Goal: Task Accomplishment & Management: Manage account settings

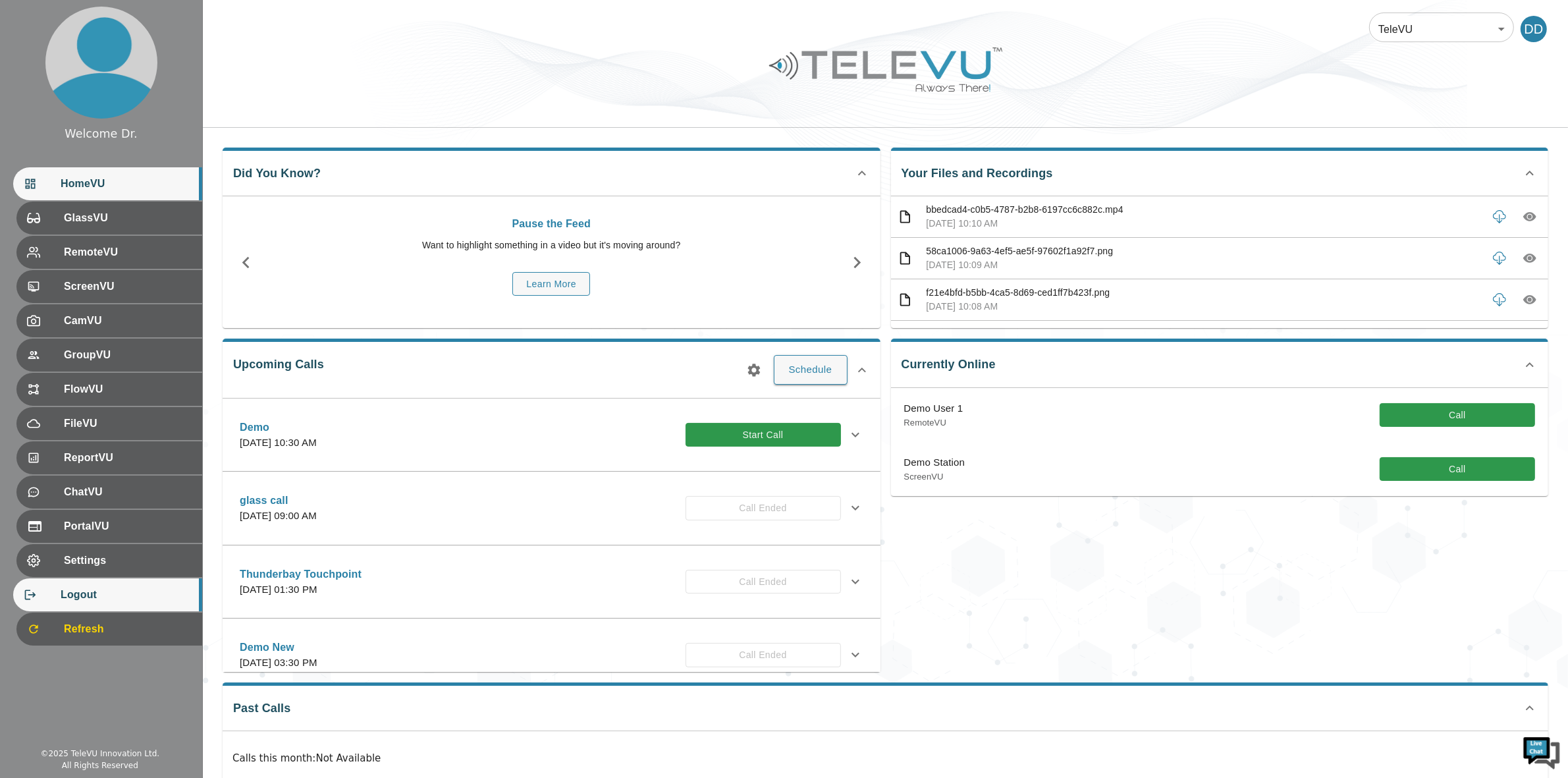
click at [120, 588] on span "Logout" at bounding box center [126, 595] width 131 height 16
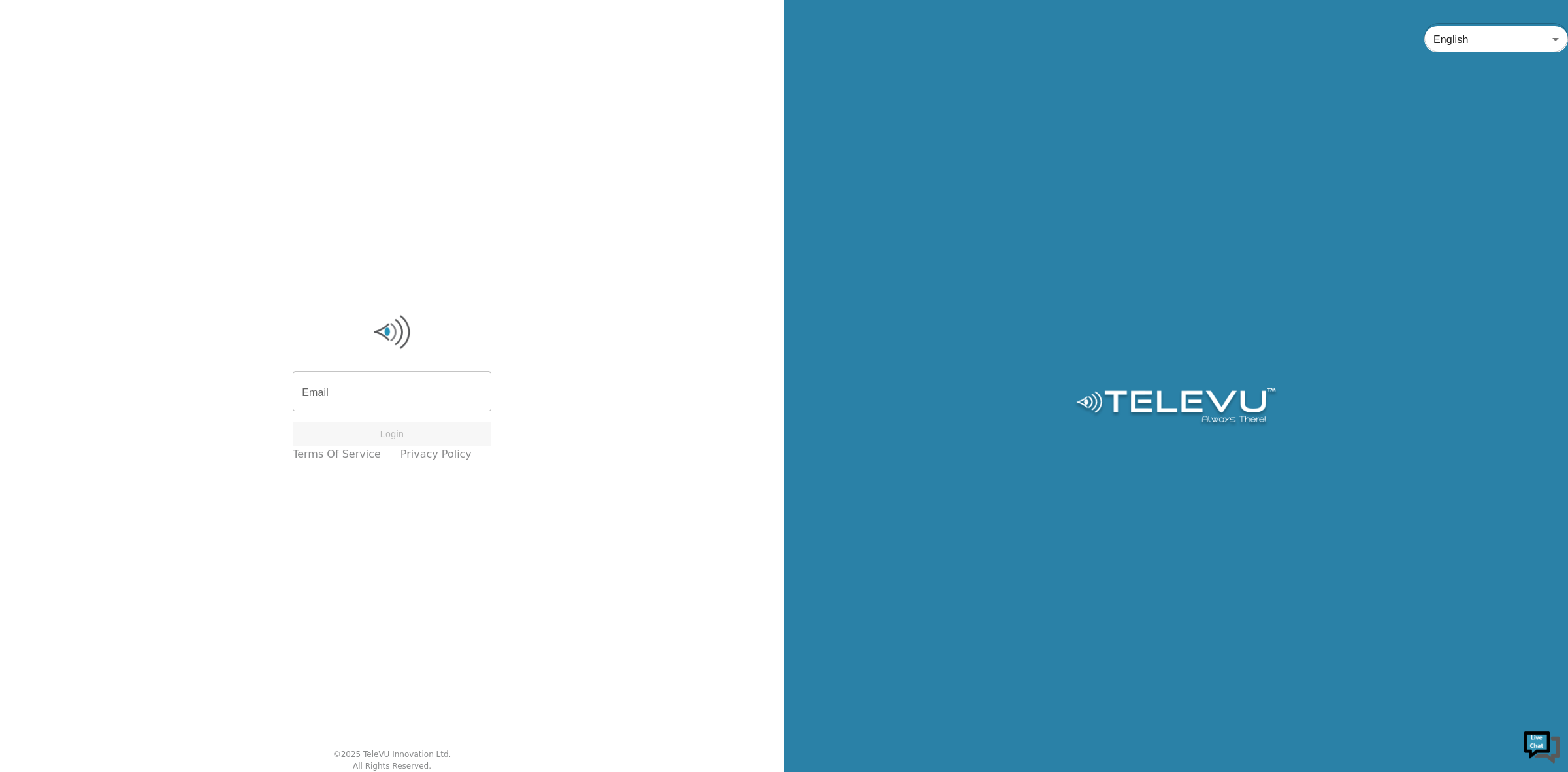
type input "[PERSON_NAME][EMAIL_ADDRESS][DOMAIN_NAME]"
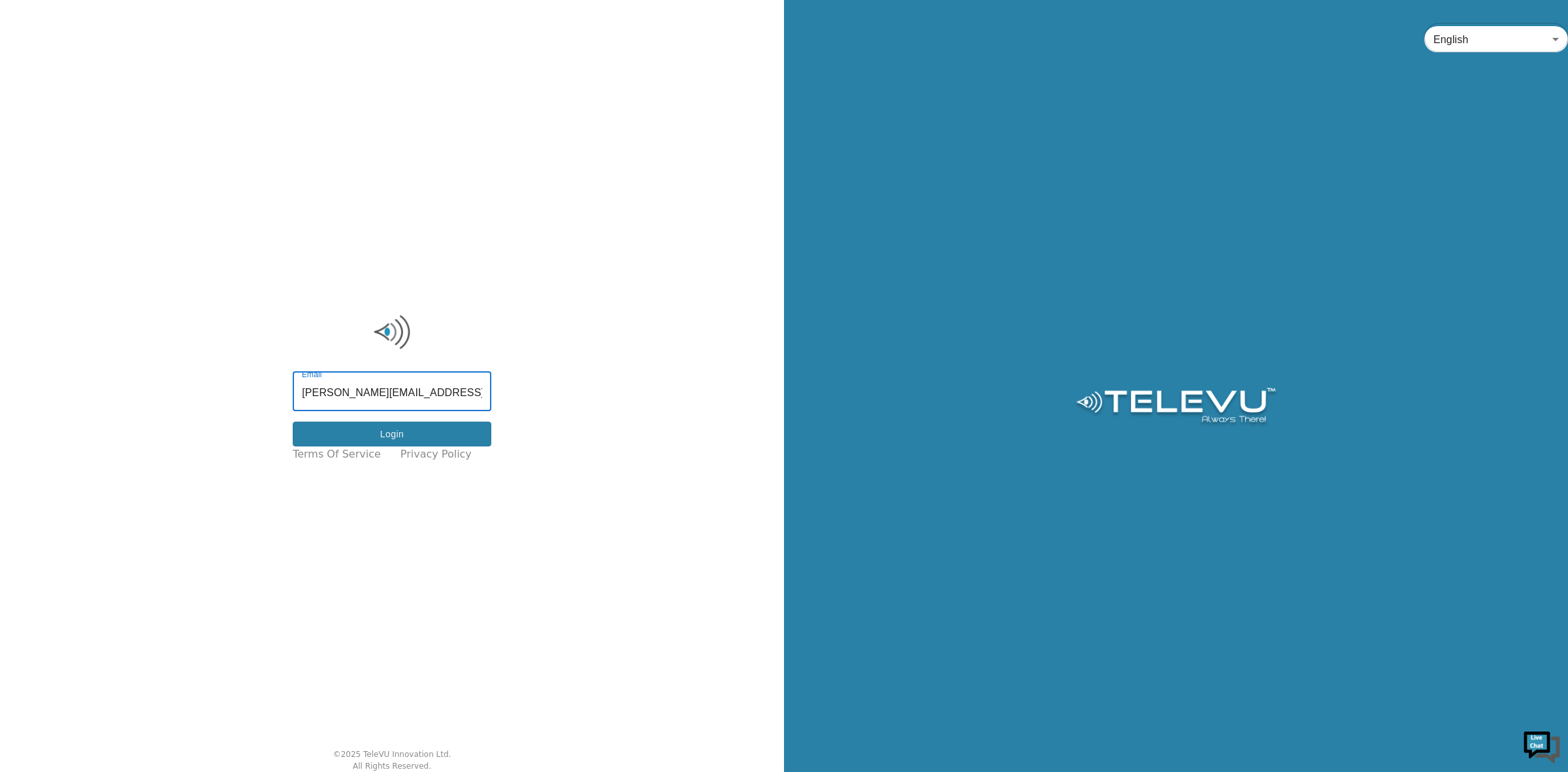
click at [404, 437] on button "Login" at bounding box center [392, 434] width 198 height 26
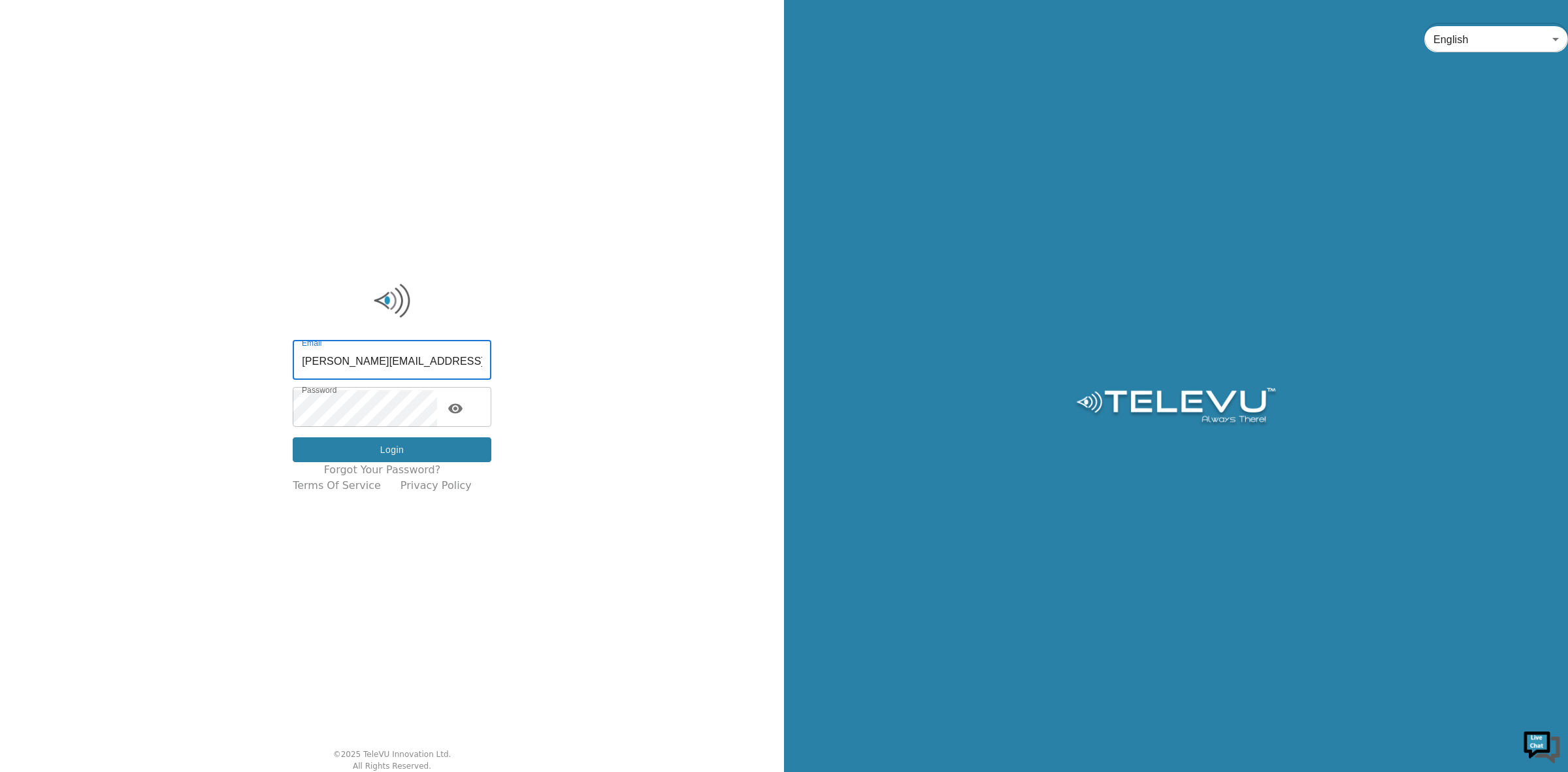
click at [420, 449] on button "Login" at bounding box center [392, 450] width 198 height 26
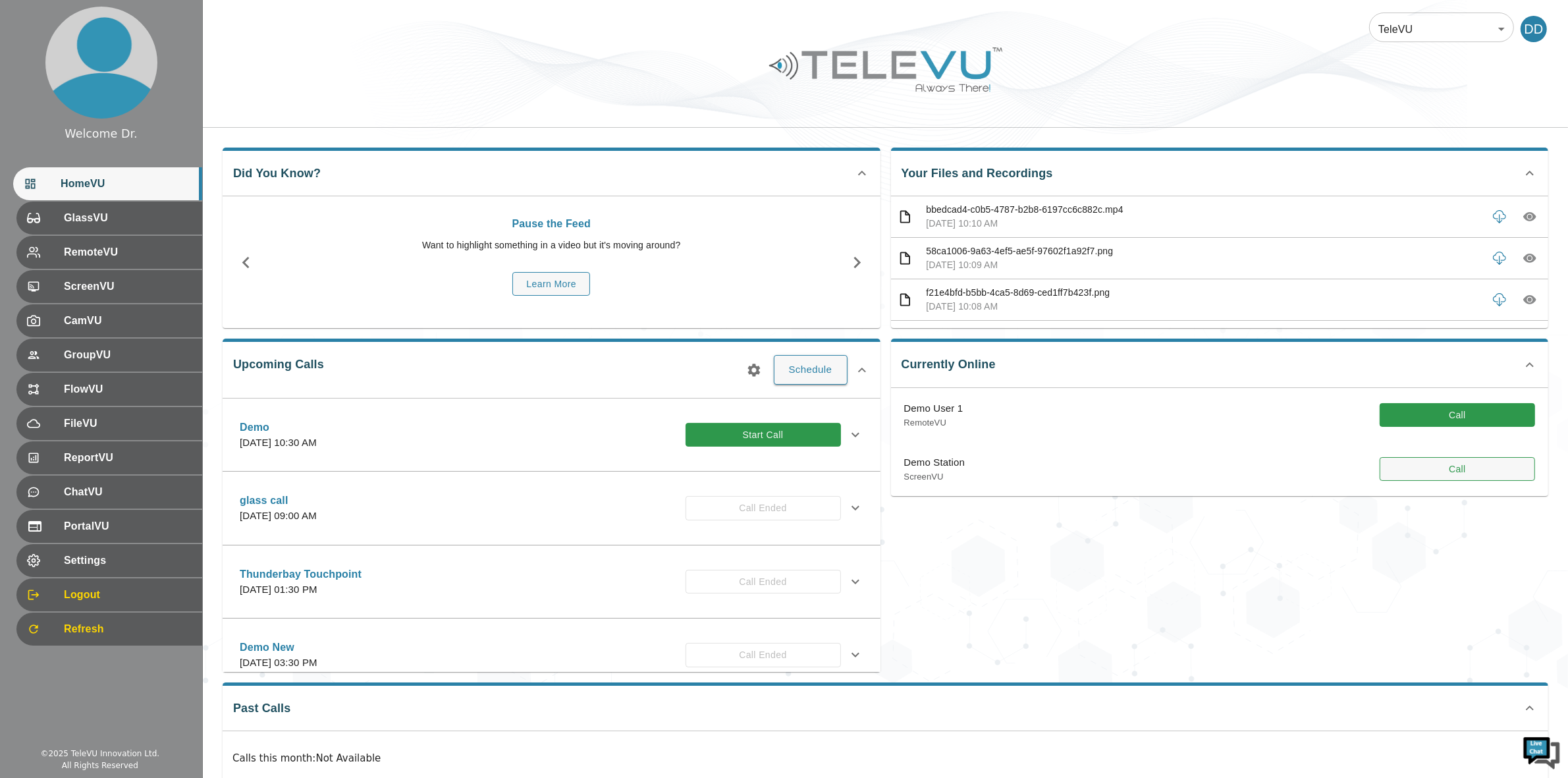
click at [1443, 472] on button "Call" at bounding box center [1457, 469] width 156 height 25
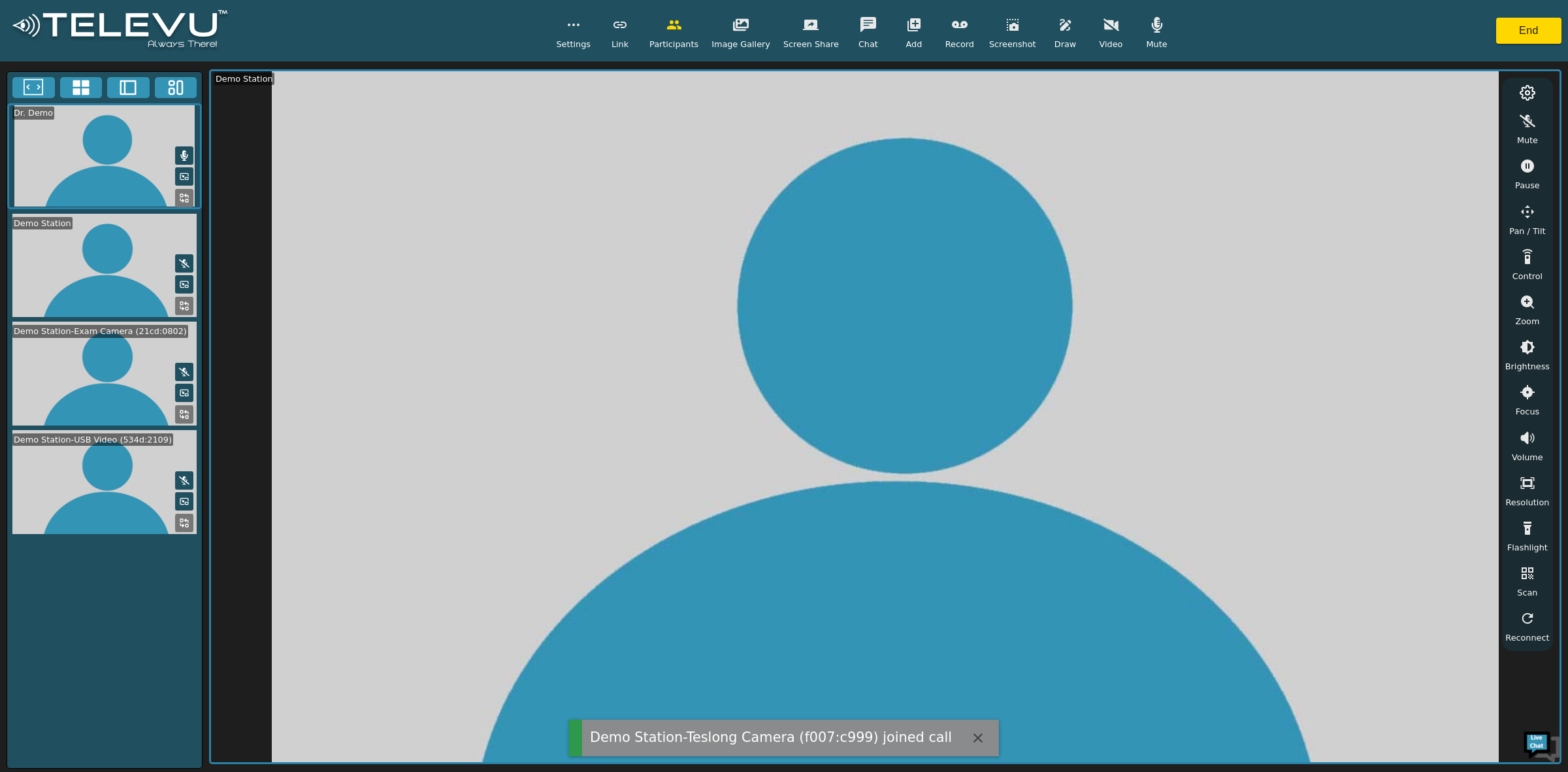
click at [1149, 28] on icon "button" at bounding box center [1157, 25] width 16 height 16
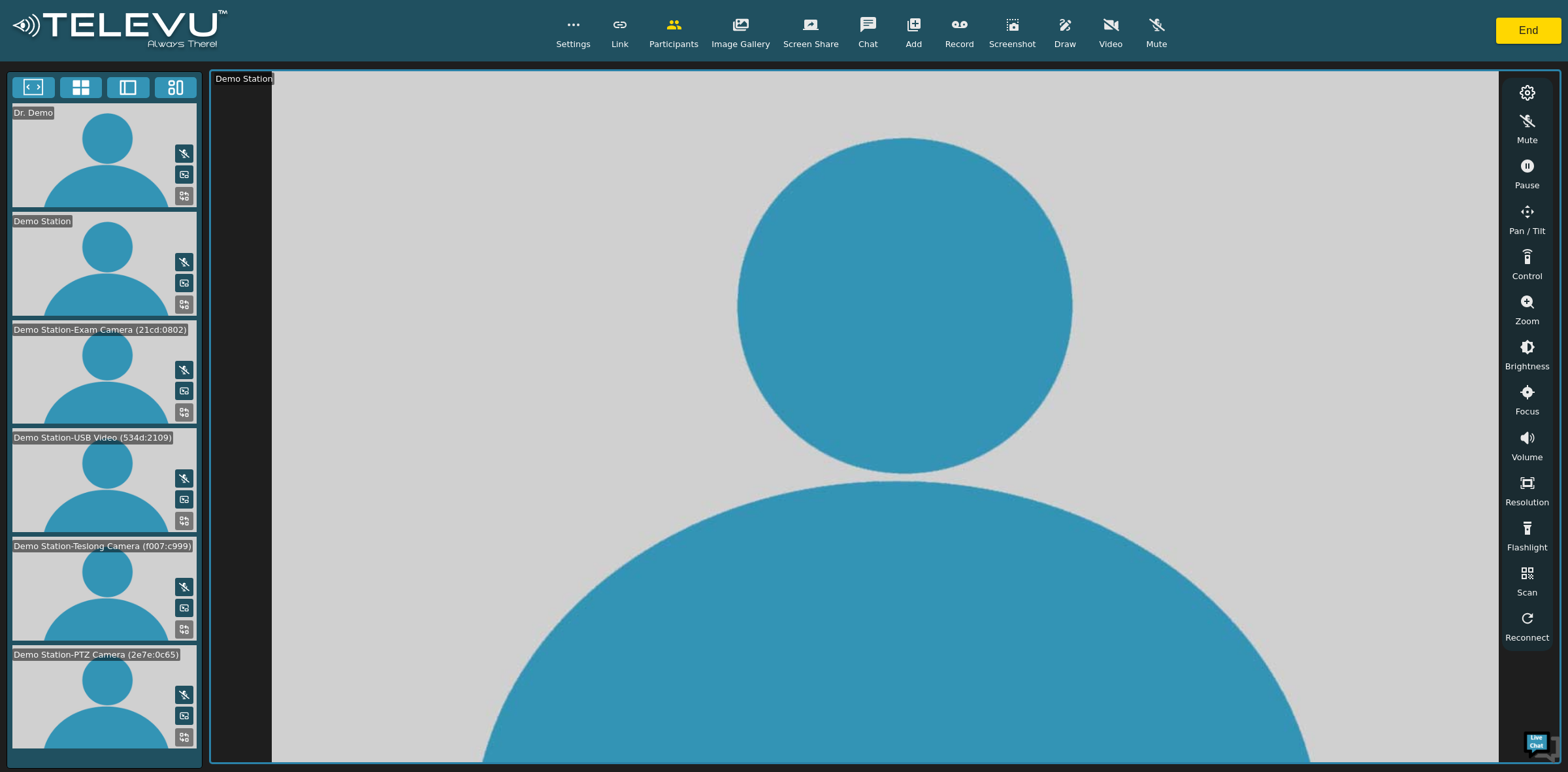
click at [87, 89] on icon at bounding box center [80, 87] width 16 height 15
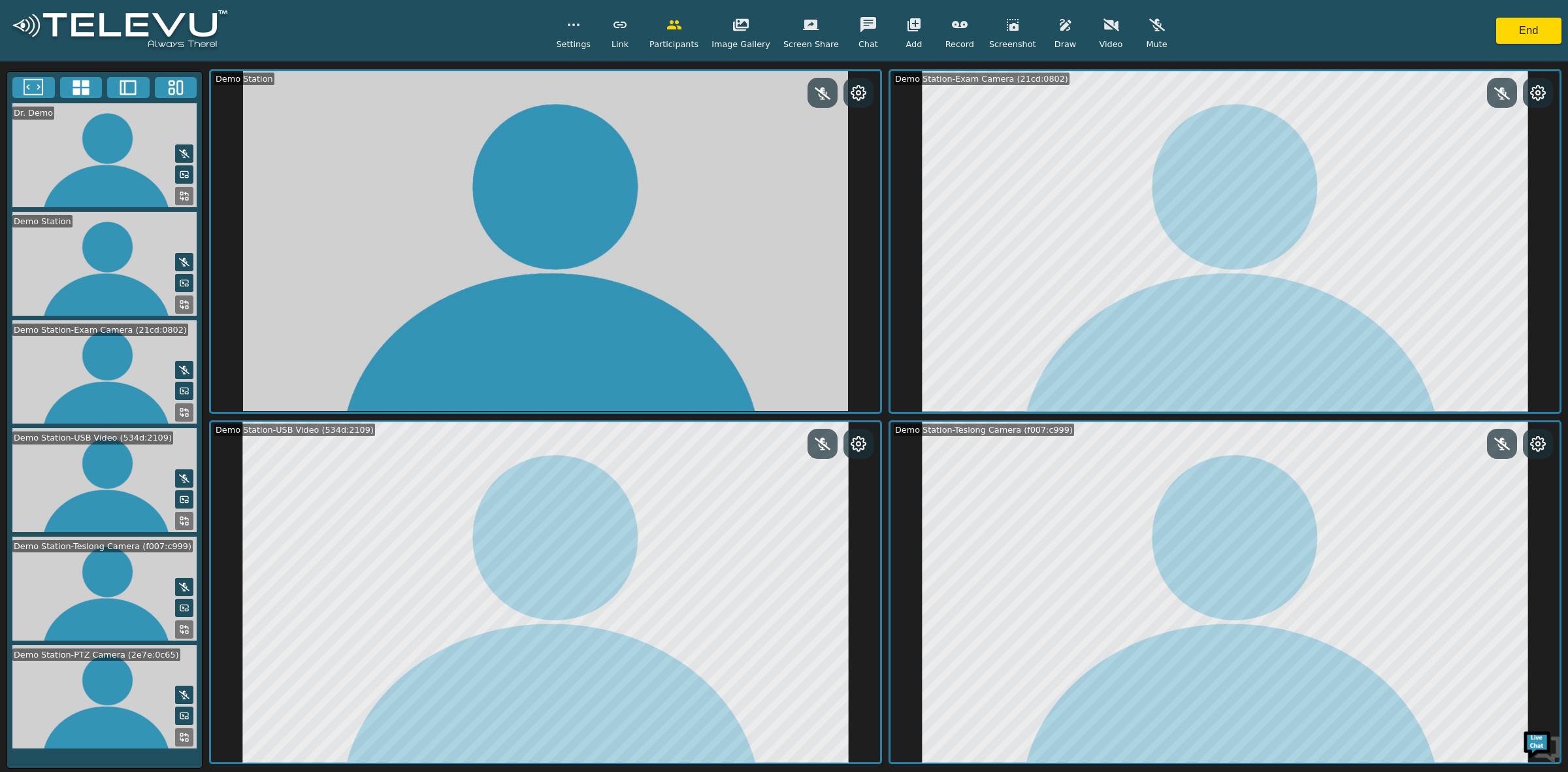
click at [186, 733] on icon at bounding box center [184, 738] width 11 height 11
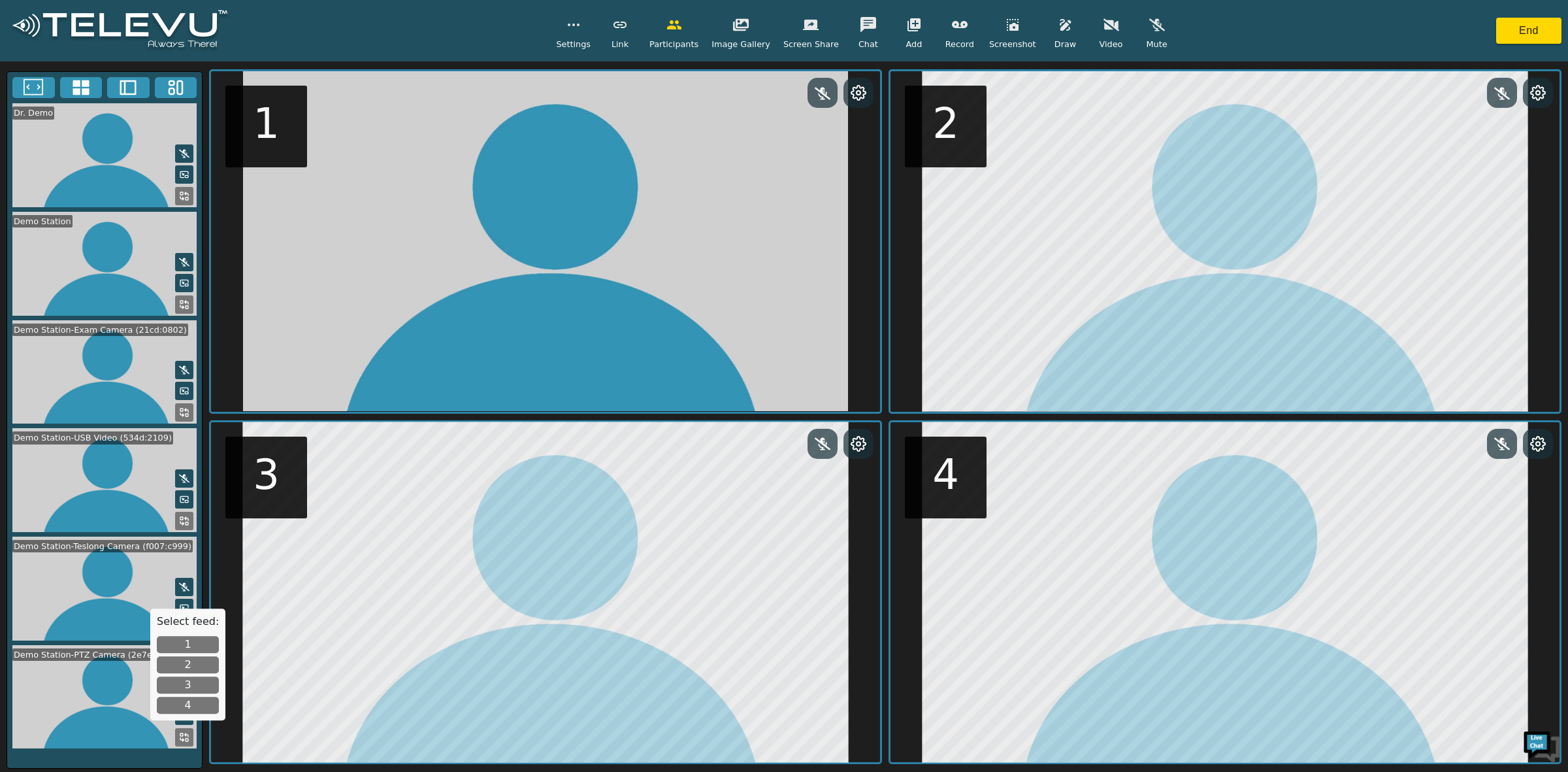
click at [183, 642] on button "1" at bounding box center [188, 644] width 62 height 17
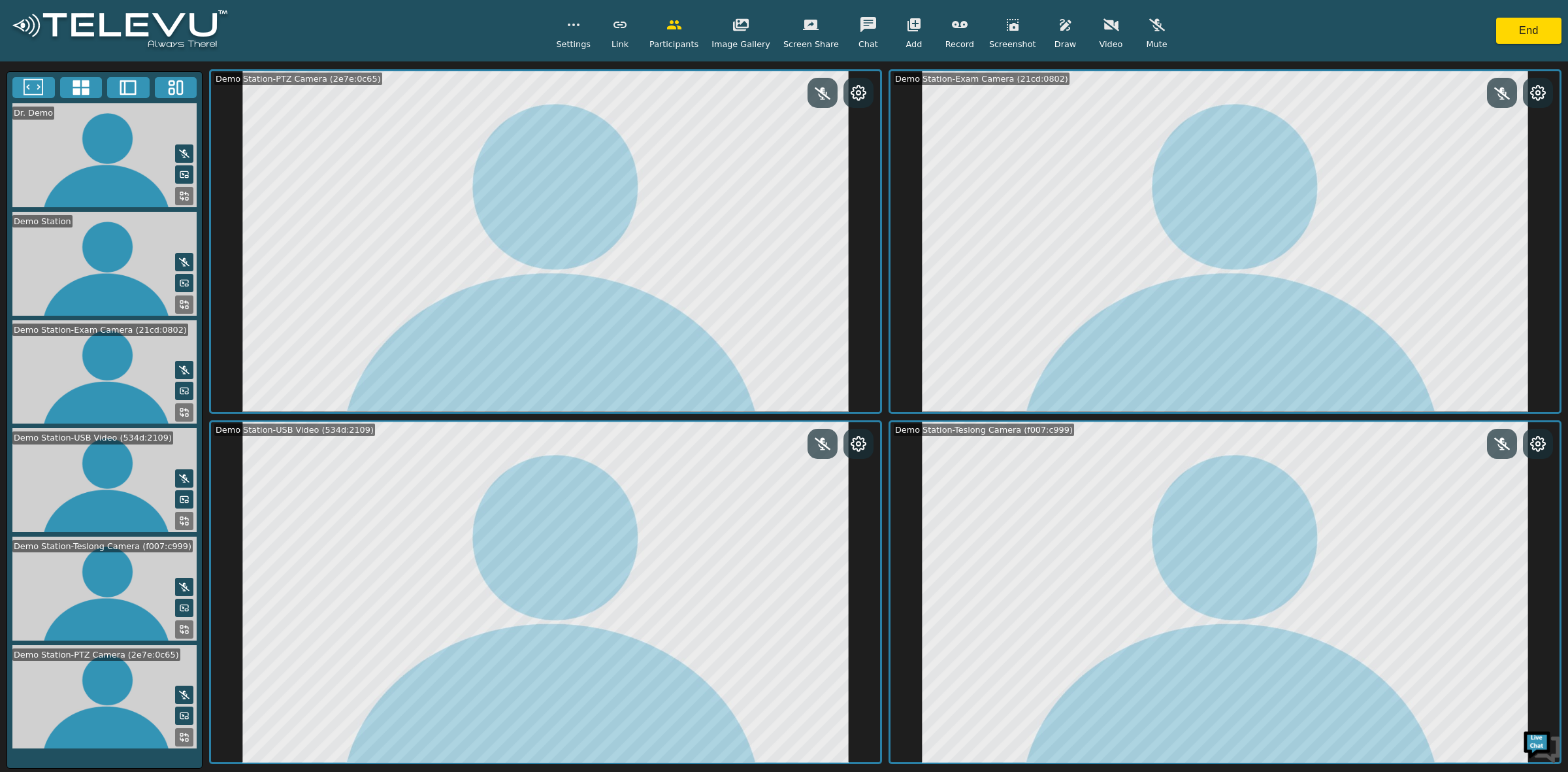
click at [39, 88] on icon at bounding box center [34, 87] width 20 height 16
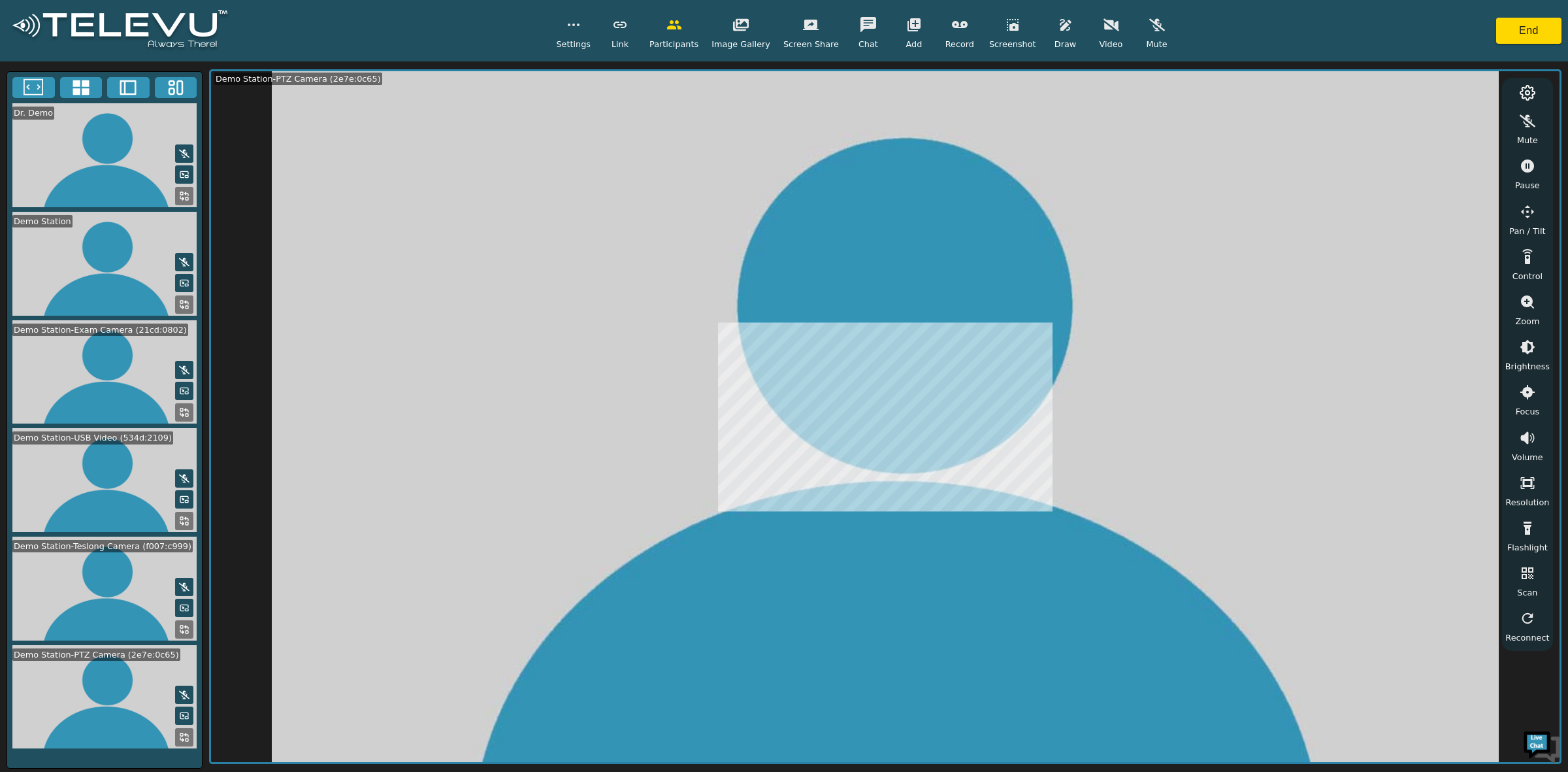
click at [131, 87] on icon at bounding box center [128, 87] width 20 height 20
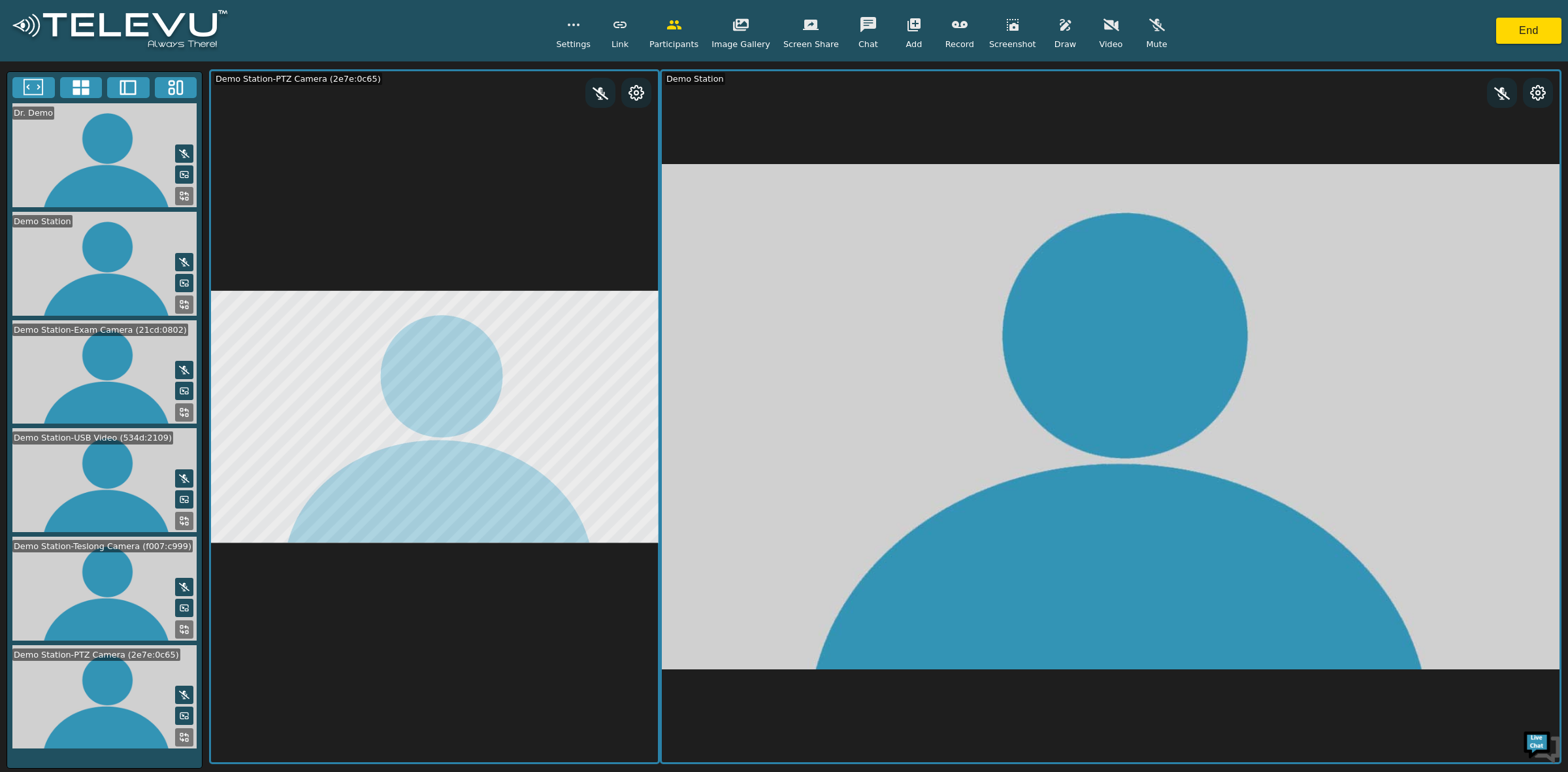
click at [183, 413] on icon at bounding box center [181, 414] width 3 height 3
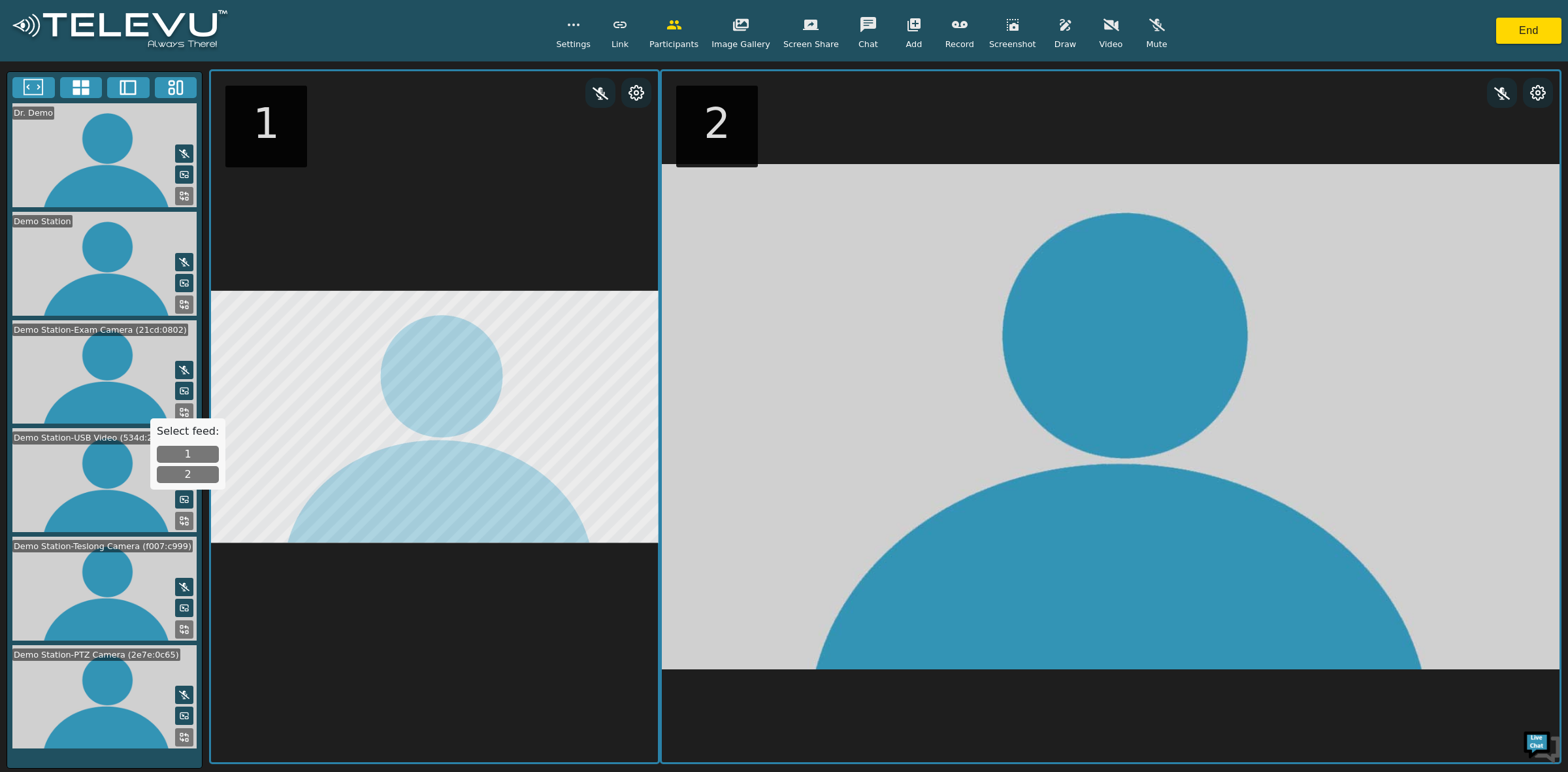
click at [189, 475] on button "2" at bounding box center [188, 475] width 62 height 17
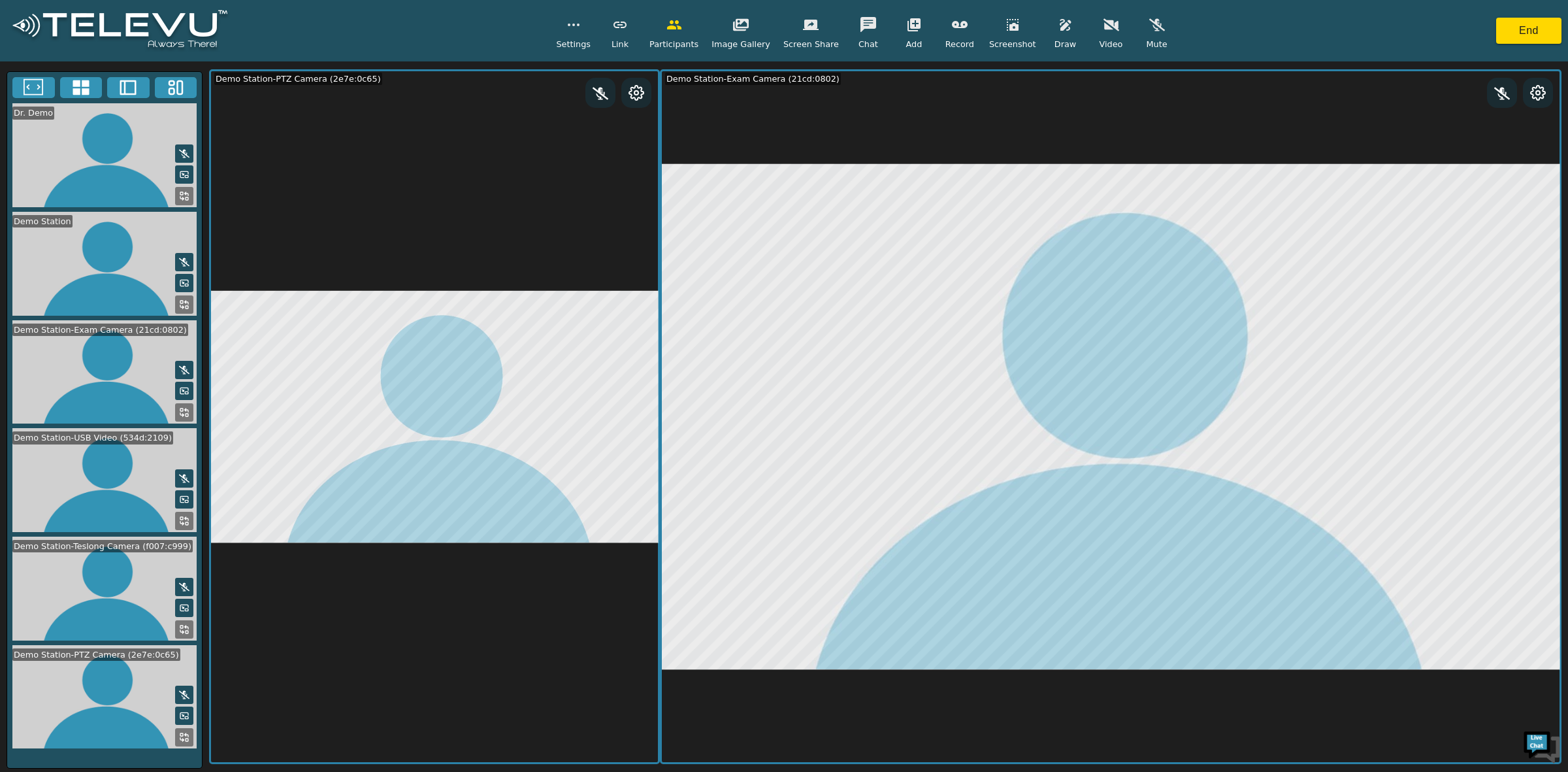
click at [77, 87] on icon at bounding box center [81, 87] width 20 height 20
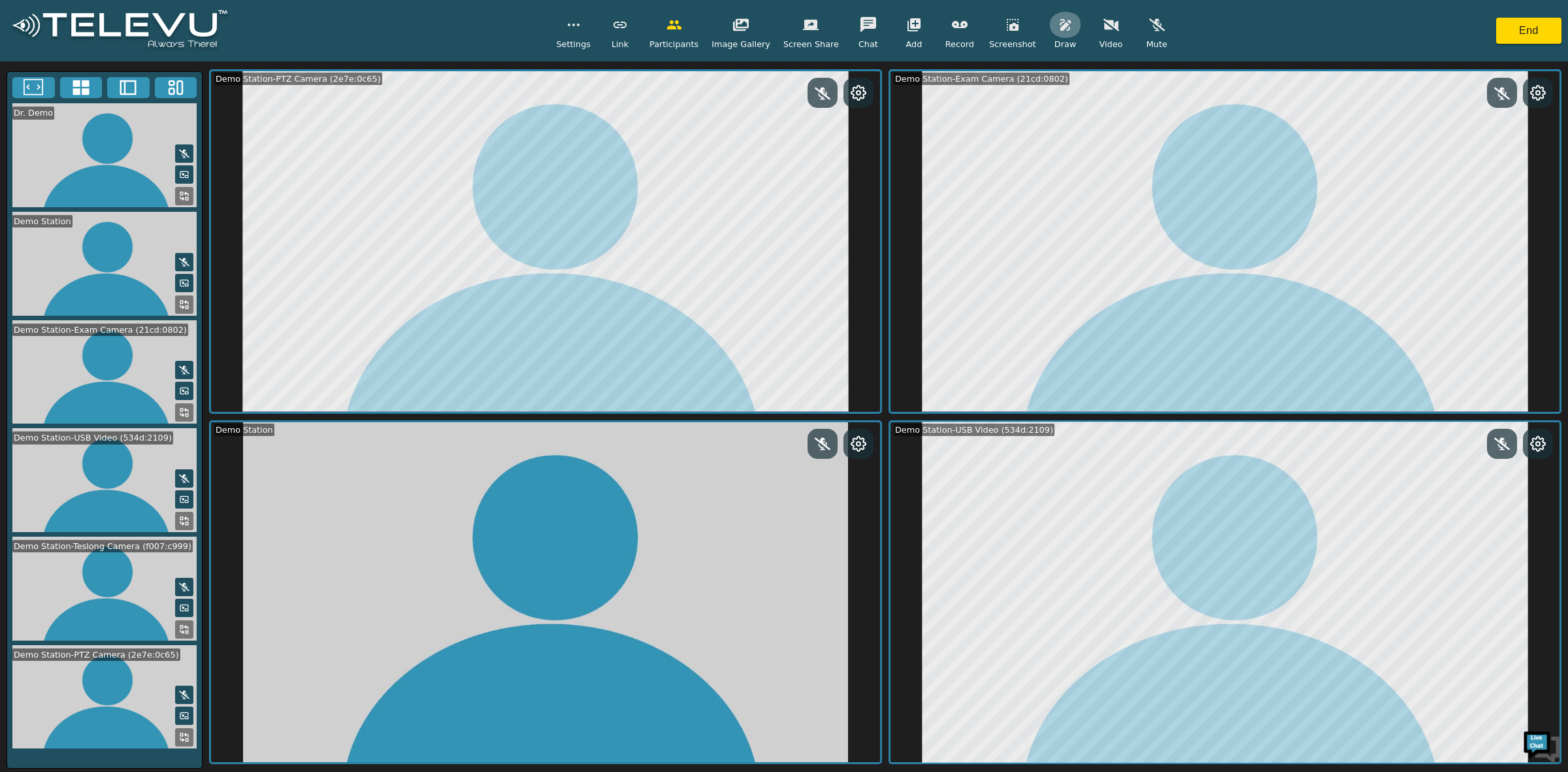
click at [1060, 30] on icon "button" at bounding box center [1065, 25] width 11 height 12
click at [1140, 80] on icon "button" at bounding box center [1147, 86] width 16 height 16
click at [184, 625] on icon at bounding box center [184, 630] width 11 height 11
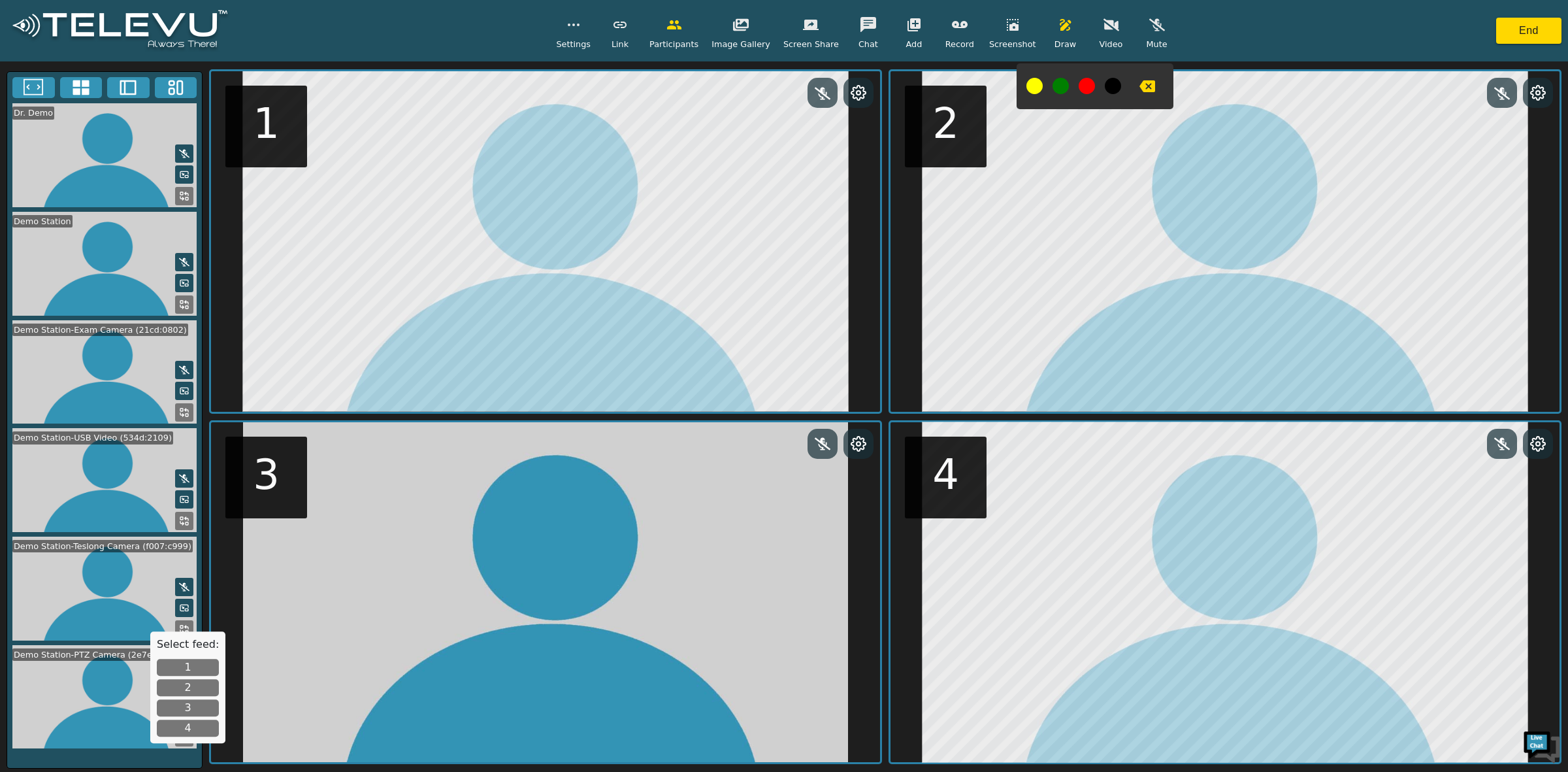
click at [188, 708] on button "3" at bounding box center [188, 708] width 62 height 17
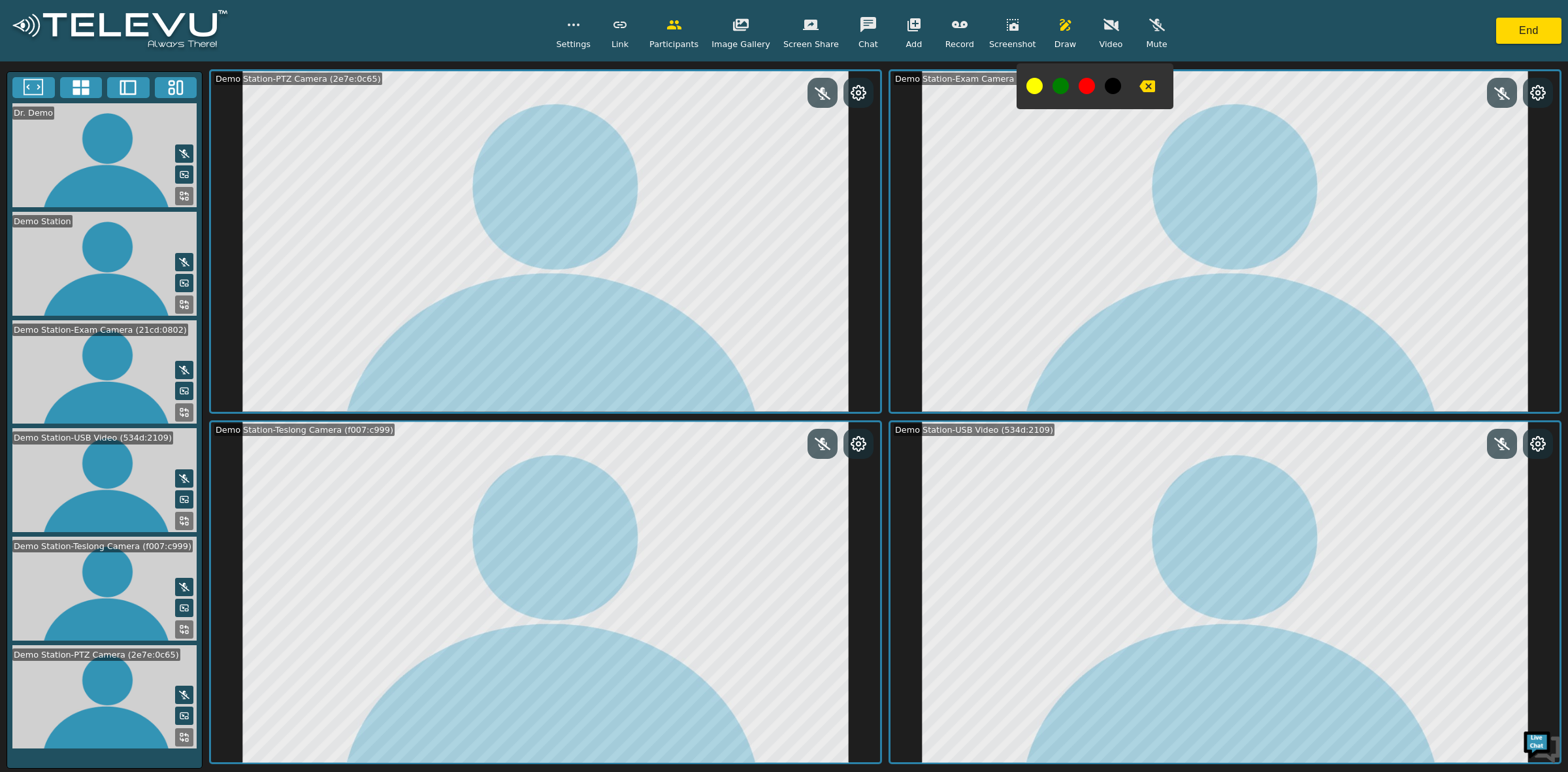
click at [1140, 88] on icon "button" at bounding box center [1147, 86] width 16 height 12
click at [1537, 439] on icon at bounding box center [1538, 444] width 14 height 14
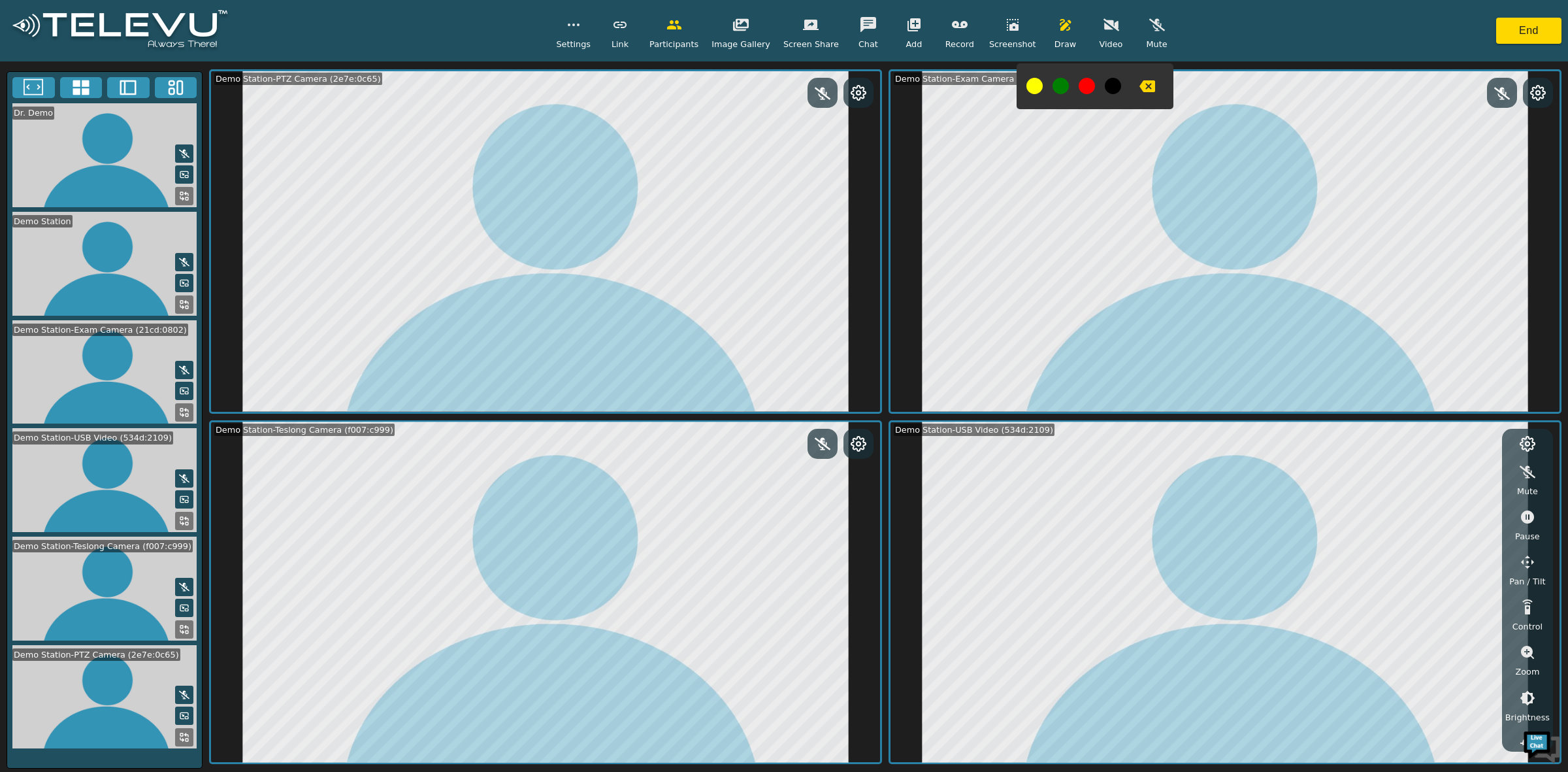
click at [1531, 515] on icon "button" at bounding box center [1528, 518] width 13 height 13
click at [1531, 518] on icon "button" at bounding box center [1528, 518] width 13 height 13
click at [1140, 83] on icon "button" at bounding box center [1147, 86] width 16 height 12
click at [1001, 33] on button "button" at bounding box center [1013, 25] width 33 height 26
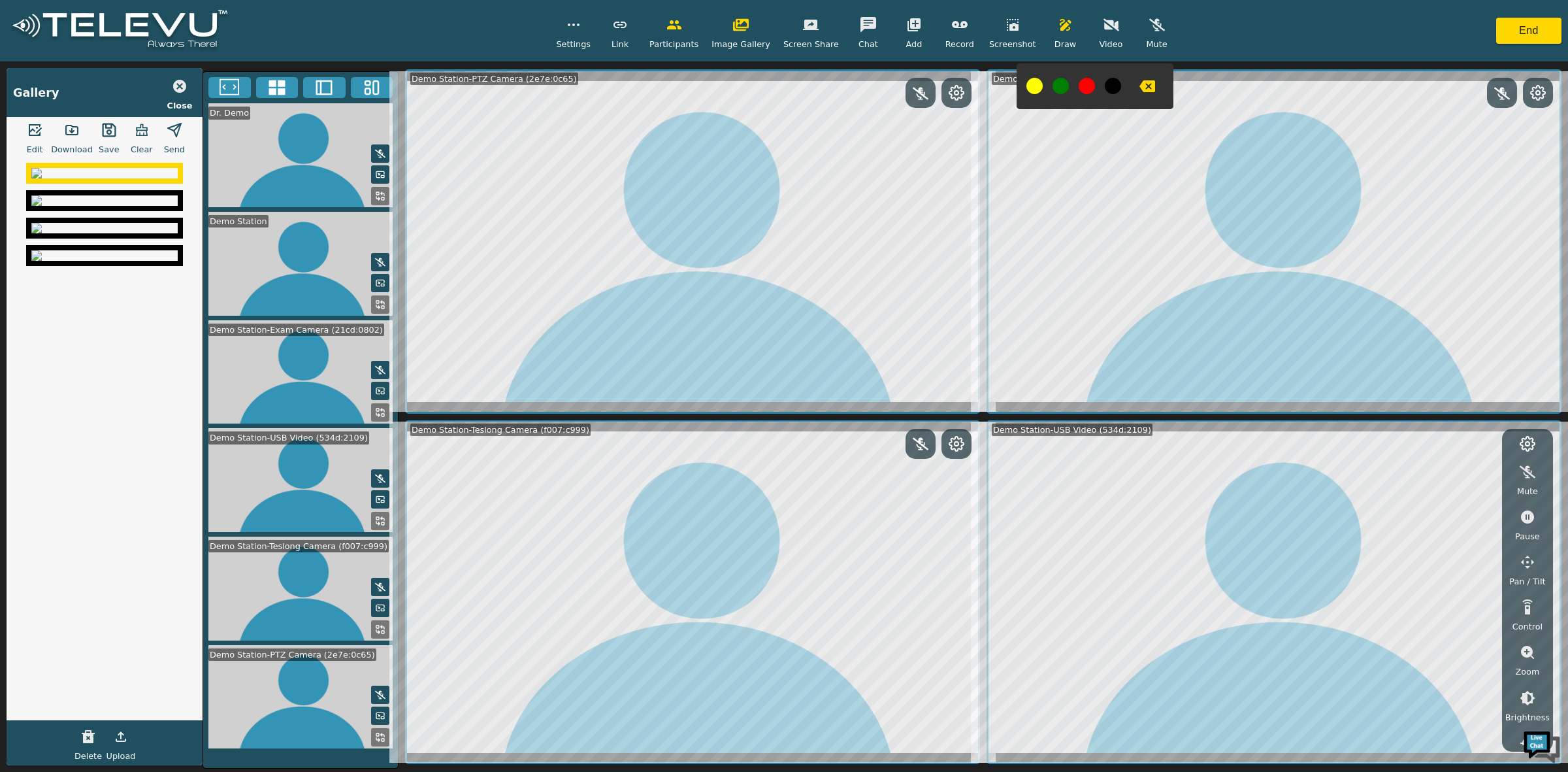
click at [129, 206] on img at bounding box center [104, 201] width 147 height 11
click at [30, 125] on icon "button" at bounding box center [35, 130] width 16 height 16
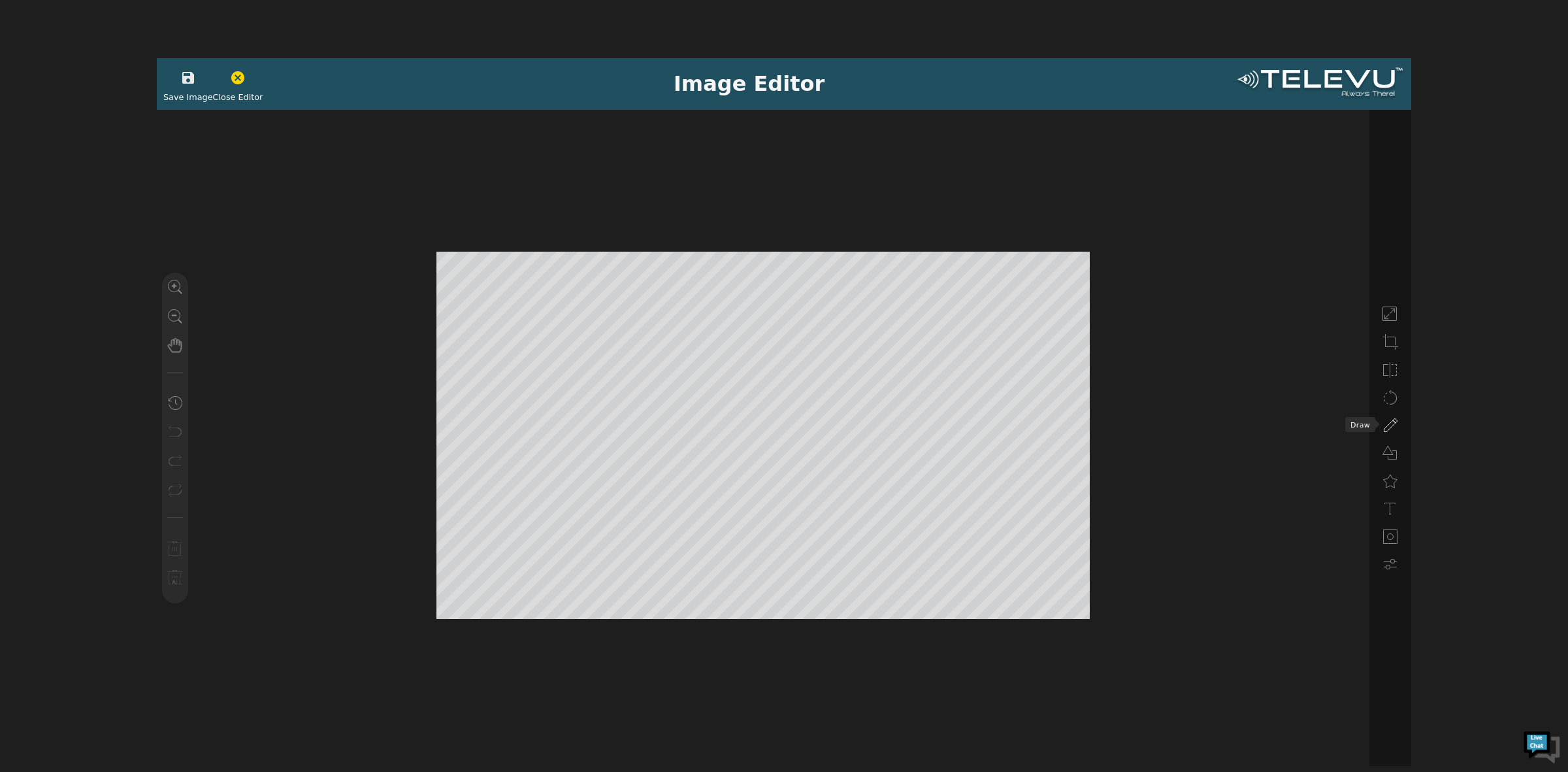
click at [1393, 420] on use at bounding box center [1391, 425] width 13 height 13
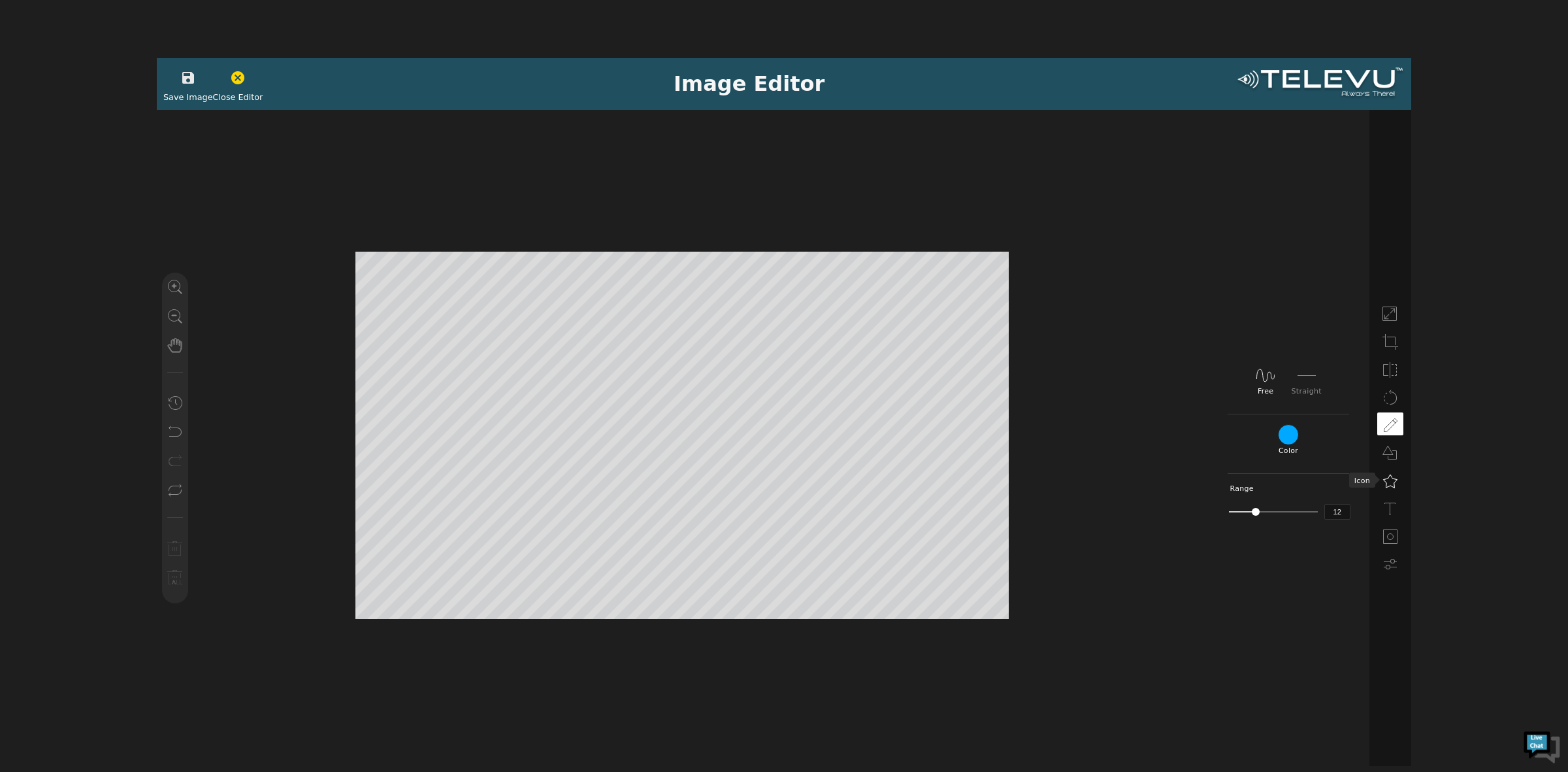
click at [1387, 481] on icon at bounding box center [1391, 481] width 16 height 16
click at [1291, 376] on icon at bounding box center [1287, 378] width 21 height 21
click at [187, 76] on icon "button" at bounding box center [188, 78] width 12 height 12
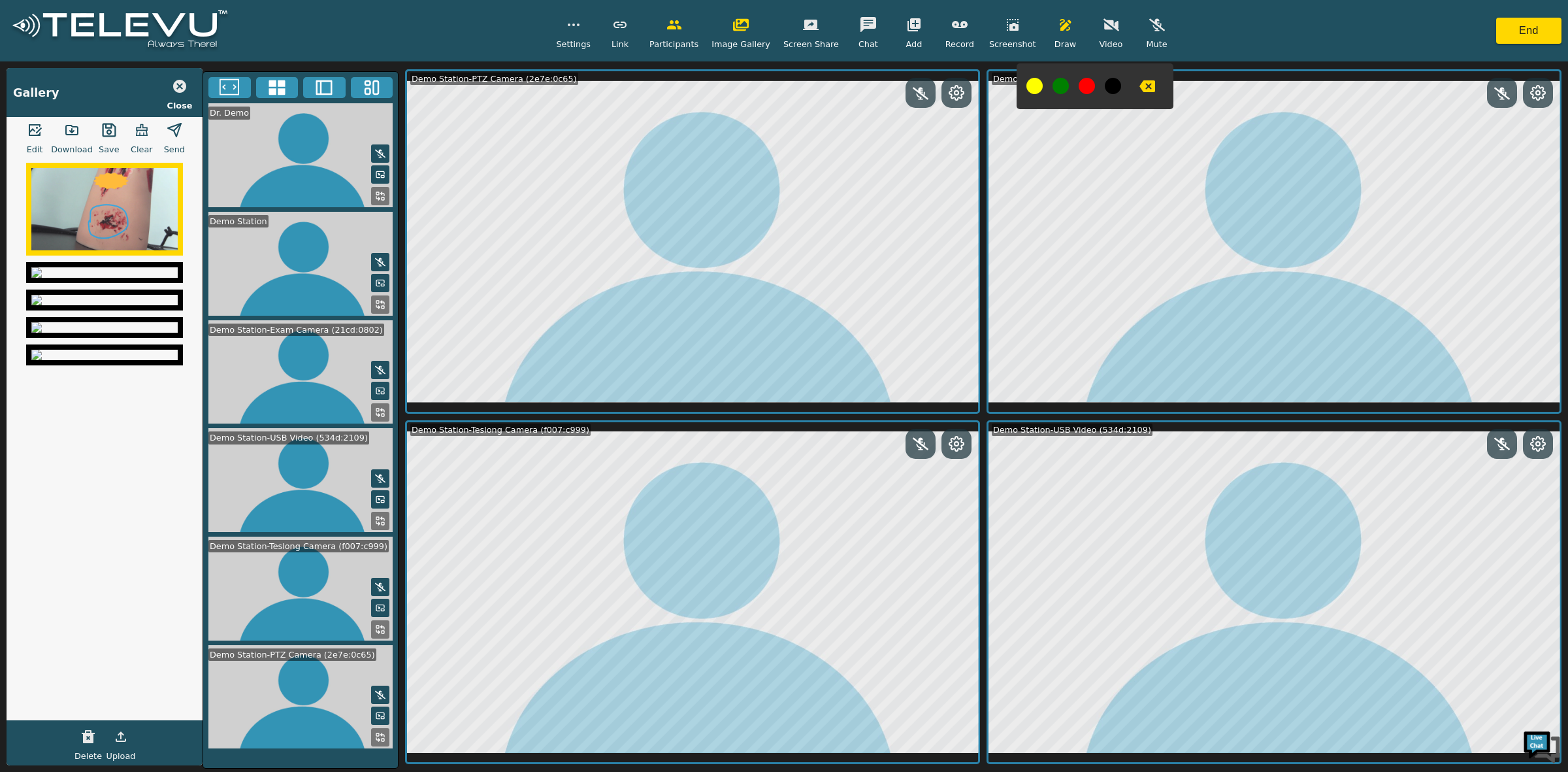
click at [1060, 23] on icon "button" at bounding box center [1065, 25] width 11 height 12
click at [183, 83] on icon "button" at bounding box center [179, 86] width 13 height 13
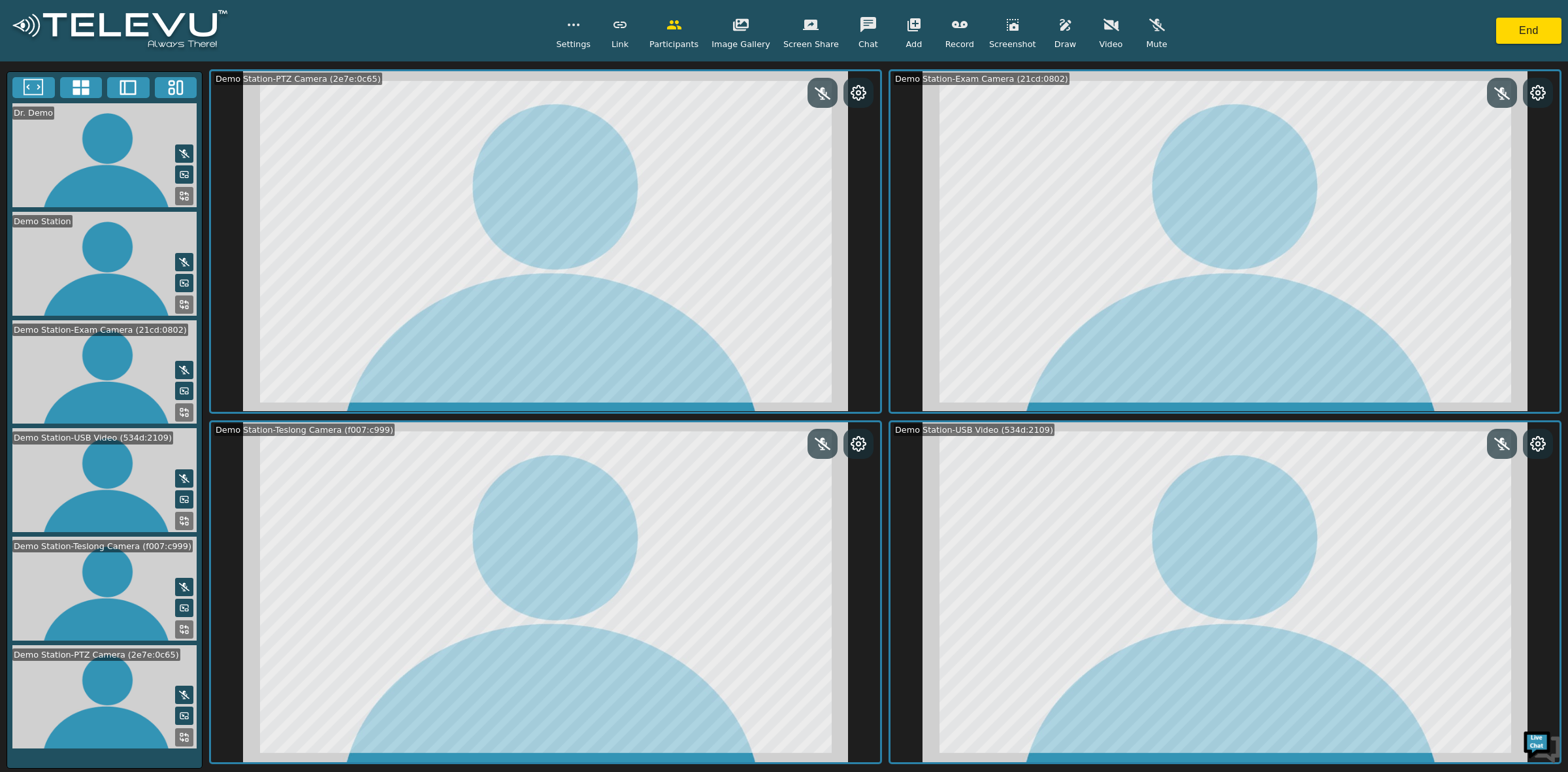
click at [953, 24] on icon "button" at bounding box center [960, 24] width 16 height 7
click at [952, 27] on icon "button" at bounding box center [960, 24] width 16 height 7
click at [908, 31] on icon "button" at bounding box center [914, 25] width 13 height 13
click at [933, 147] on span "Add GlassVU" at bounding box center [933, 149] width 54 height 12
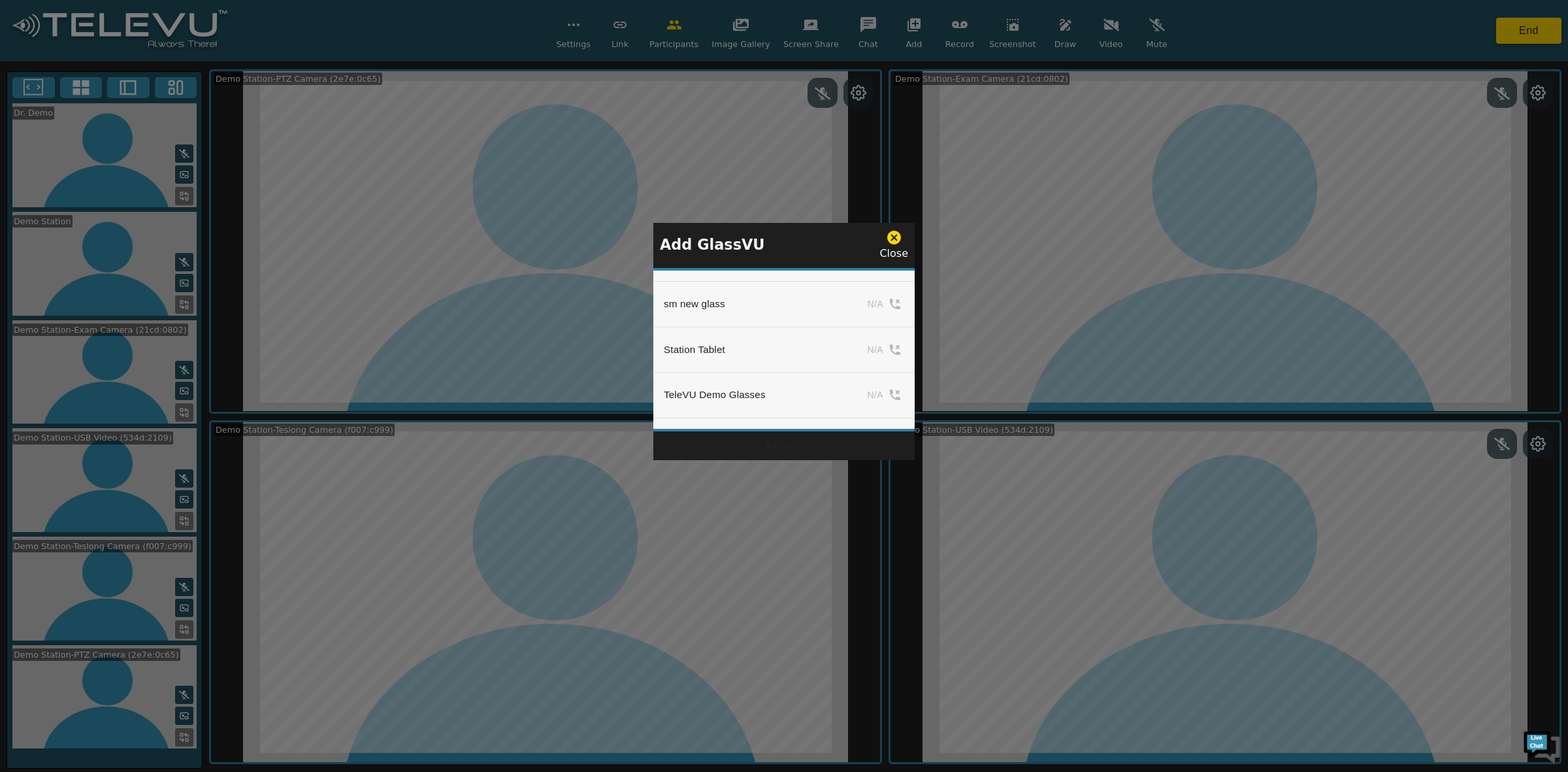
scroll to position [1352, 0]
click at [894, 237] on icon at bounding box center [894, 237] width 16 height 16
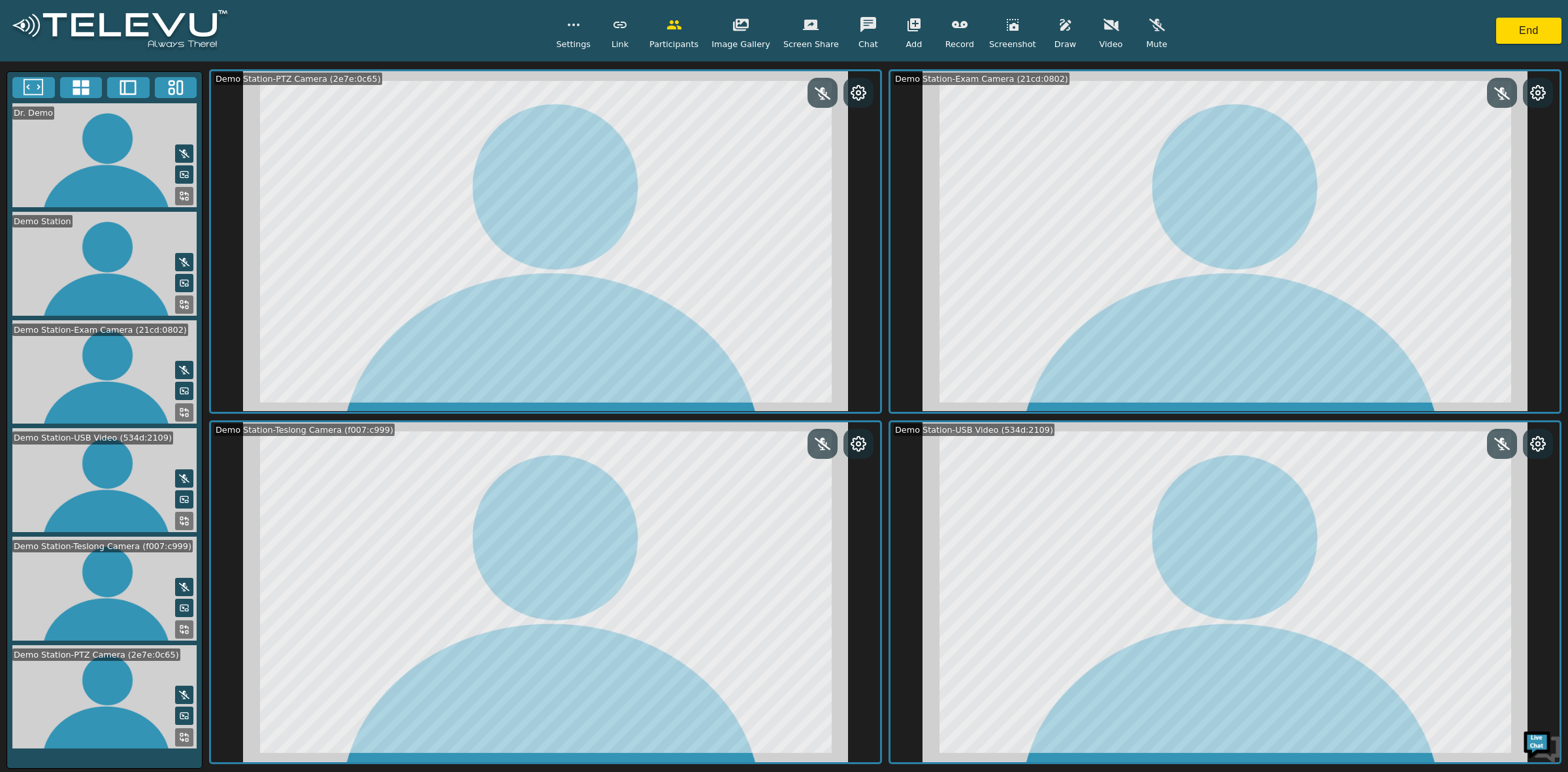
click at [906, 24] on icon "button" at bounding box center [914, 25] width 16 height 16
click at [946, 70] on span "Add RemoteVU" at bounding box center [937, 70] width 62 height 12
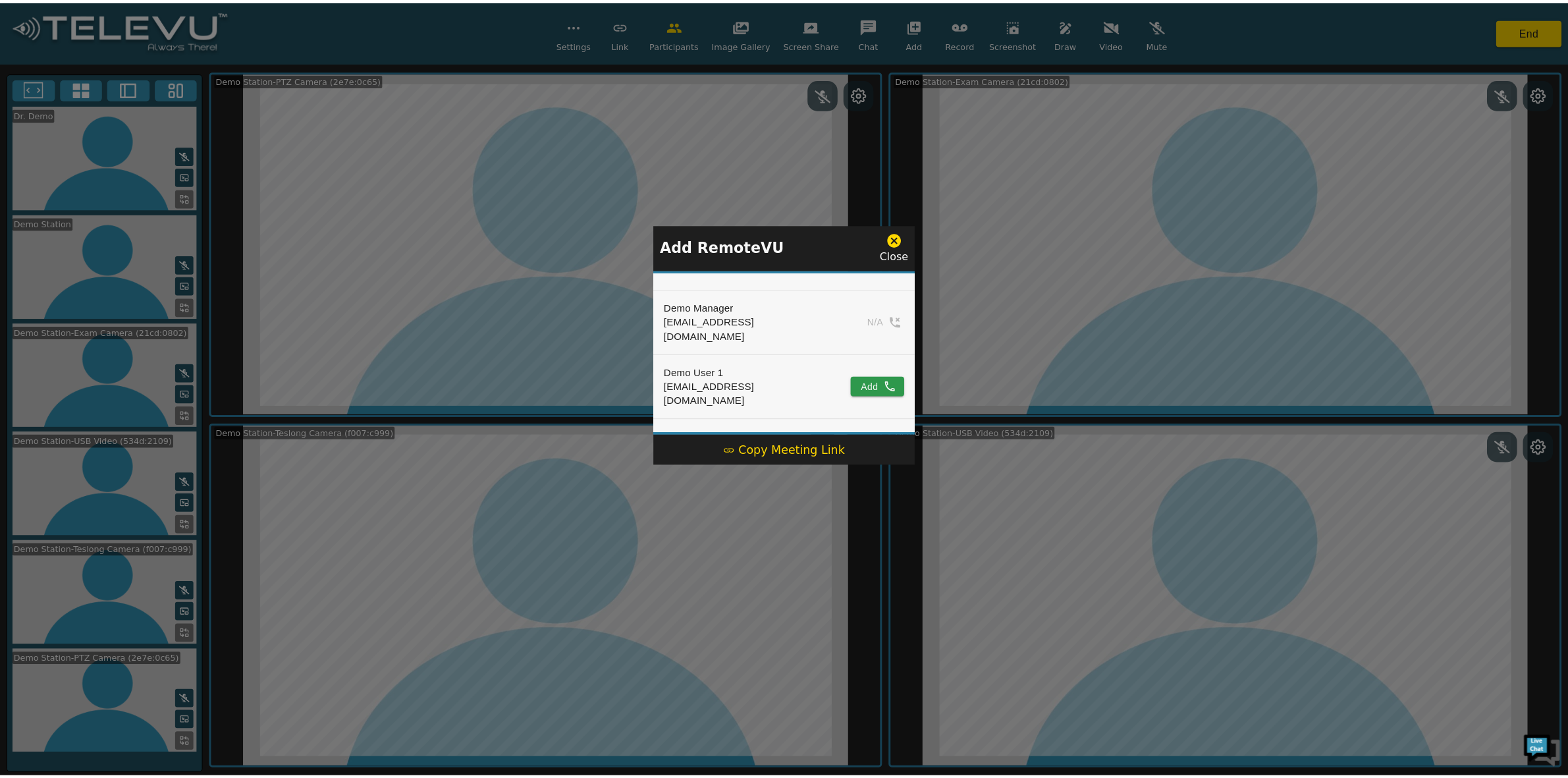
scroll to position [0, 0]
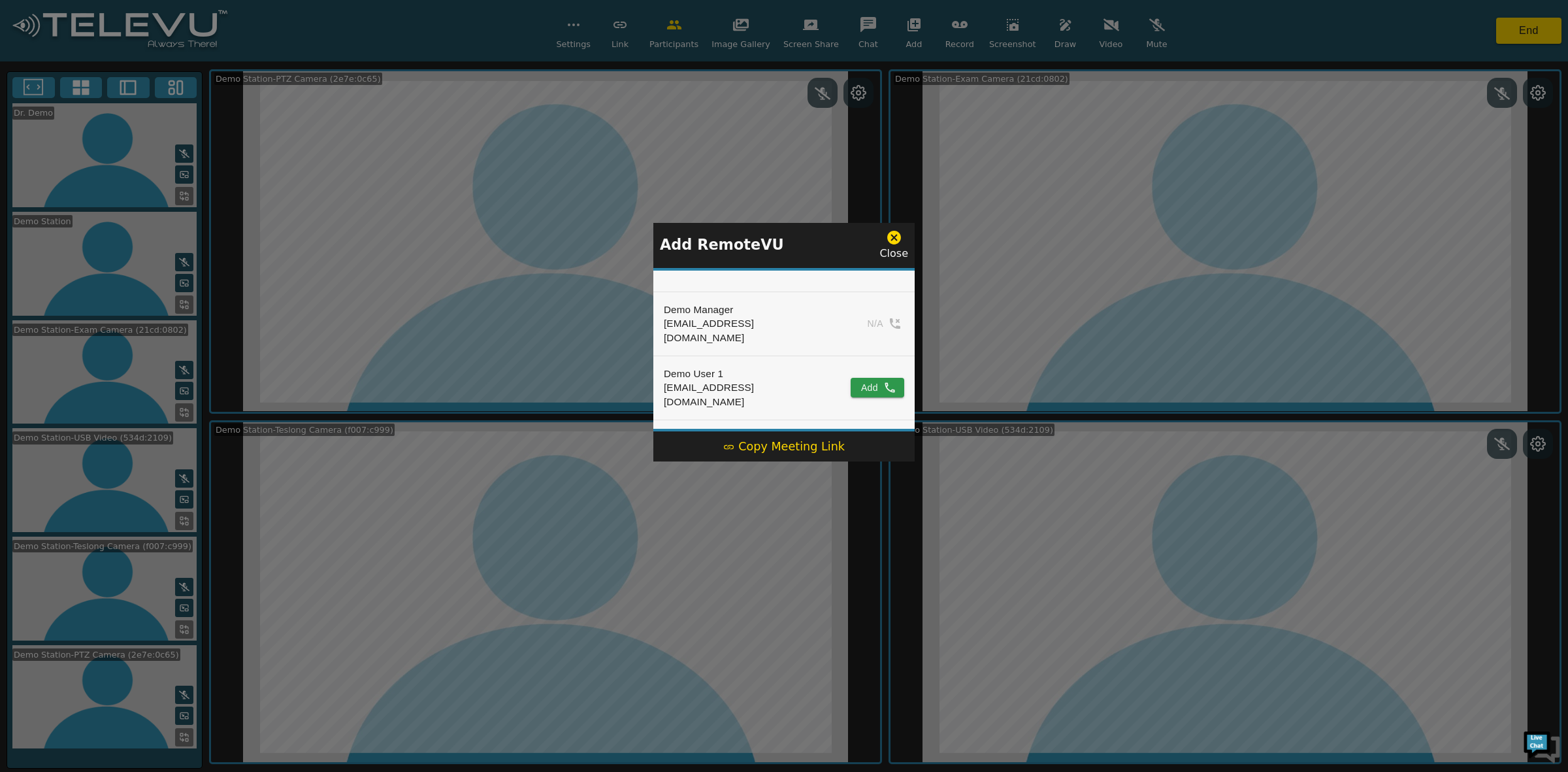
click at [896, 241] on icon at bounding box center [894, 237] width 14 height 14
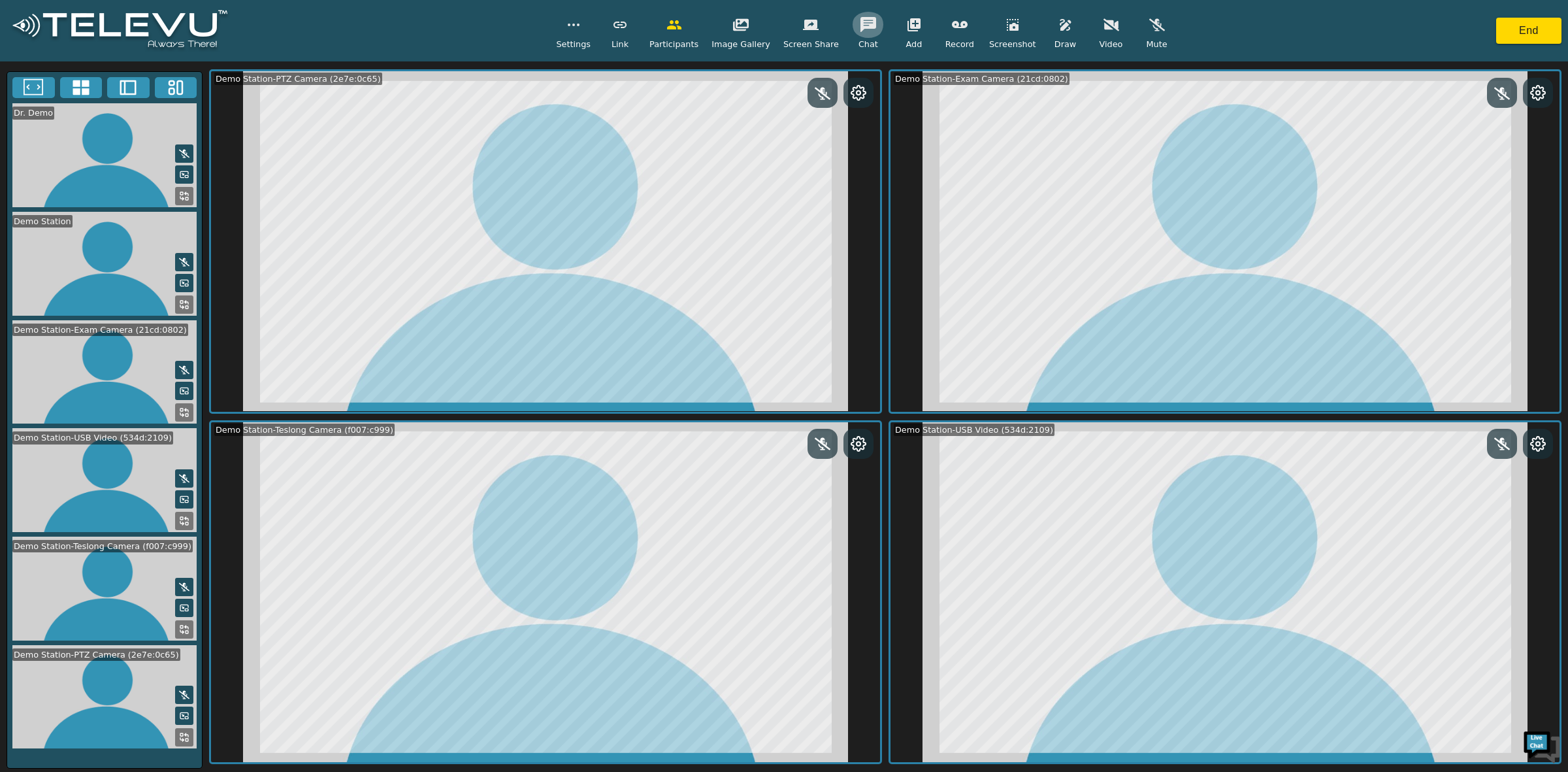
click at [861, 28] on icon "button" at bounding box center [869, 24] width 16 height 15
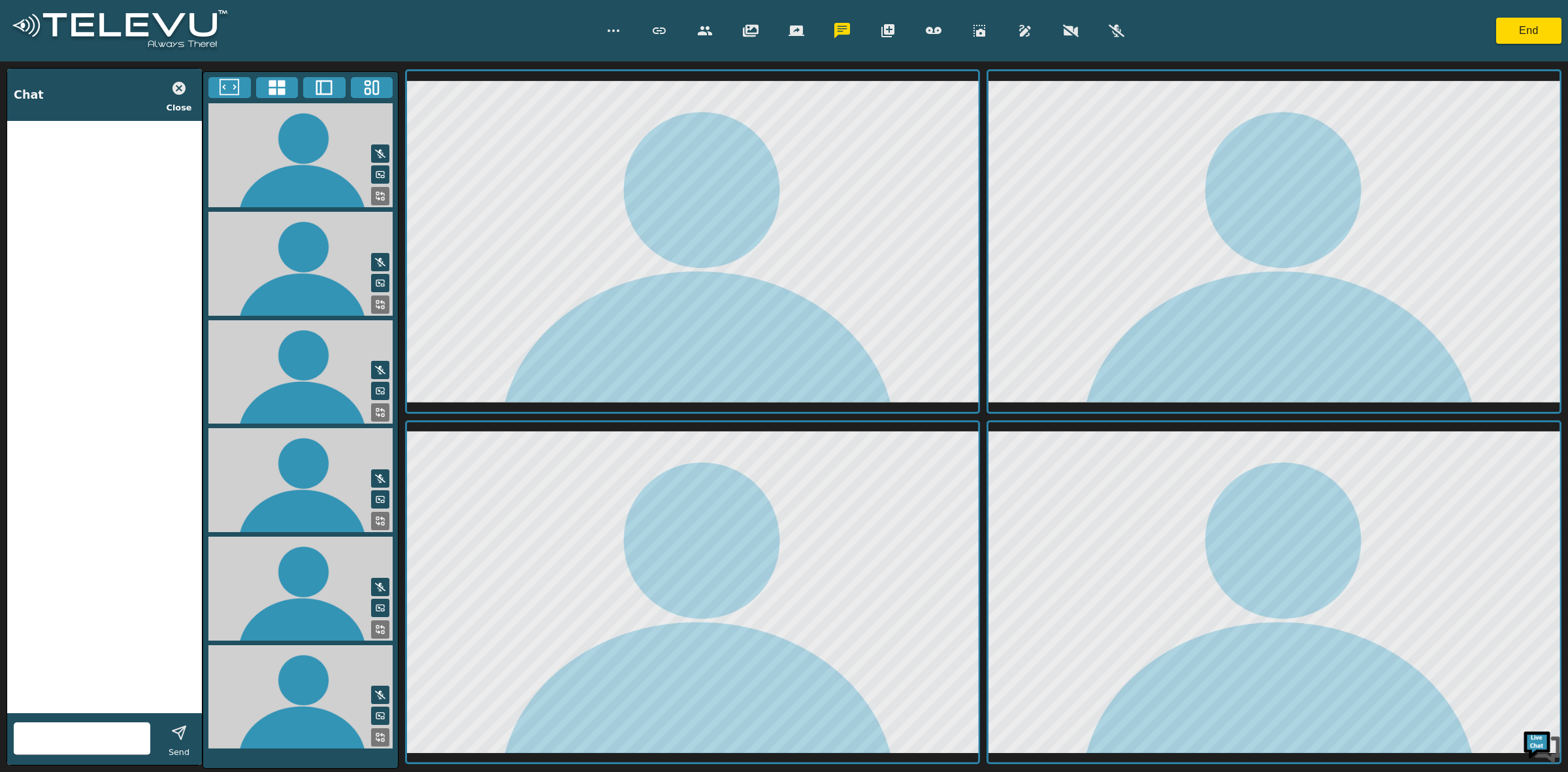
click at [95, 727] on div at bounding box center [82, 739] width 137 height 33
type input "This is ademo"
click at [175, 91] on icon "button" at bounding box center [179, 88] width 13 height 13
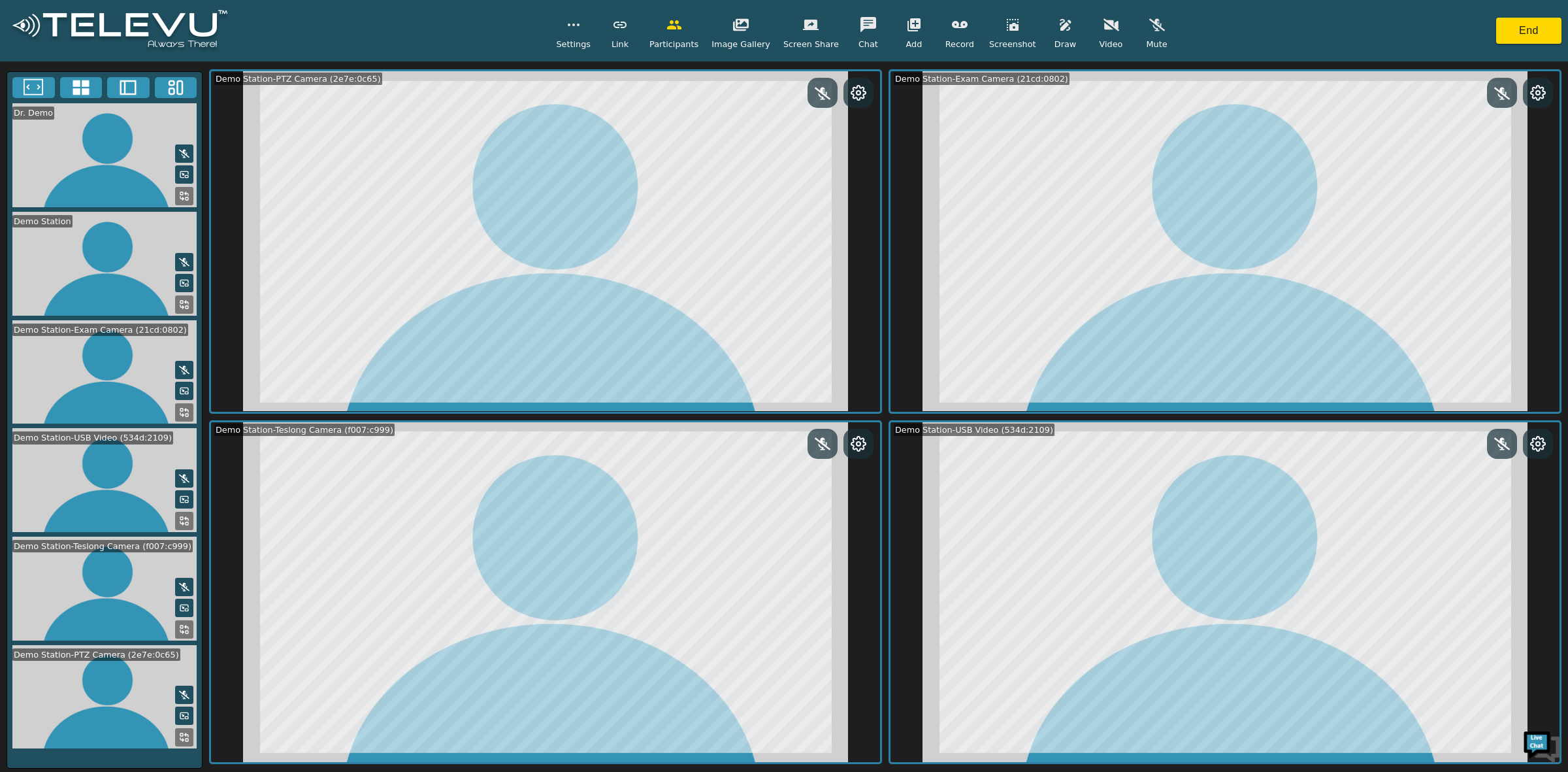
click at [743, 30] on icon "button" at bounding box center [741, 24] width 16 height 12
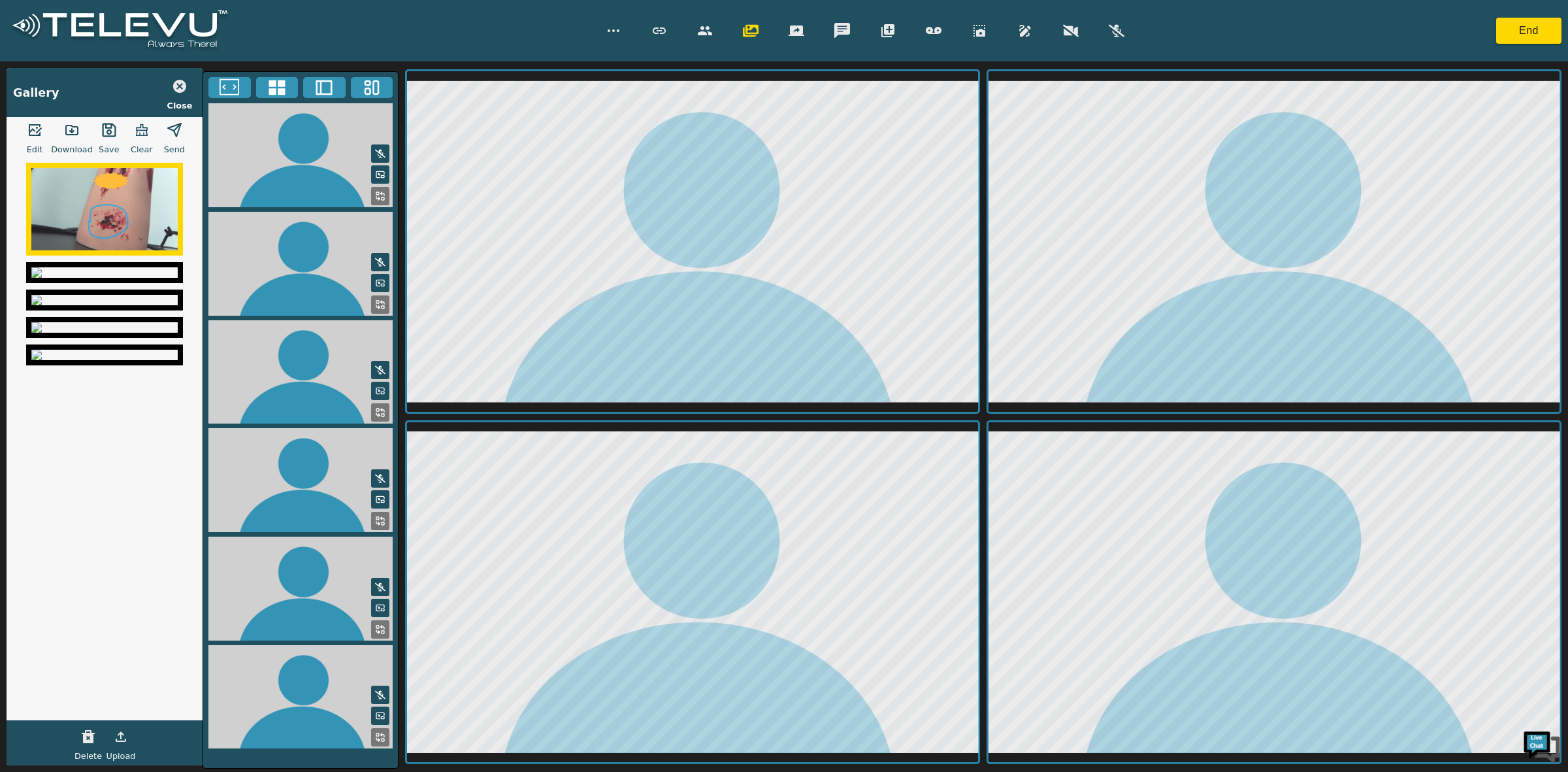
click at [177, 84] on icon "button" at bounding box center [180, 86] width 16 height 16
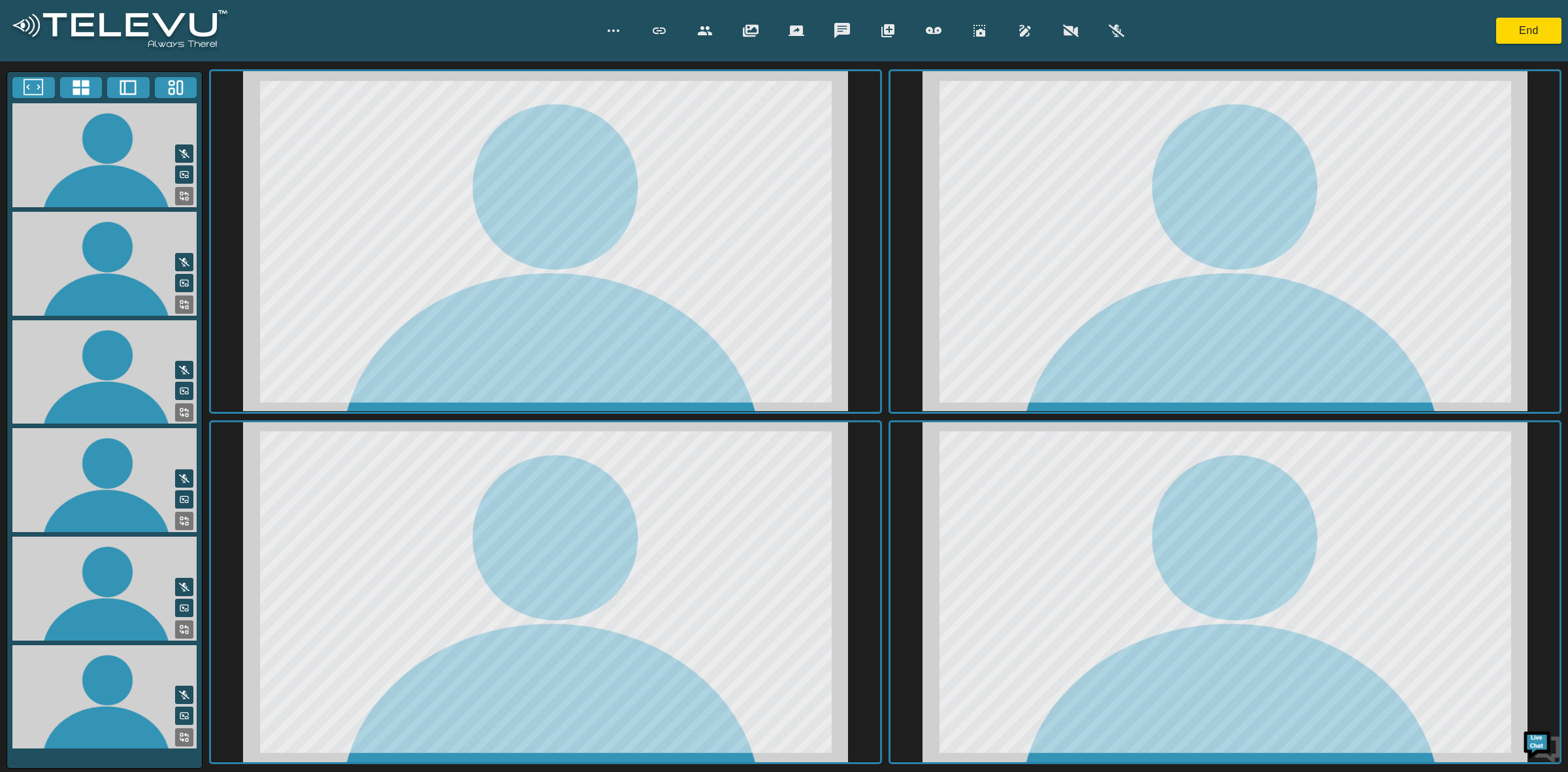
click at [619, 31] on icon "button" at bounding box center [614, 31] width 16 height 16
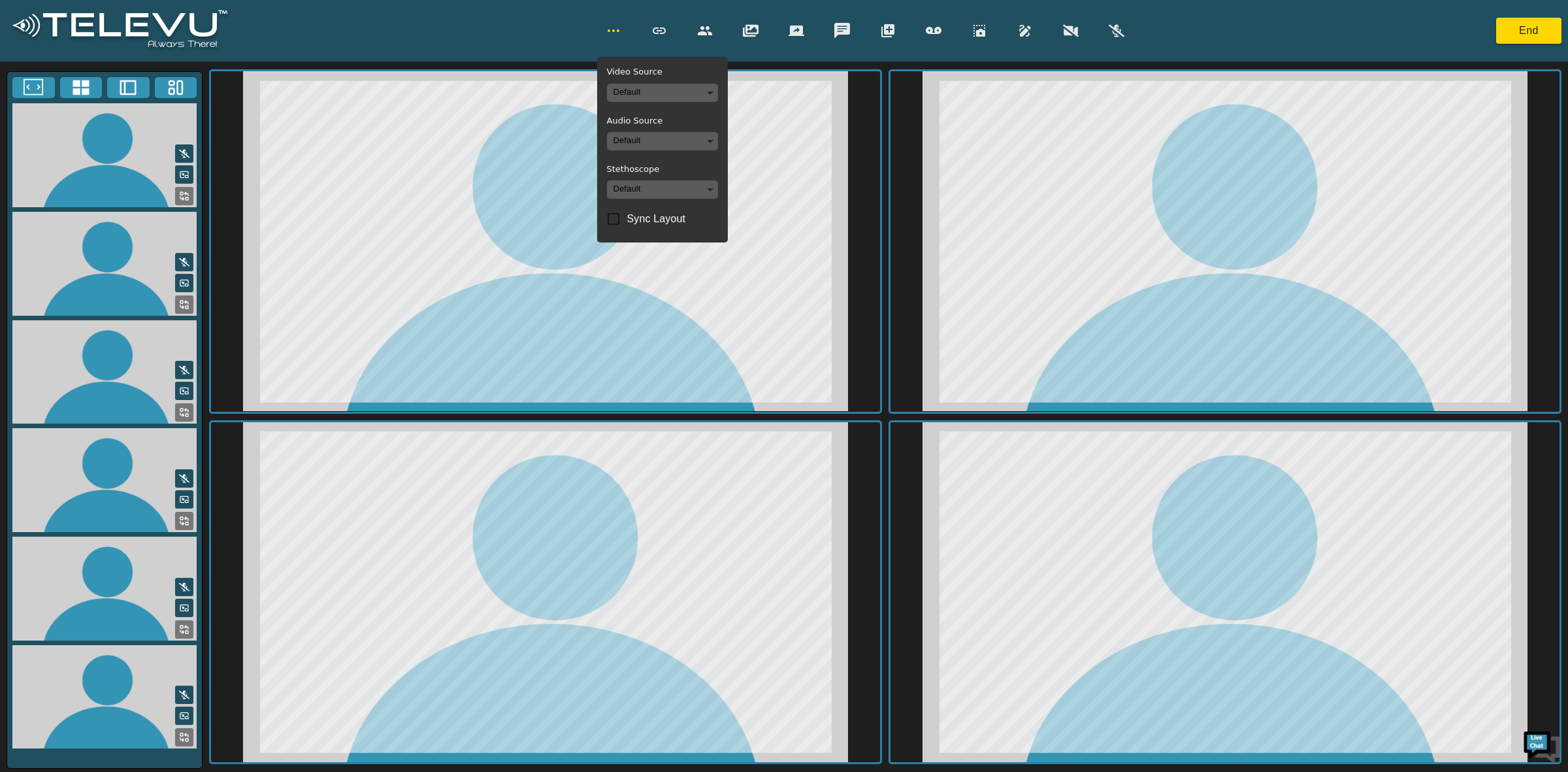
click at [613, 28] on icon "button" at bounding box center [614, 31] width 16 height 16
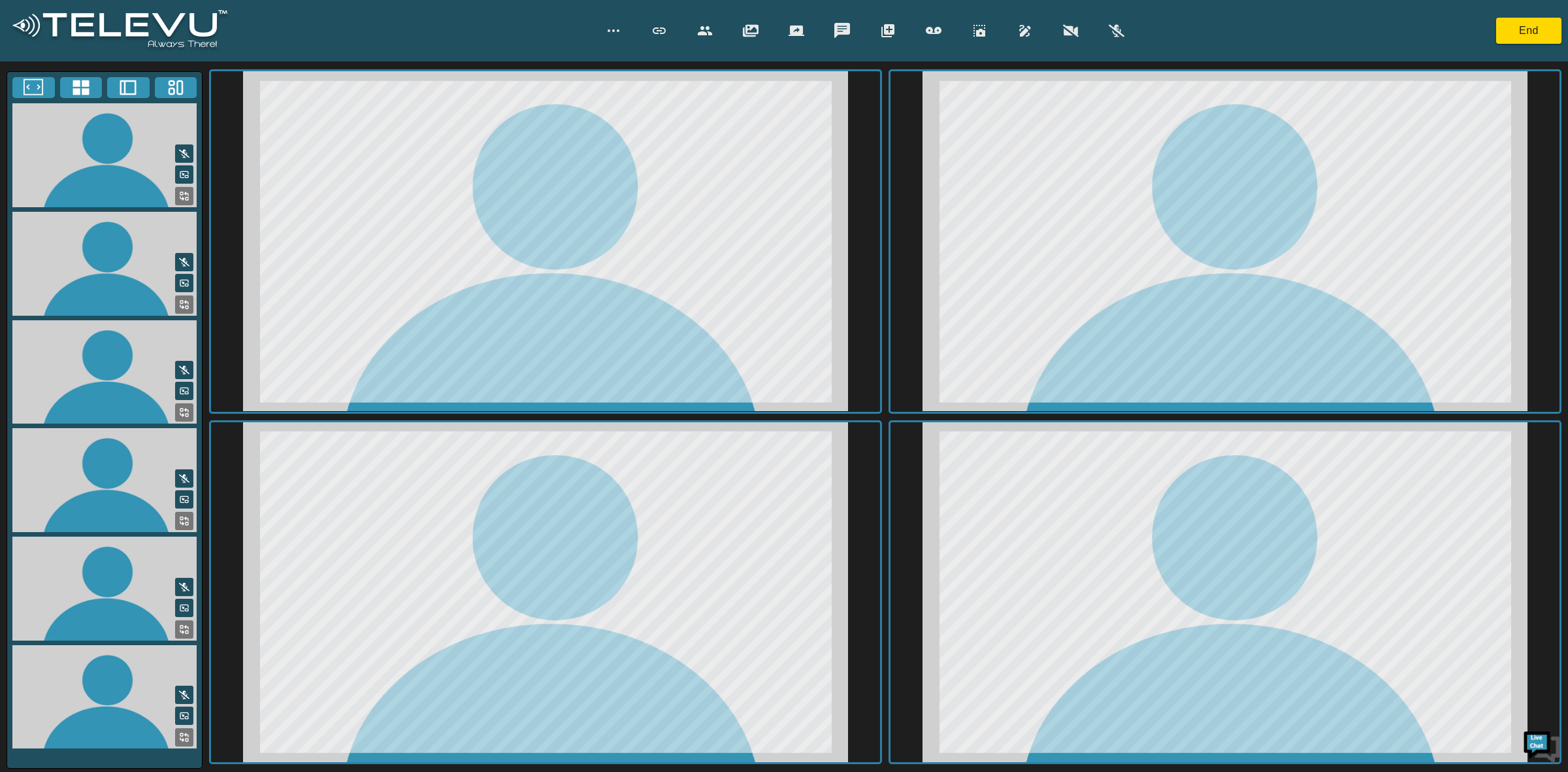
click at [841, 108] on video at bounding box center [545, 241] width 669 height 340
click at [695, 34] on button "button" at bounding box center [705, 31] width 33 height 26
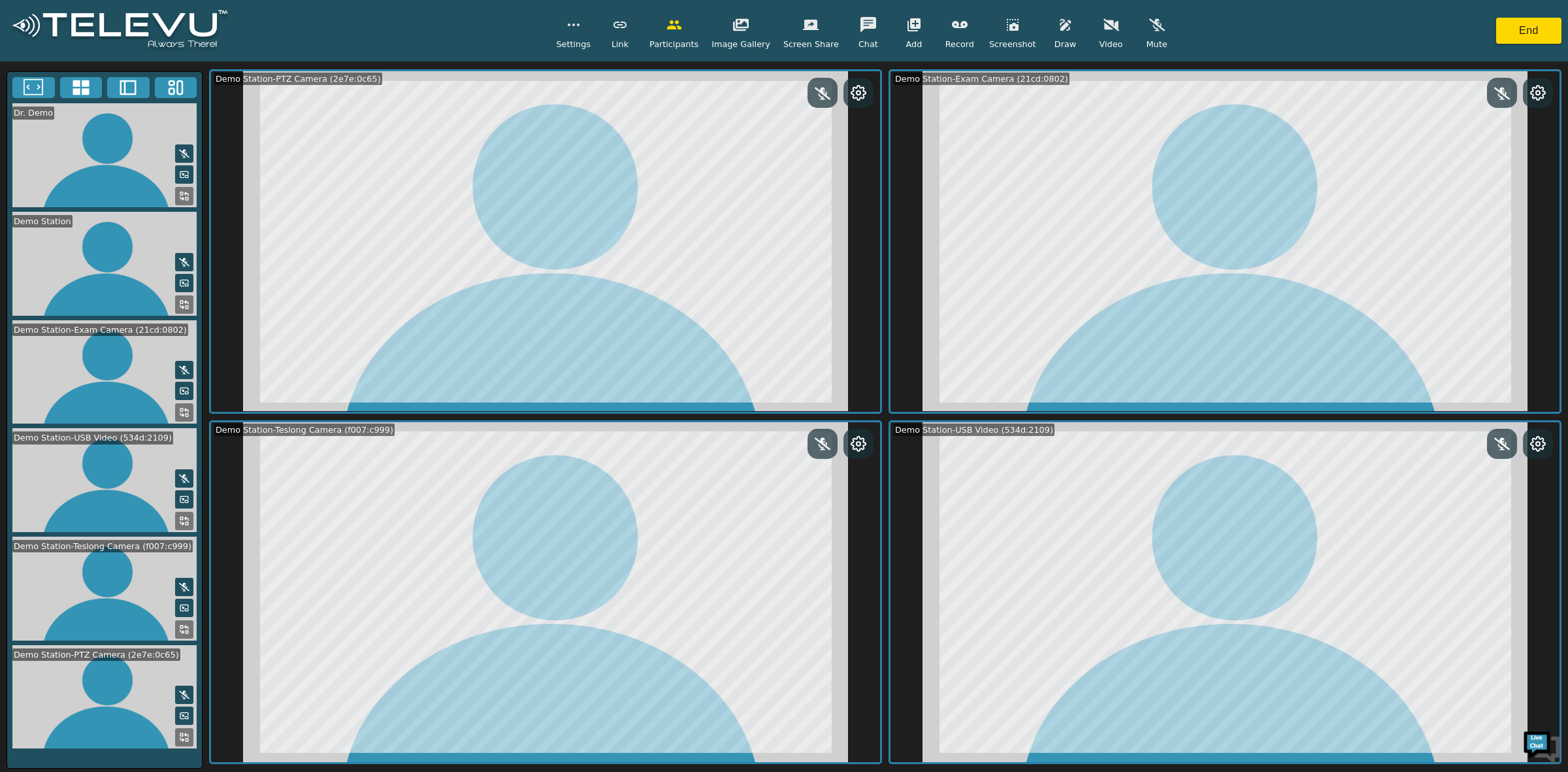
click at [864, 85] on icon at bounding box center [859, 93] width 16 height 16
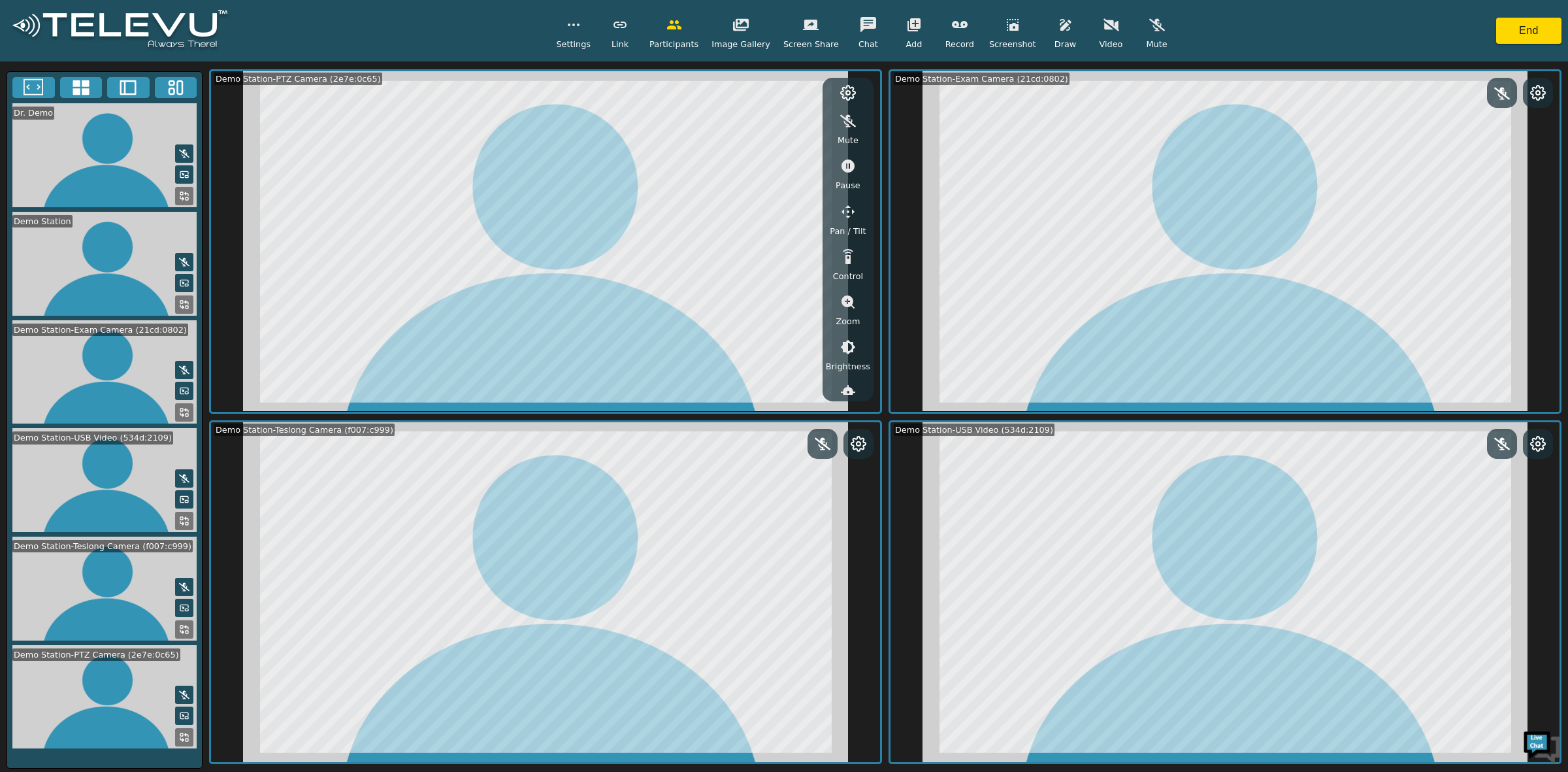
click at [845, 210] on icon "button" at bounding box center [848, 212] width 16 height 16
click at [752, 125] on button "button" at bounding box center [741, 124] width 33 height 26
click at [775, 142] on icon "button" at bounding box center [773, 150] width 16 height 16
click at [775, 122] on icon "button" at bounding box center [773, 124] width 16 height 12
click at [780, 95] on icon "button" at bounding box center [773, 97] width 13 height 14
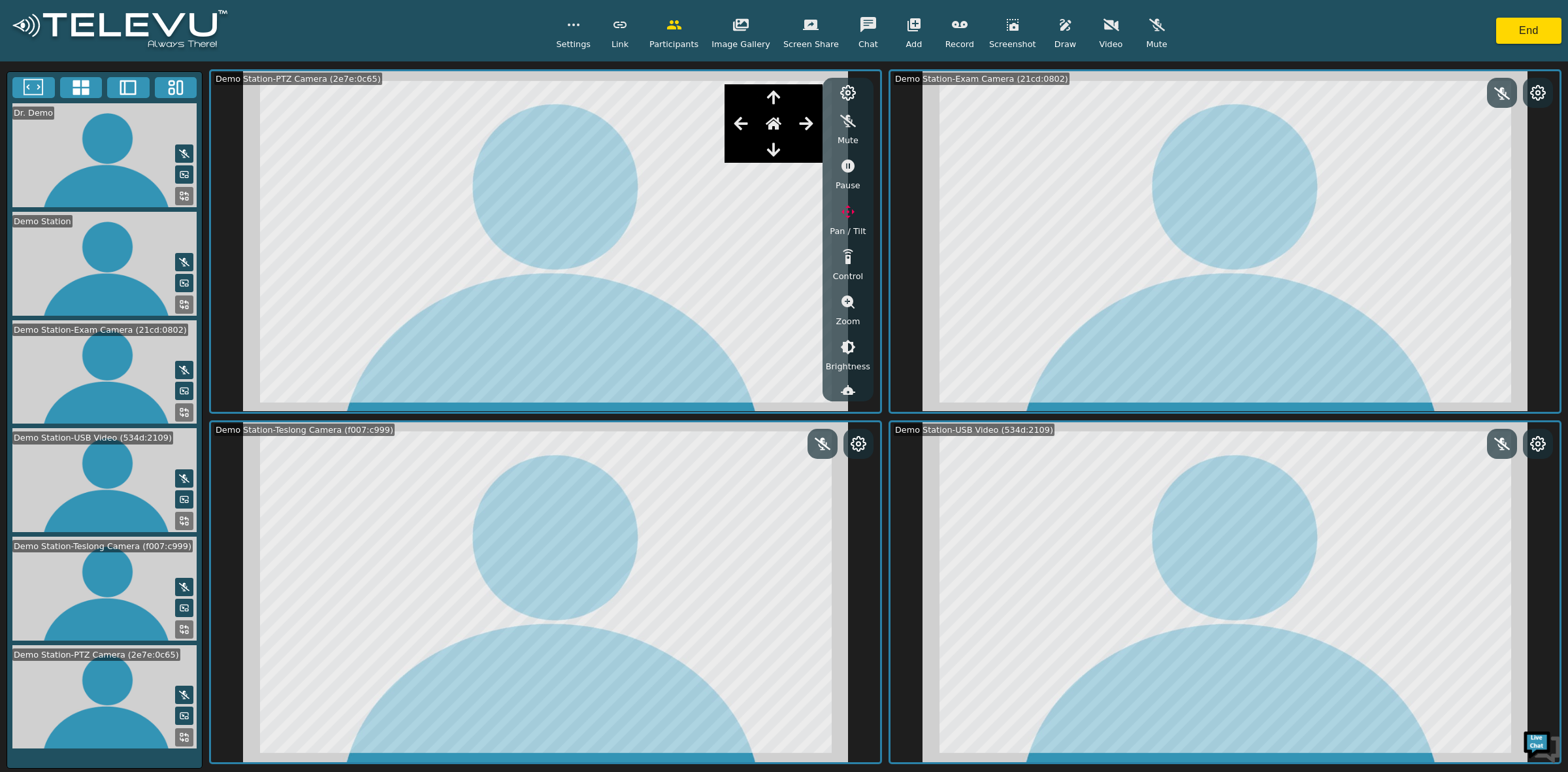
click at [780, 95] on icon "button" at bounding box center [773, 97] width 13 height 14
click at [779, 151] on icon "button" at bounding box center [773, 150] width 13 height 14
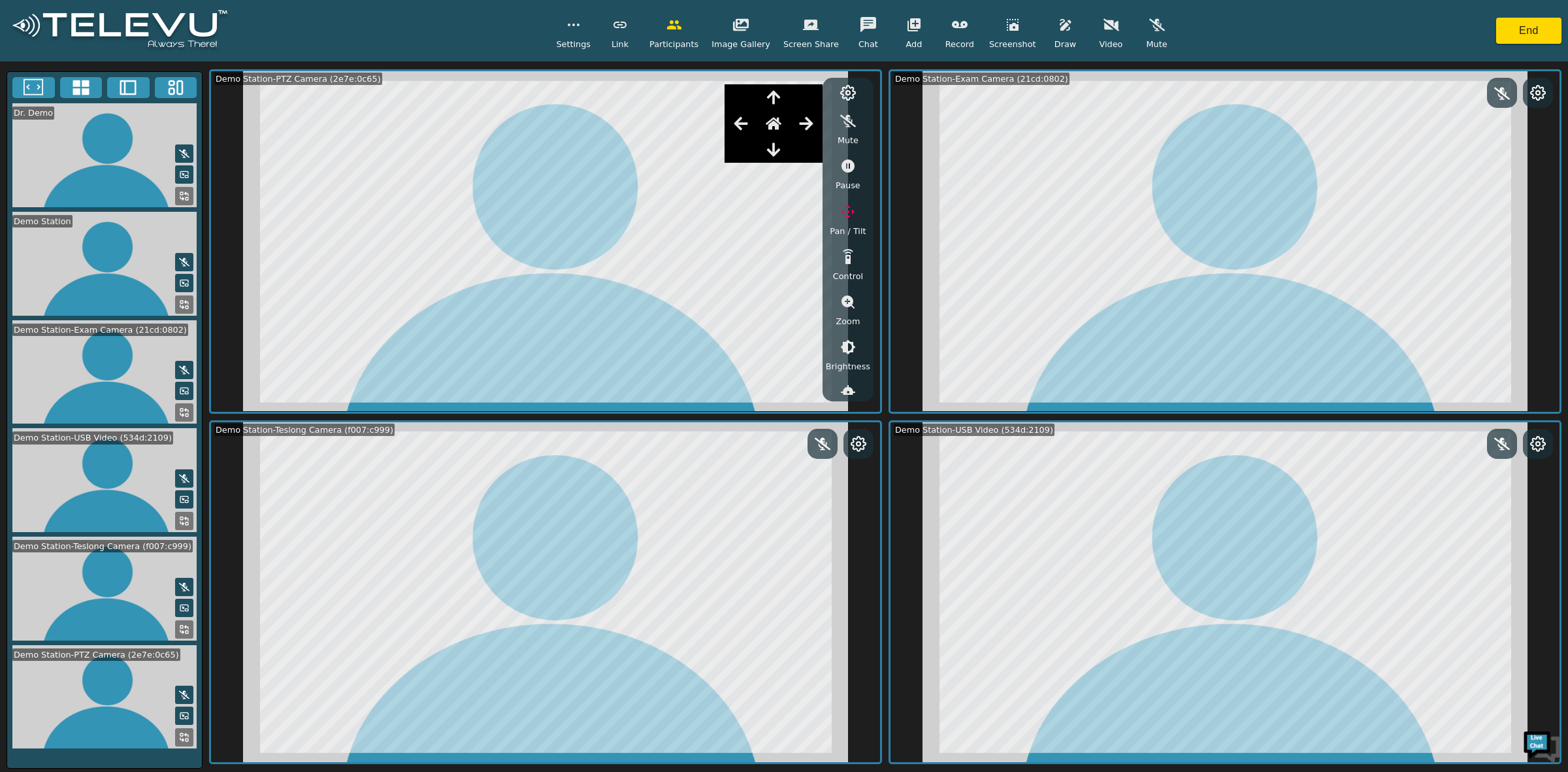
click at [779, 151] on icon "button" at bounding box center [773, 150] width 13 height 14
click at [749, 126] on icon "button" at bounding box center [741, 124] width 16 height 16
click at [805, 122] on icon "button" at bounding box center [806, 124] width 14 height 13
click at [779, 120] on icon "button" at bounding box center [773, 124] width 16 height 12
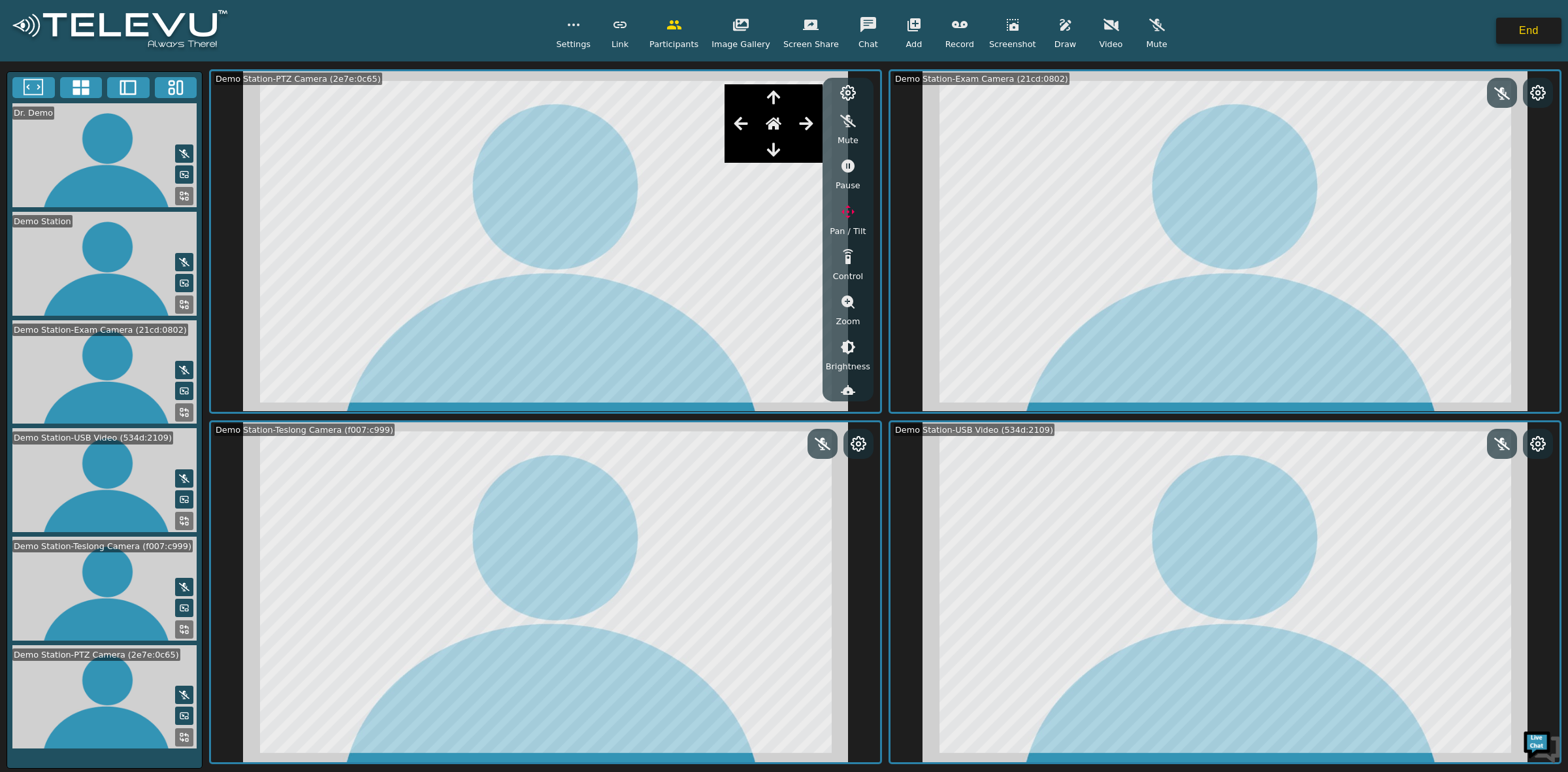
click at [1523, 24] on button "End" at bounding box center [1529, 31] width 65 height 26
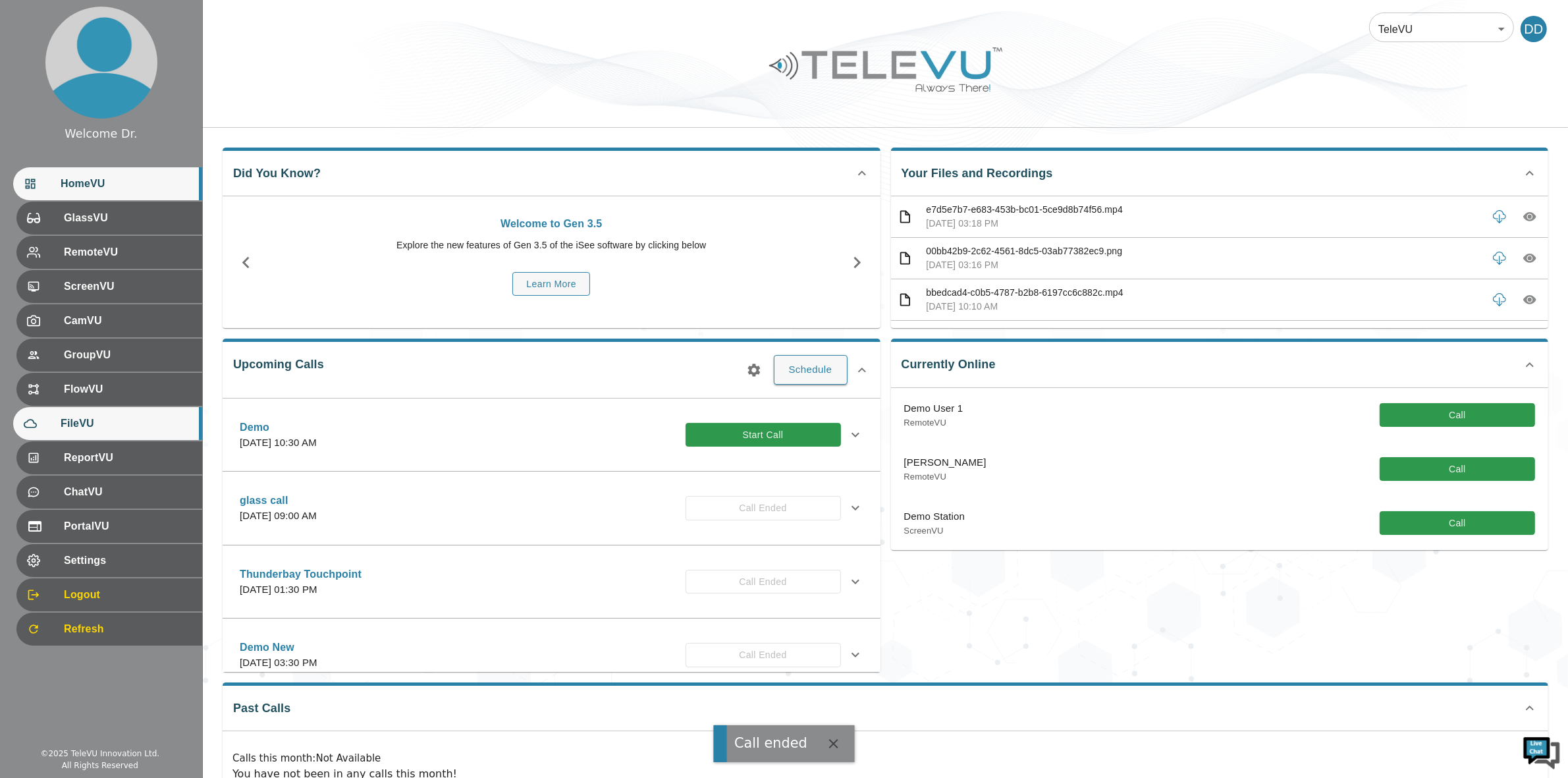
click at [81, 425] on span "FileVU" at bounding box center [126, 423] width 131 height 16
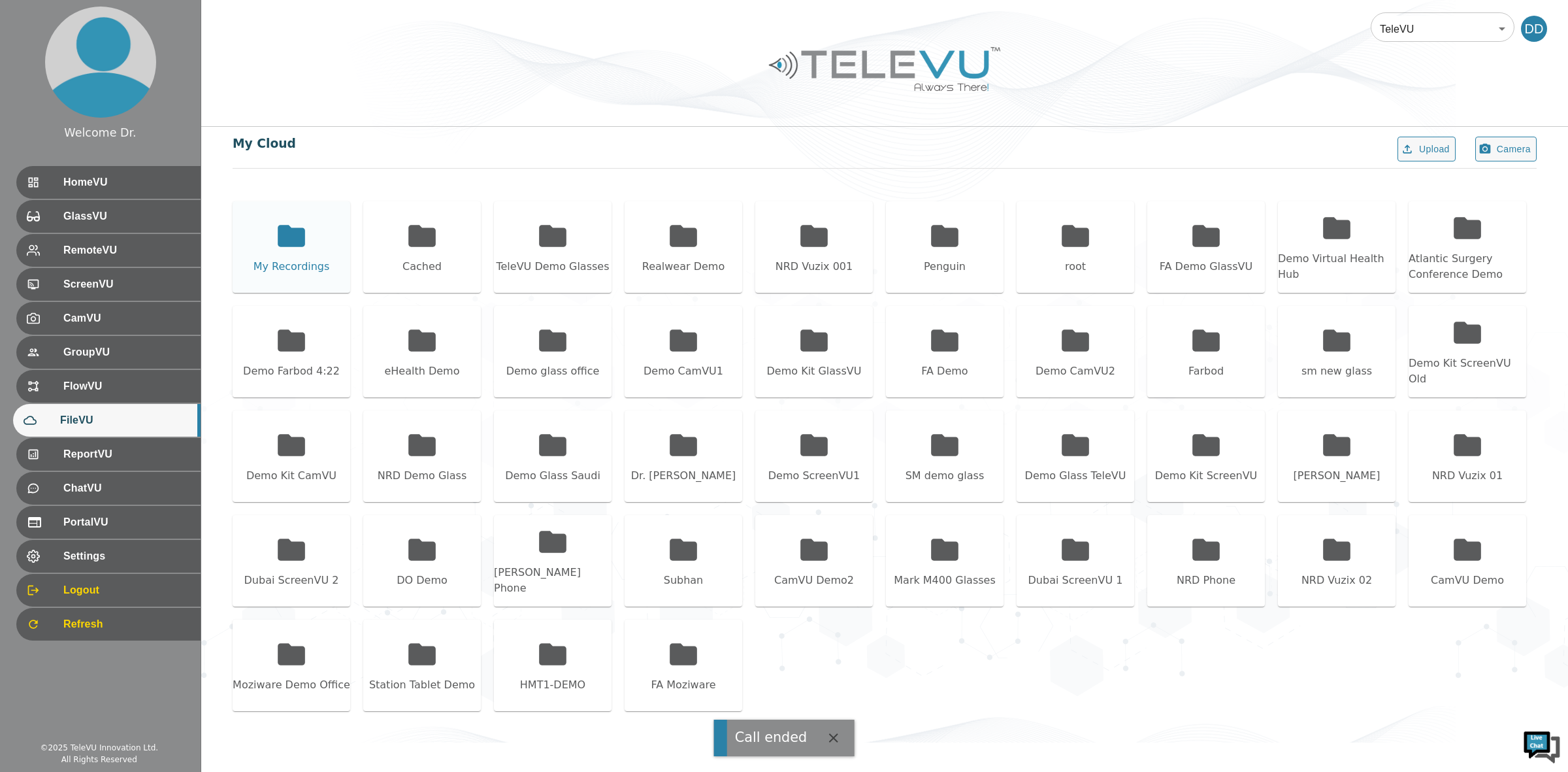
click at [292, 245] on icon at bounding box center [292, 235] width 28 height 22
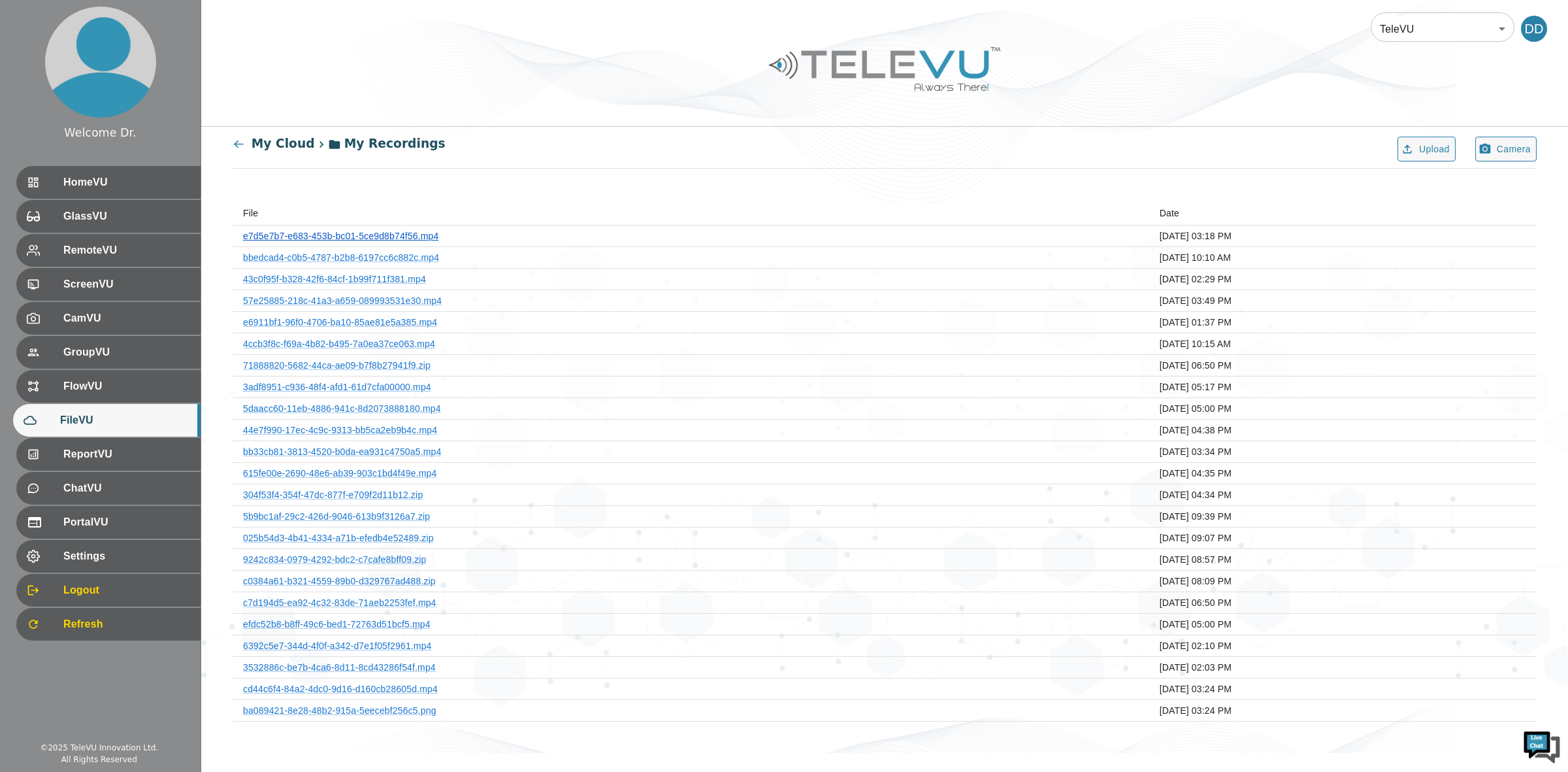
click at [405, 233] on link "e7d5e7b7-e683-453b-bc01-5ce9d8b74f56.mp4" at bounding box center [340, 236] width 195 height 11
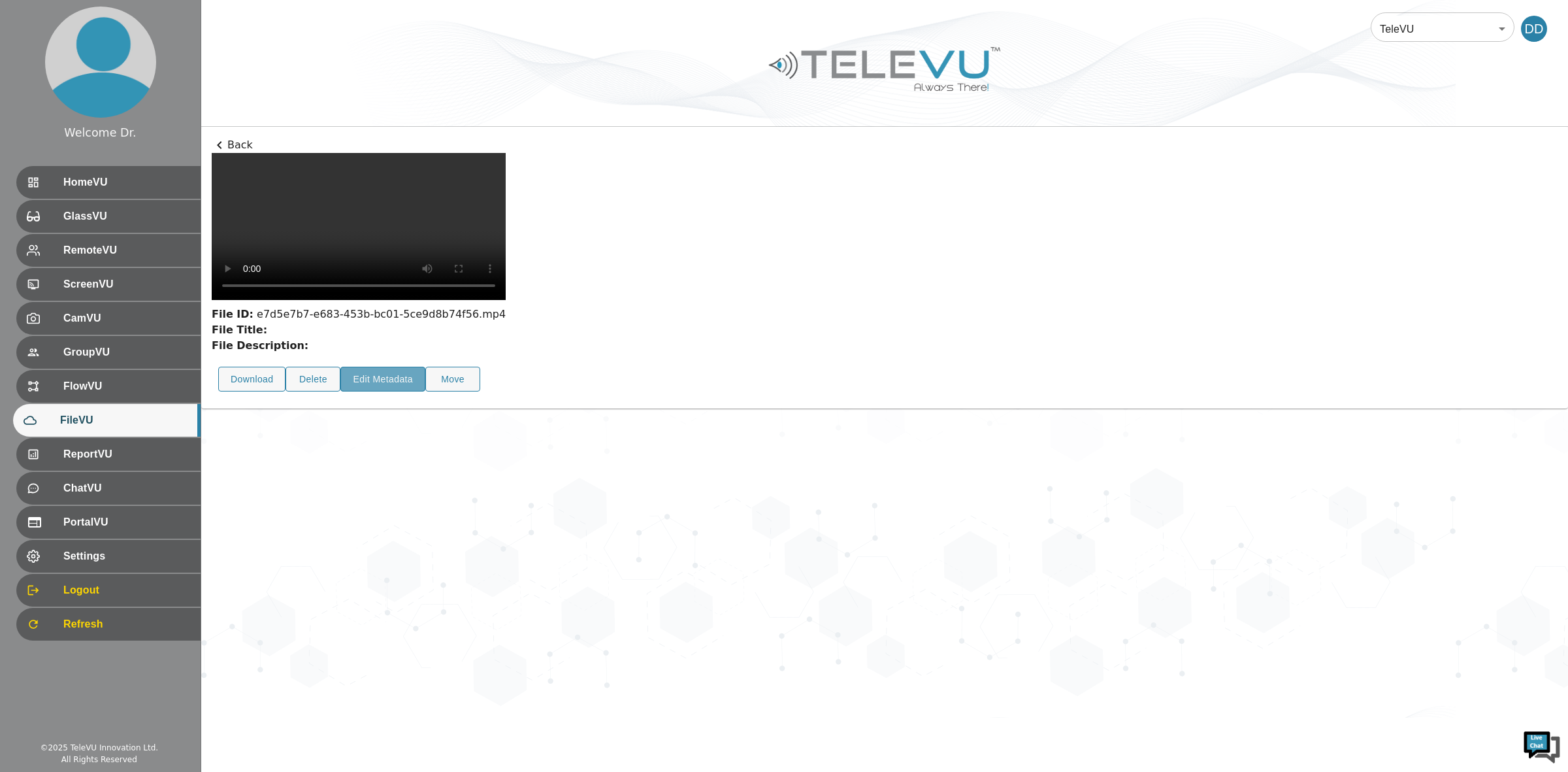
click at [405, 393] on button "Edit Metadata" at bounding box center [382, 379] width 85 height 26
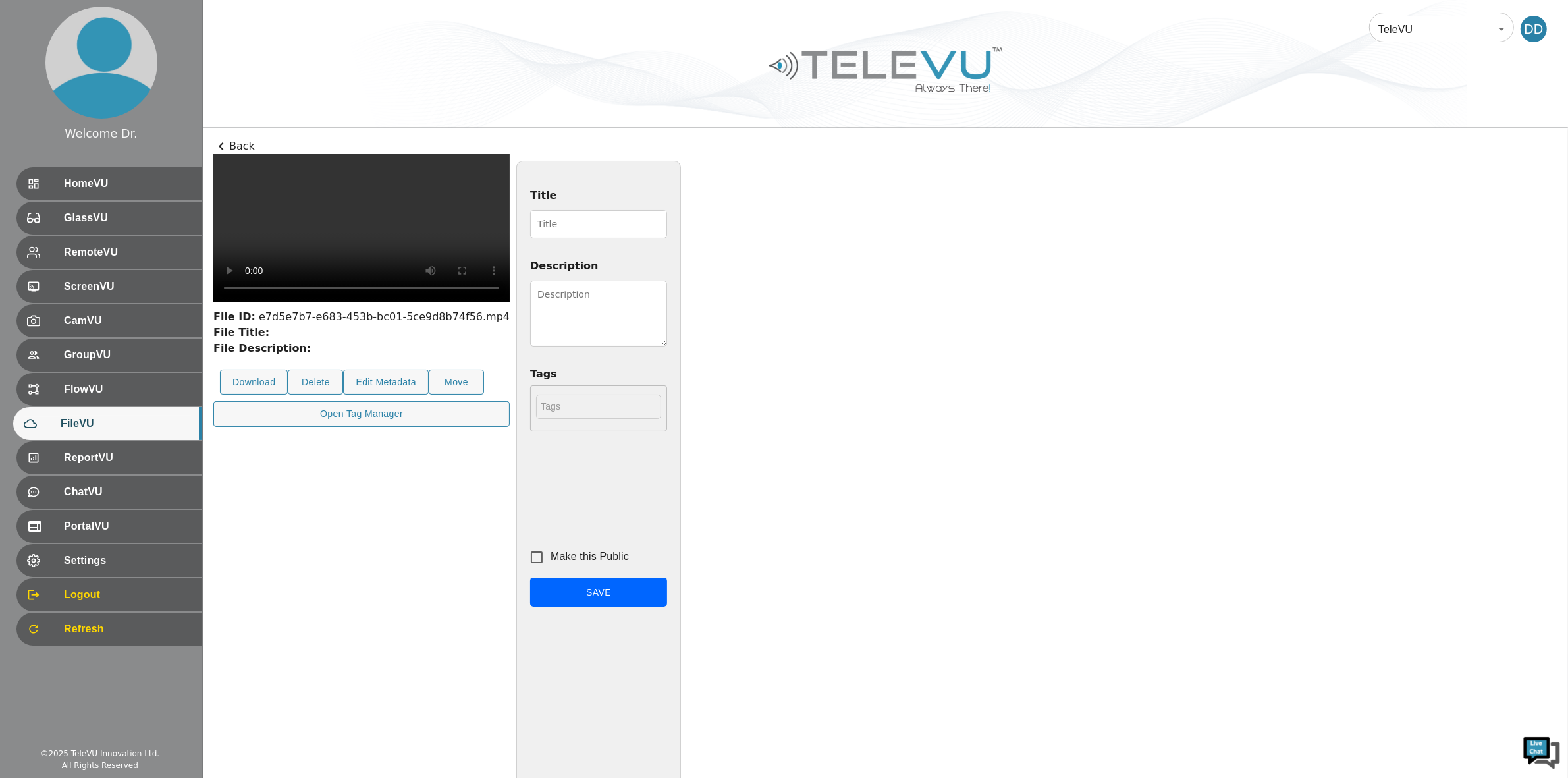
click at [667, 298] on textarea "Description" at bounding box center [598, 313] width 137 height 66
type textarea "This is patient ABC"
click at [103, 463] on span "ReportVU" at bounding box center [126, 458] width 131 height 16
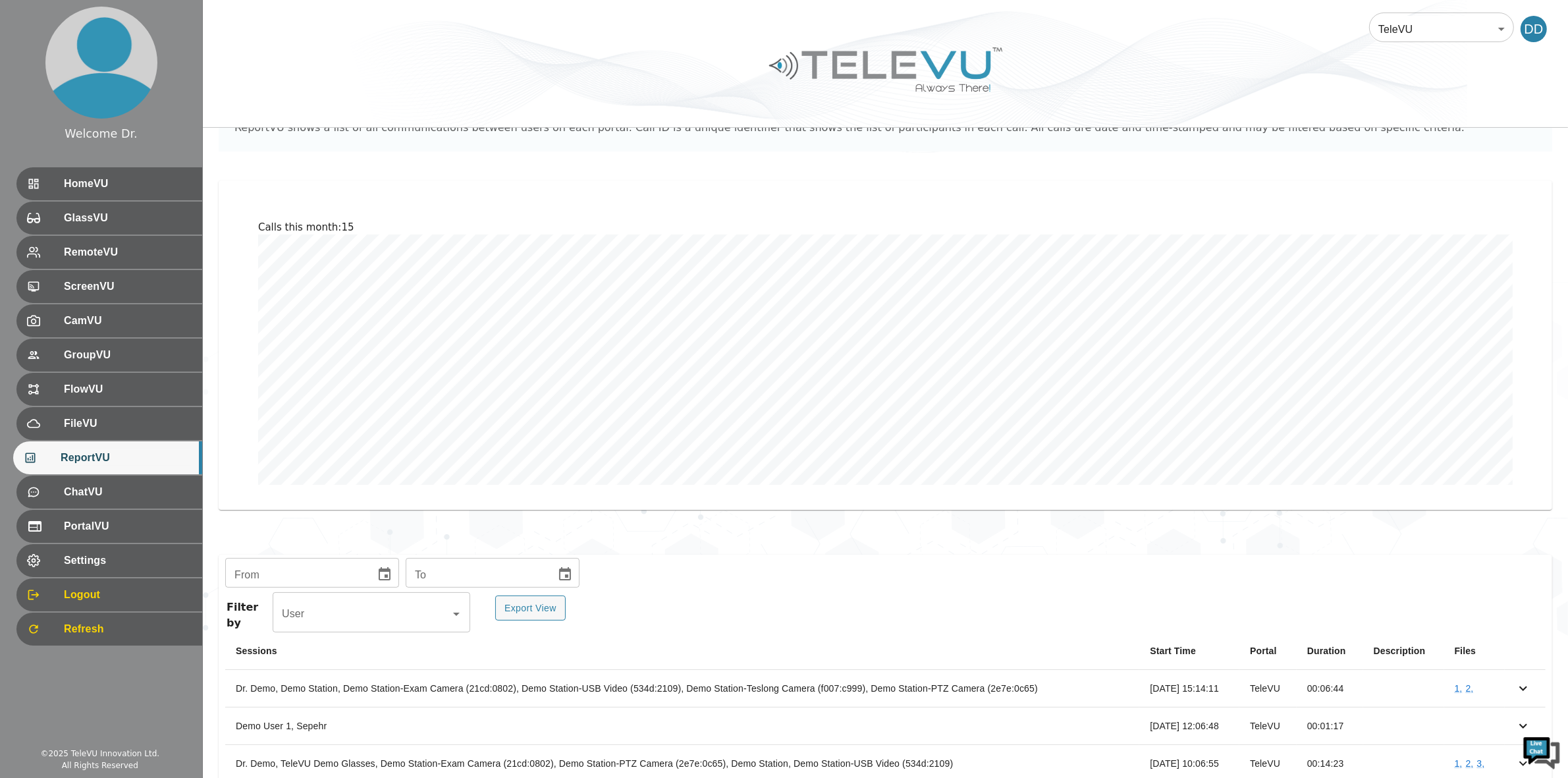
scroll to position [82, 0]
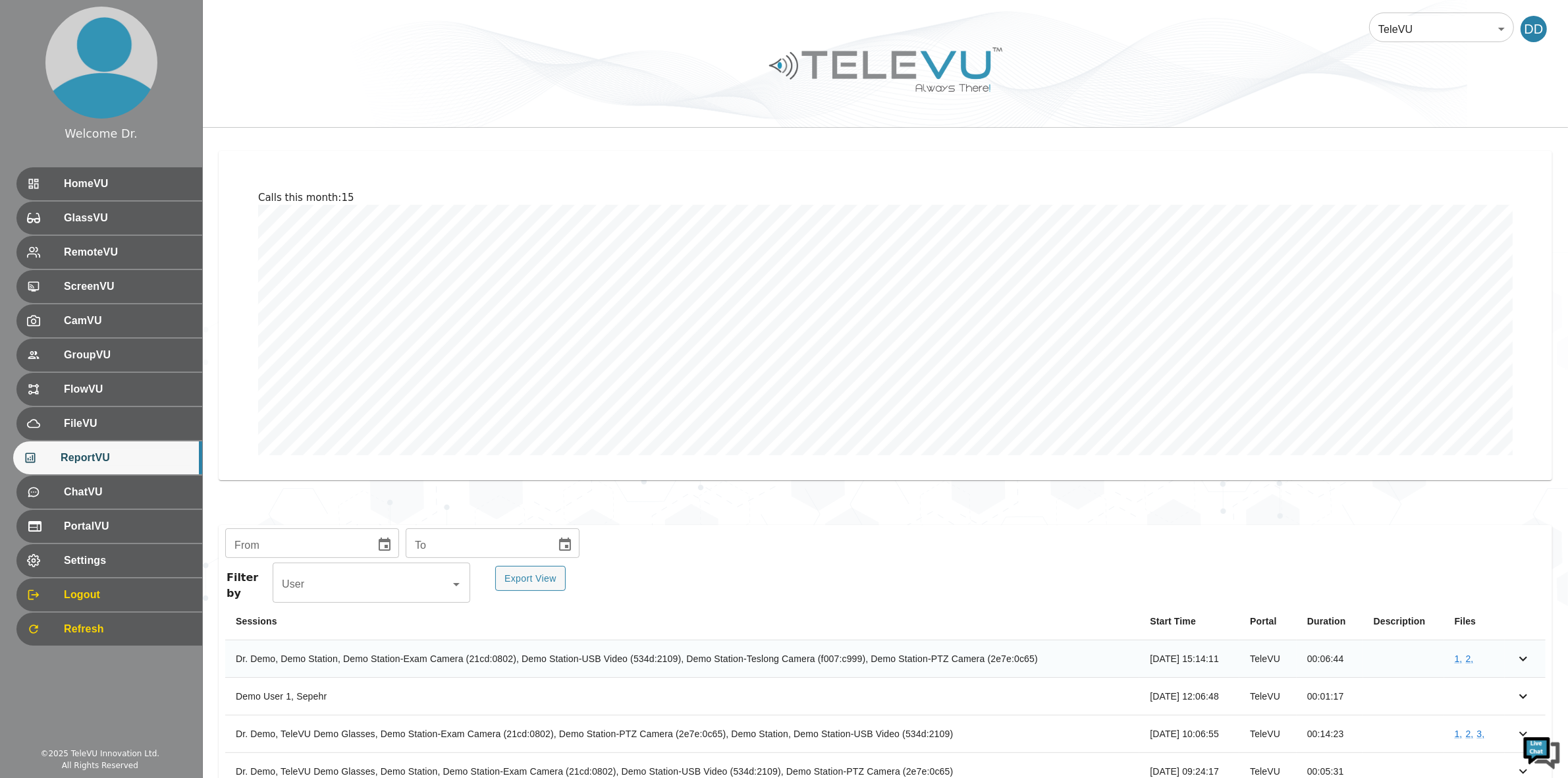
click at [1529, 654] on icon "simple table" at bounding box center [1524, 659] width 16 height 16
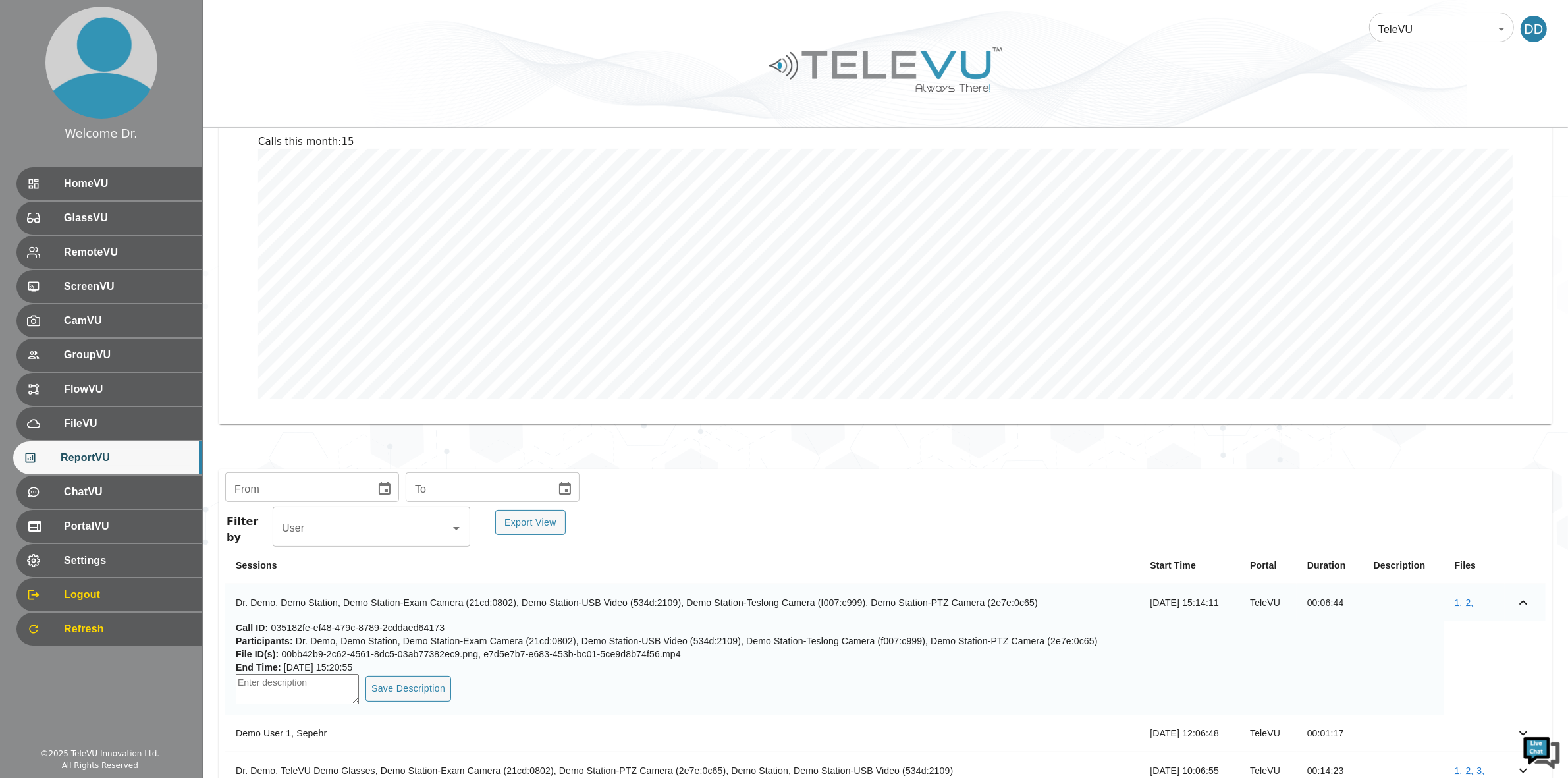
scroll to position [165, 0]
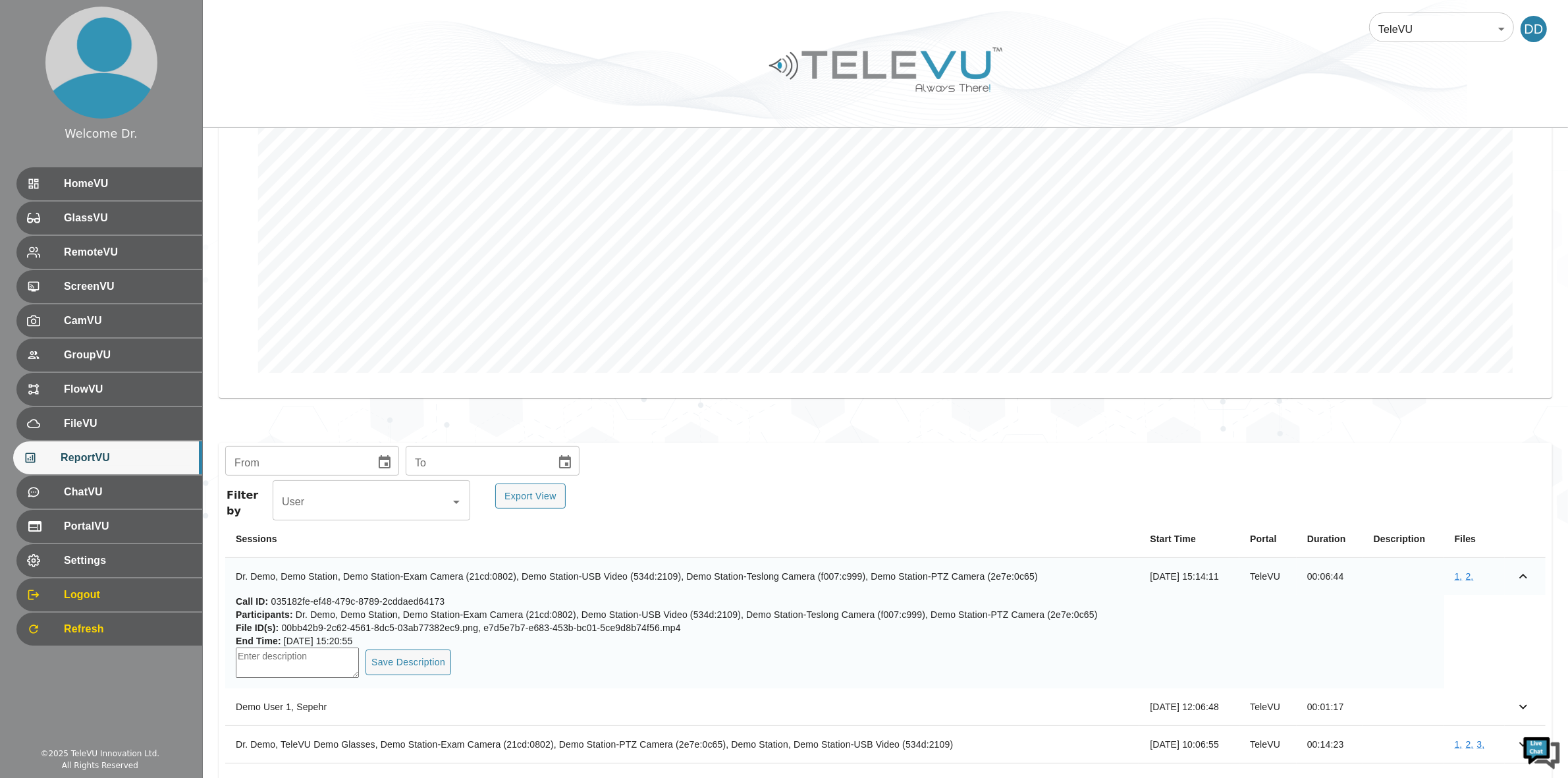
click at [279, 666] on textarea "simple table" at bounding box center [297, 663] width 123 height 30
type textarea "MRN [MEDICAL_RECORD_NUMBER]"
click at [423, 659] on button "Save Description" at bounding box center [408, 662] width 85 height 26
click at [99, 190] on span "HomeVU" at bounding box center [126, 184] width 131 height 16
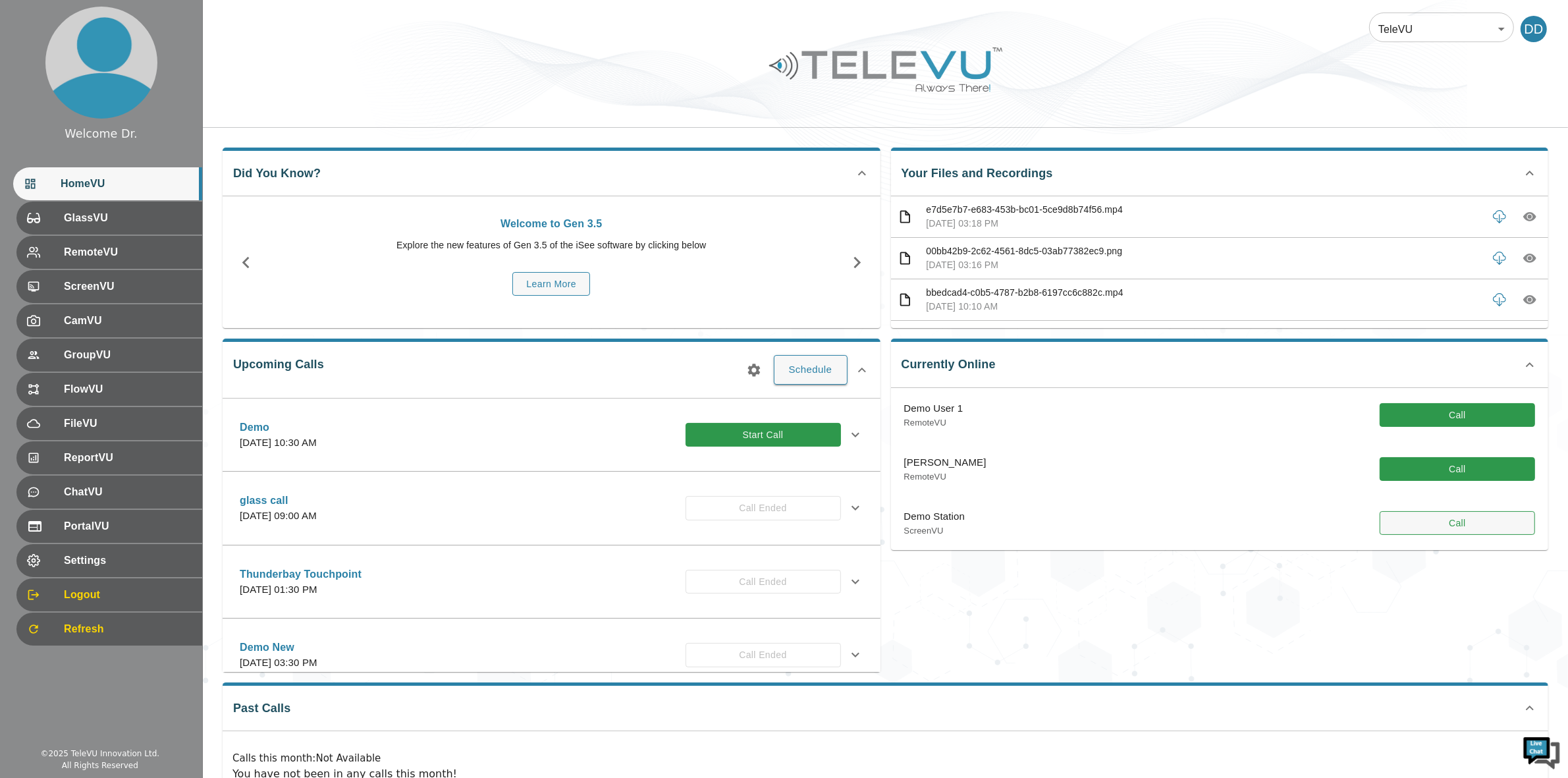
click at [1510, 531] on button "Call" at bounding box center [1457, 524] width 156 height 25
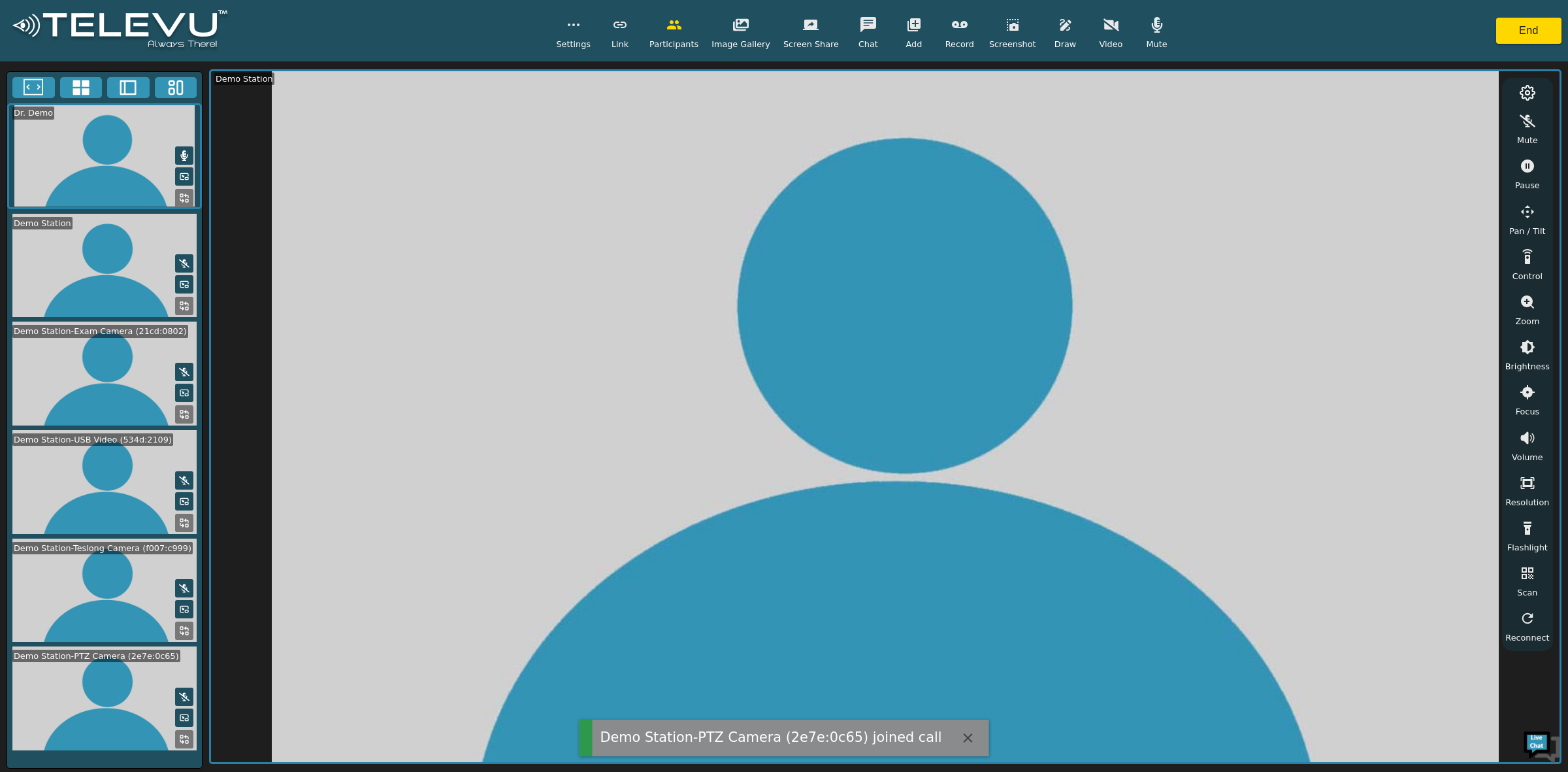
click at [76, 87] on icon at bounding box center [81, 87] width 20 height 20
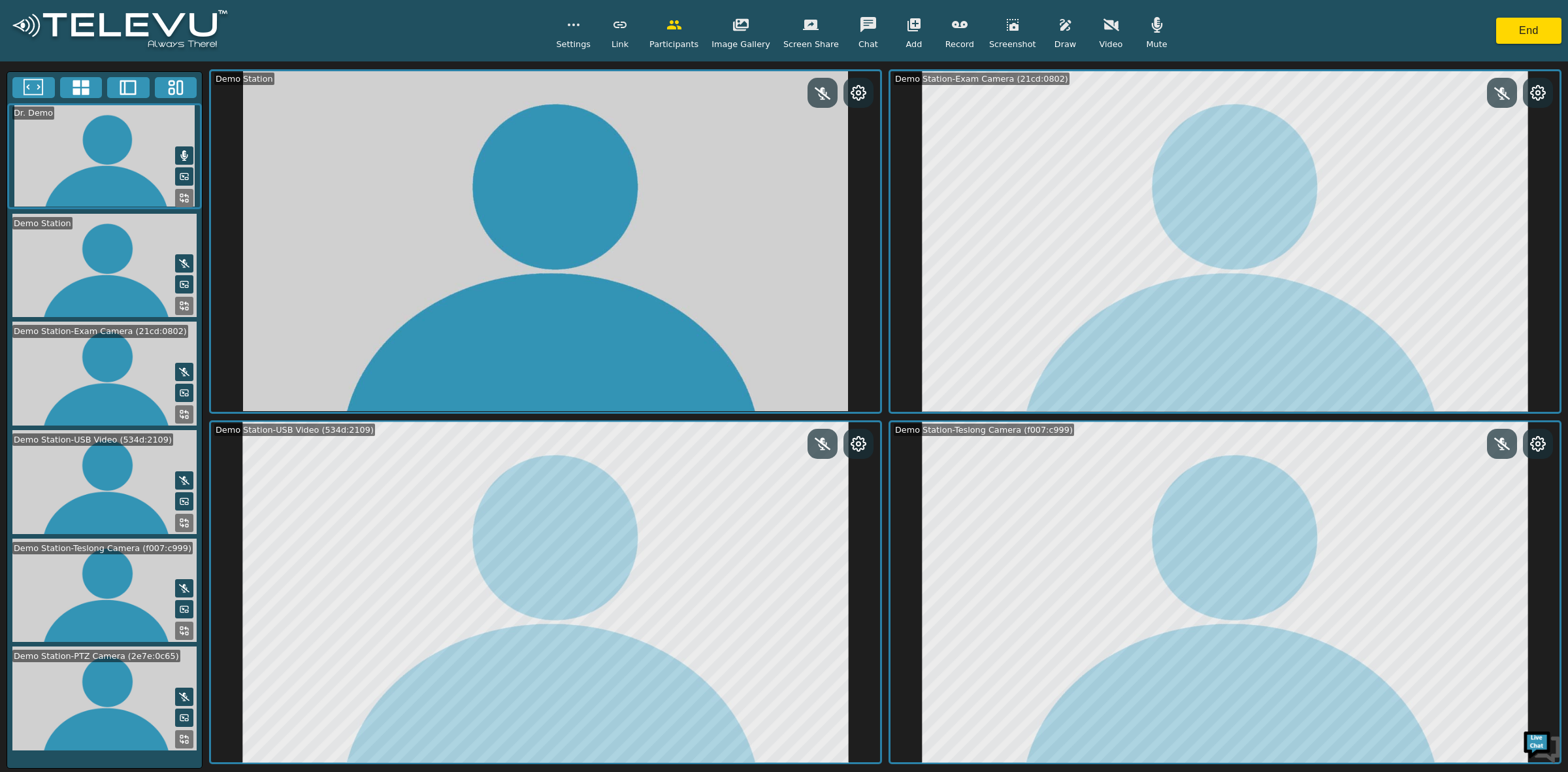
click at [183, 526] on div at bounding box center [104, 484] width 195 height 109
click at [186, 520] on icon at bounding box center [184, 523] width 11 height 11
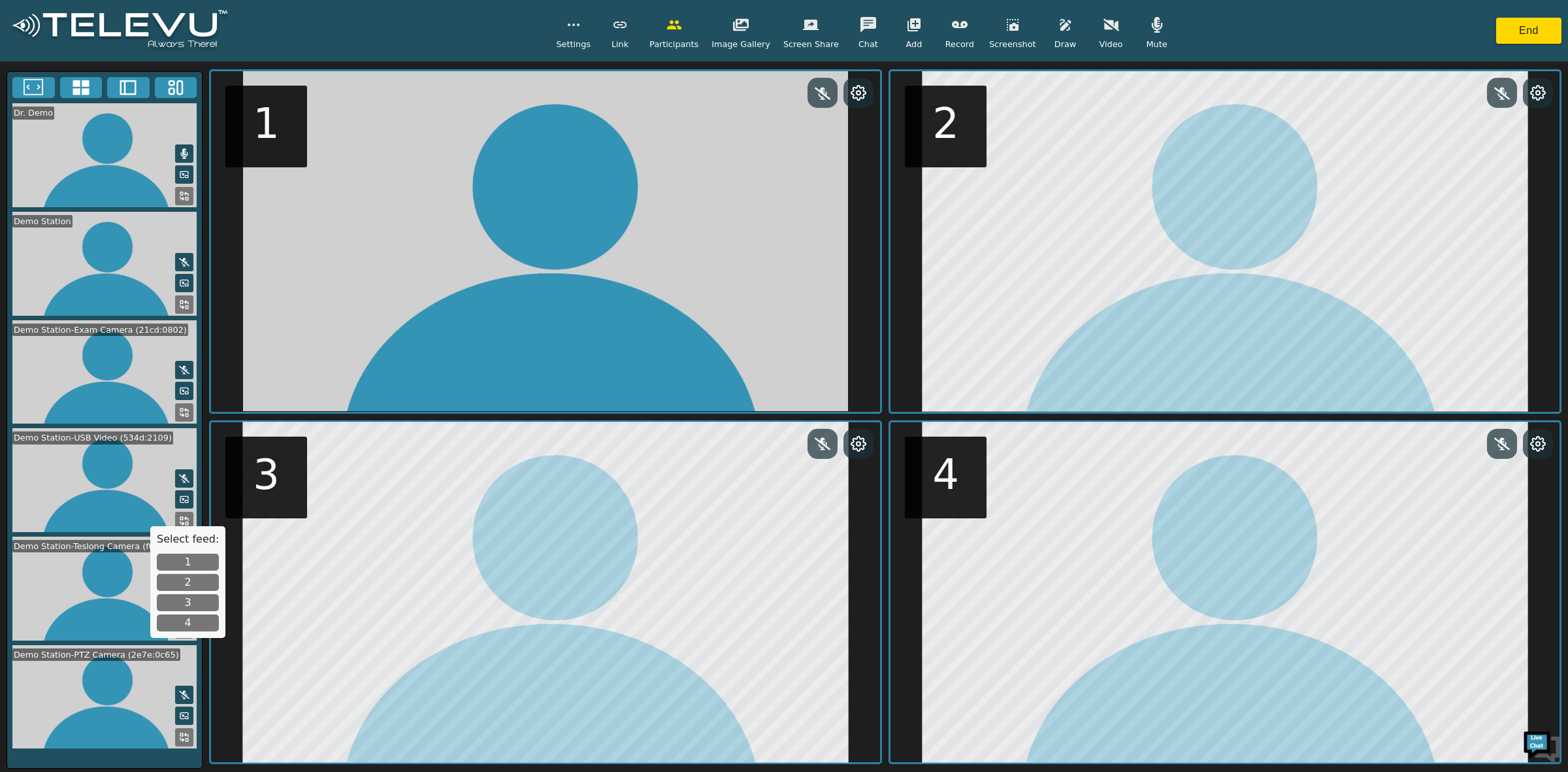
click at [189, 559] on button "1" at bounding box center [188, 562] width 62 height 17
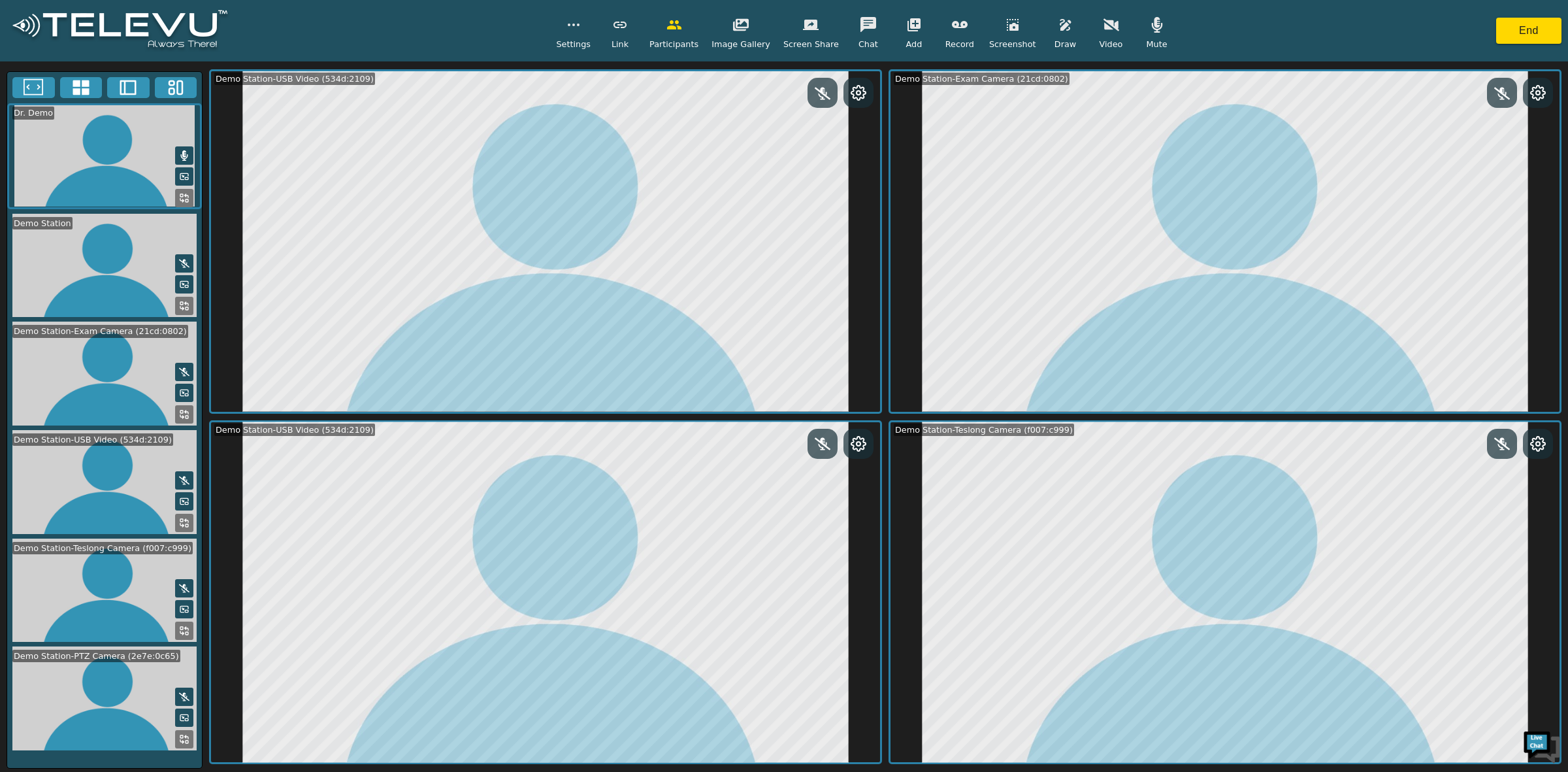
click at [45, 85] on button at bounding box center [34, 87] width 43 height 21
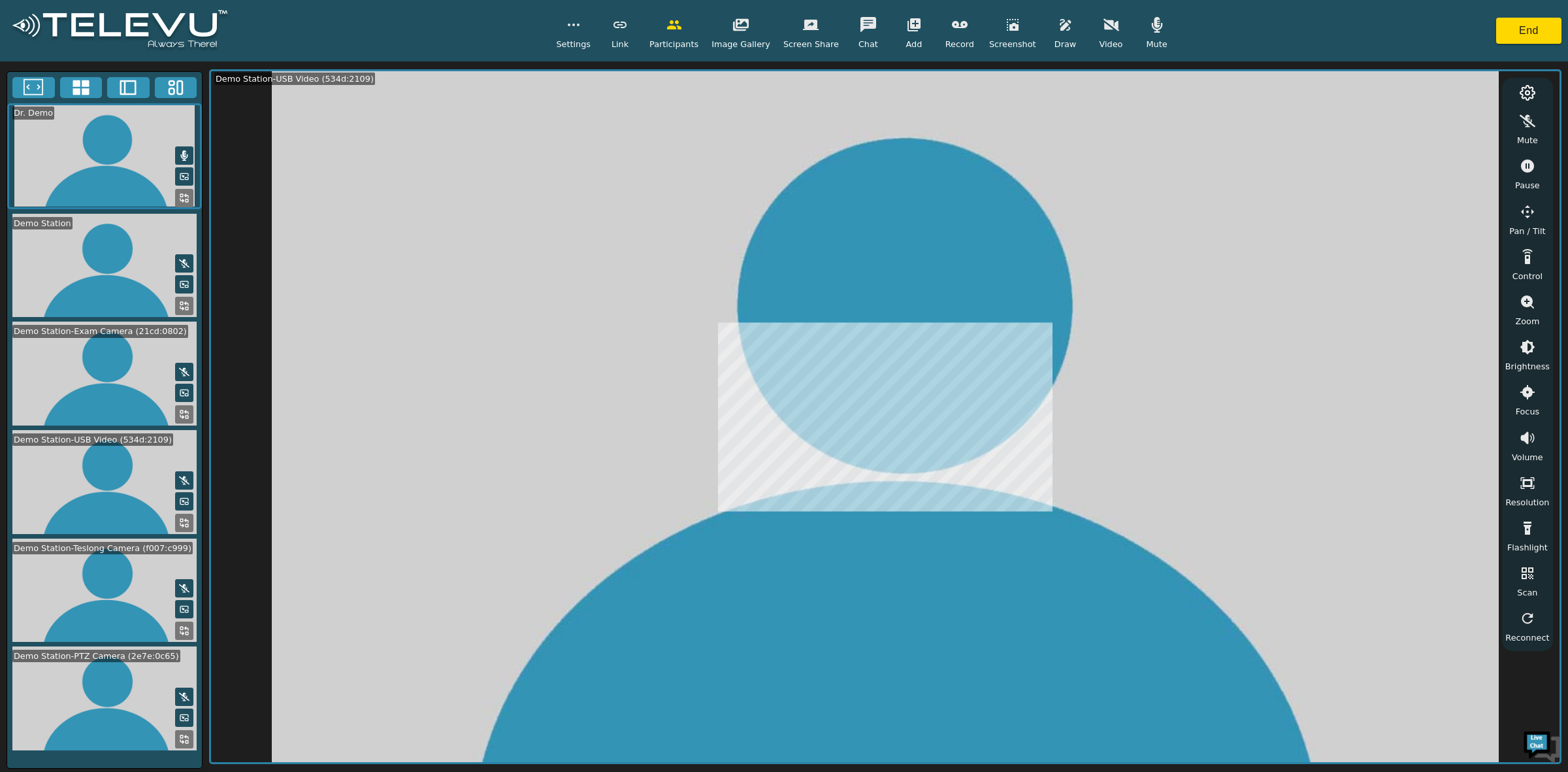
click at [183, 410] on icon at bounding box center [184, 414] width 11 height 11
click at [198, 452] on button "1" at bounding box center [188, 455] width 62 height 17
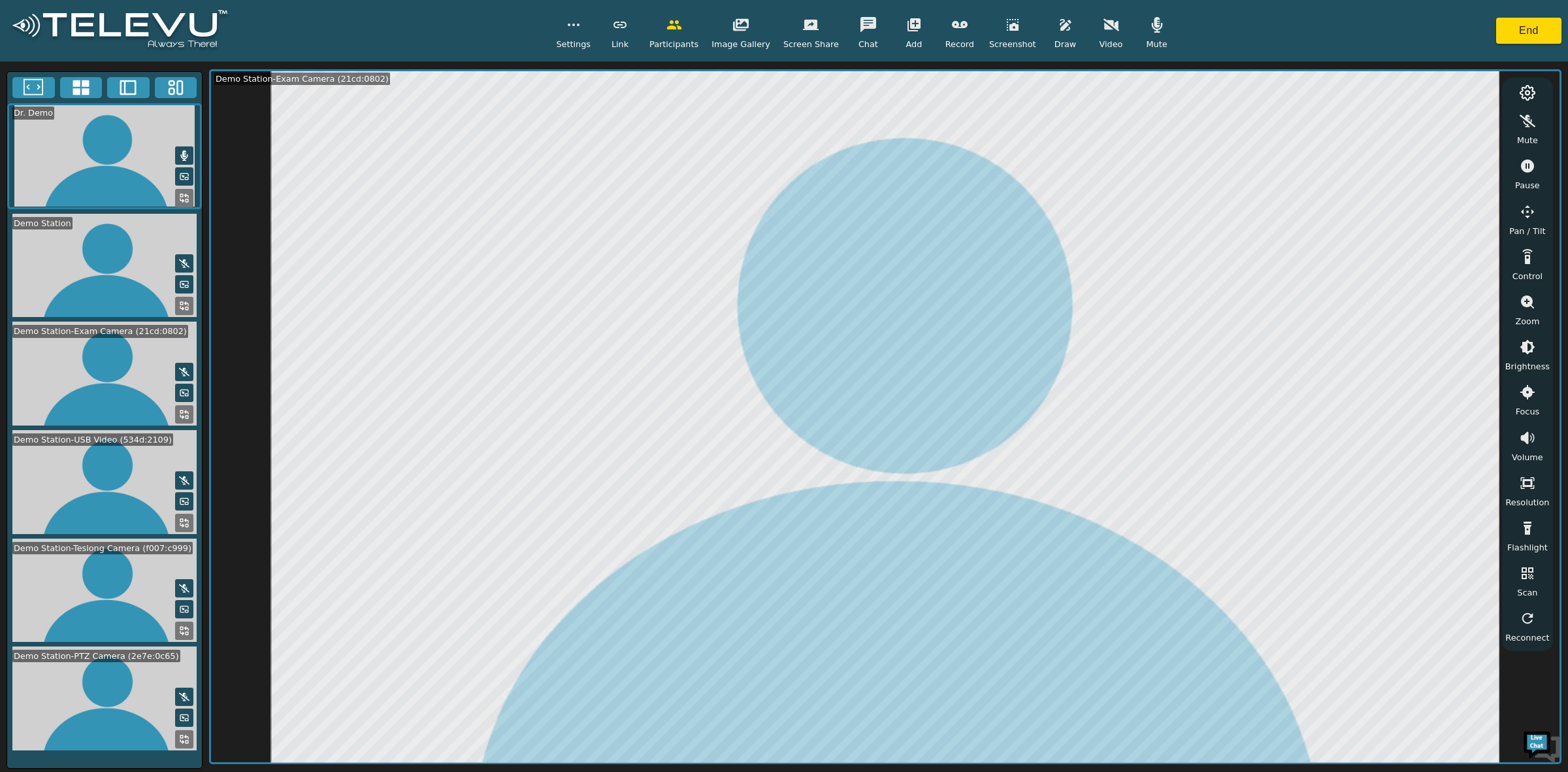
click at [187, 627] on icon at bounding box center [186, 629] width 3 height 3
click at [198, 667] on button "1" at bounding box center [188, 669] width 62 height 17
click at [184, 731] on button at bounding box center [184, 740] width 18 height 18
click at [187, 704] on button "1" at bounding box center [188, 708] width 62 height 17
click at [1531, 208] on icon "button" at bounding box center [1528, 212] width 16 height 16
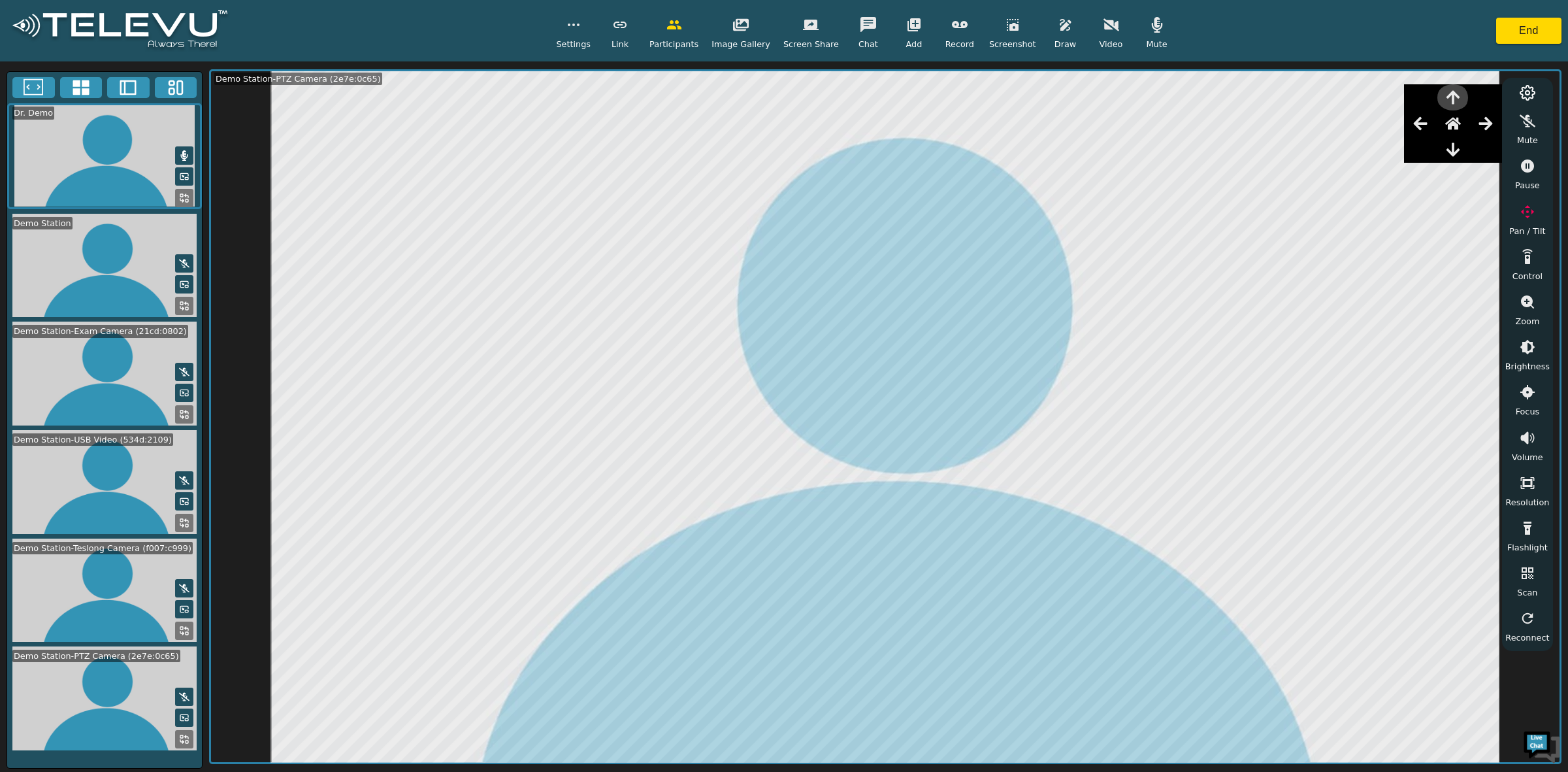
click at [1461, 100] on icon "button" at bounding box center [1453, 97] width 16 height 16
click at [862, 35] on button "button" at bounding box center [869, 25] width 33 height 26
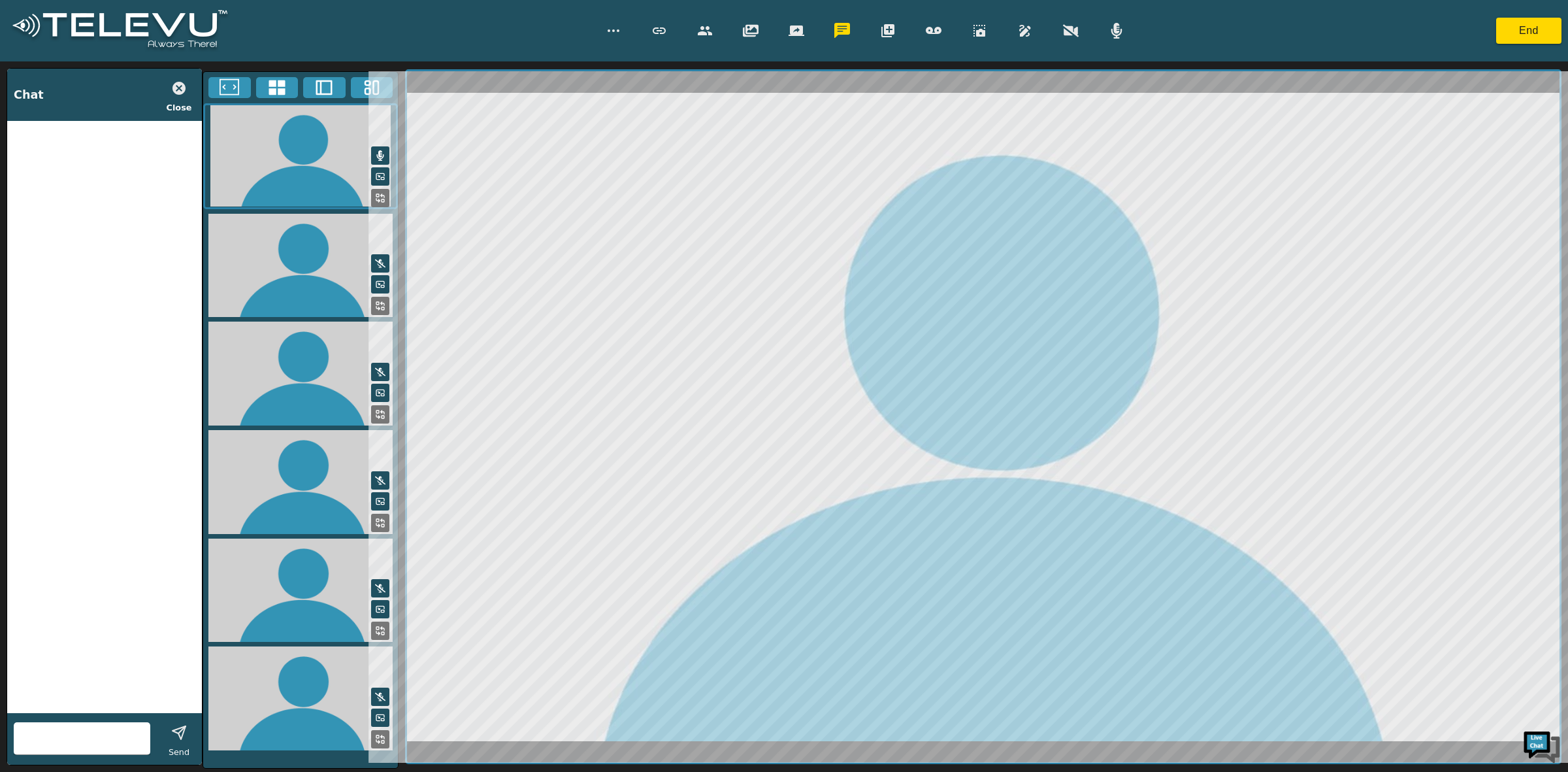
click at [76, 741] on input "text" at bounding box center [82, 739] width 137 height 21
click at [1531, 28] on button "End" at bounding box center [1529, 31] width 65 height 26
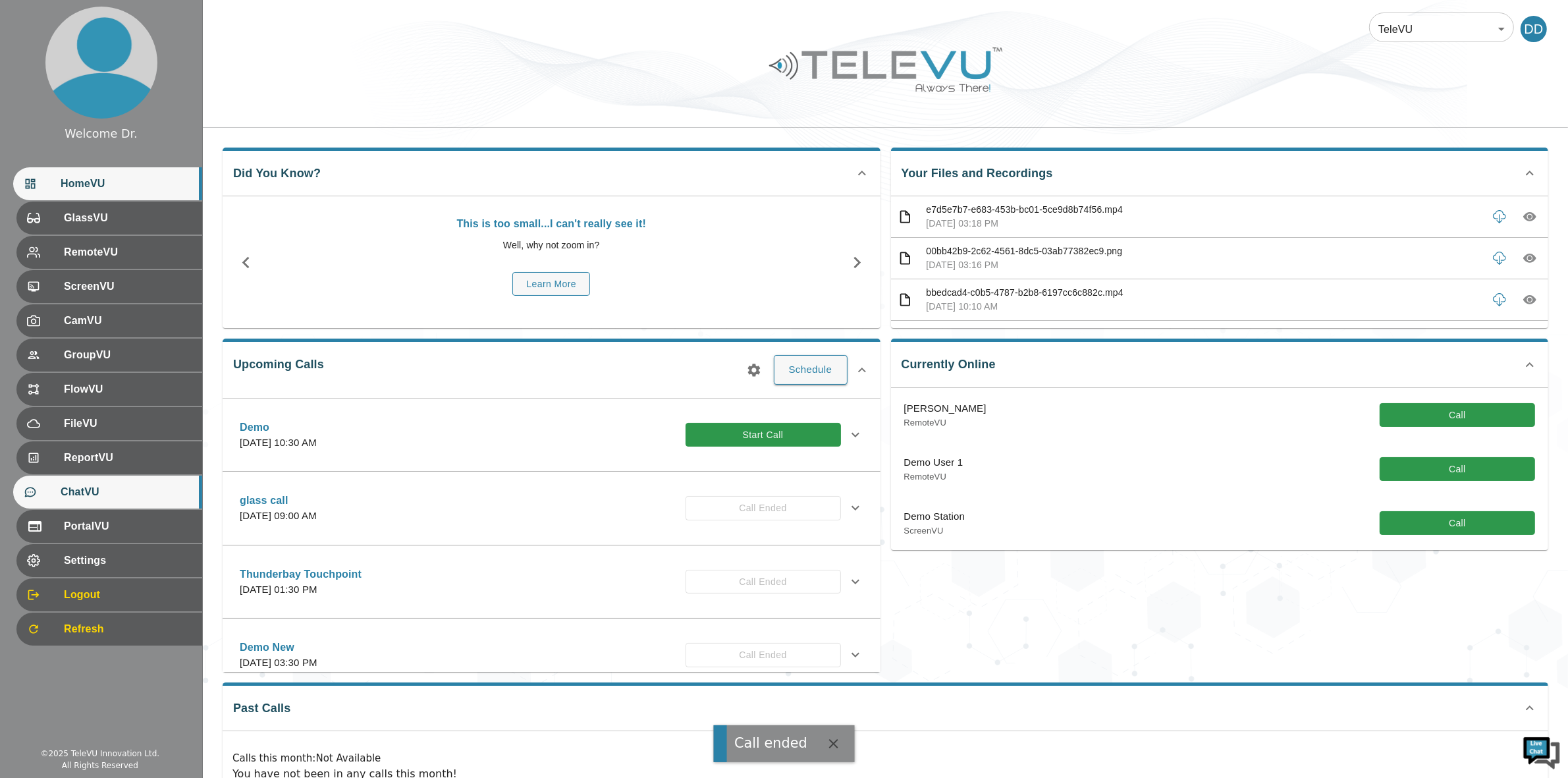
click at [93, 486] on span "ChatVU" at bounding box center [126, 492] width 131 height 16
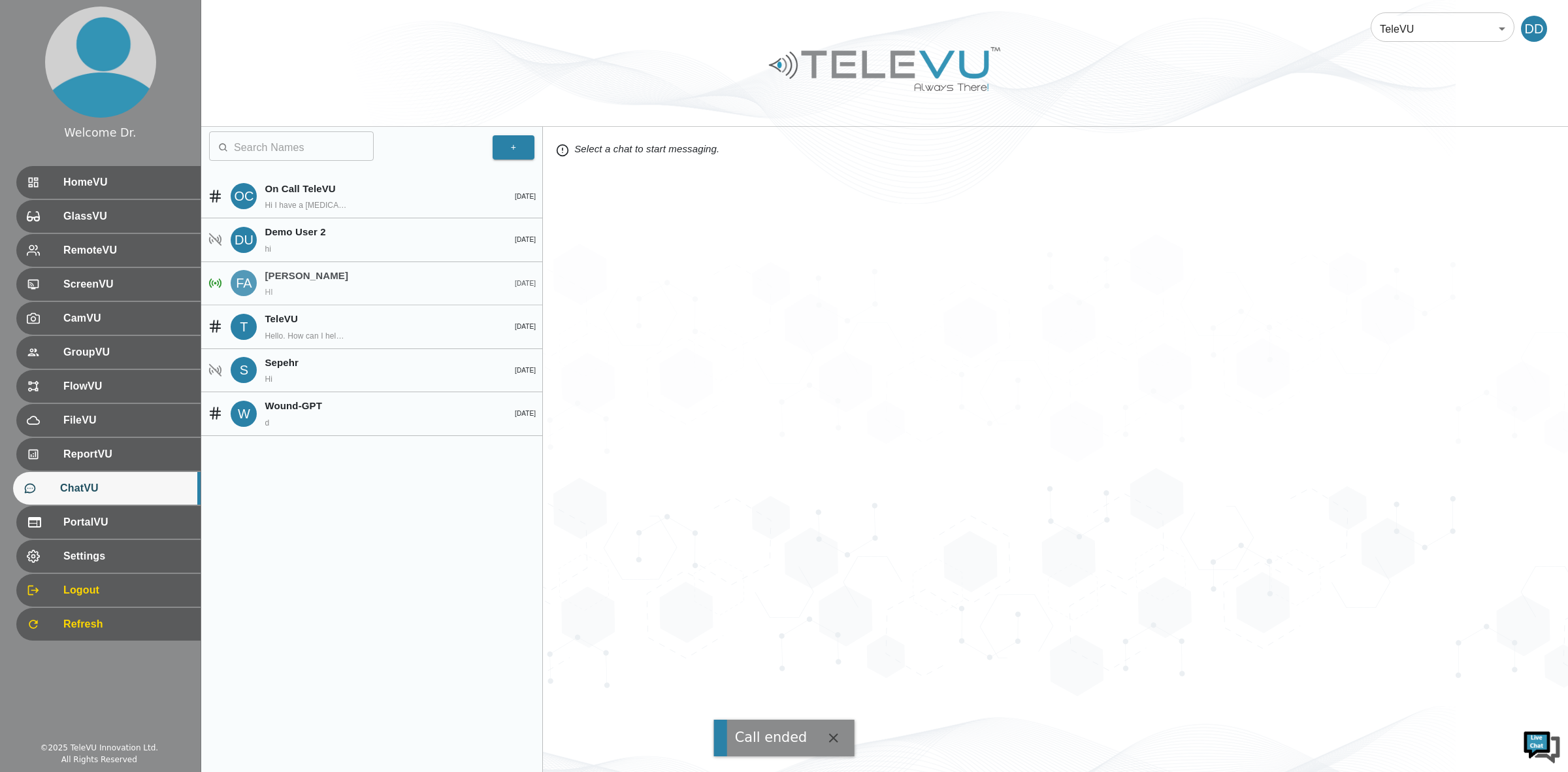
click at [383, 275] on p "[PERSON_NAME]" at bounding box center [375, 276] width 219 height 15
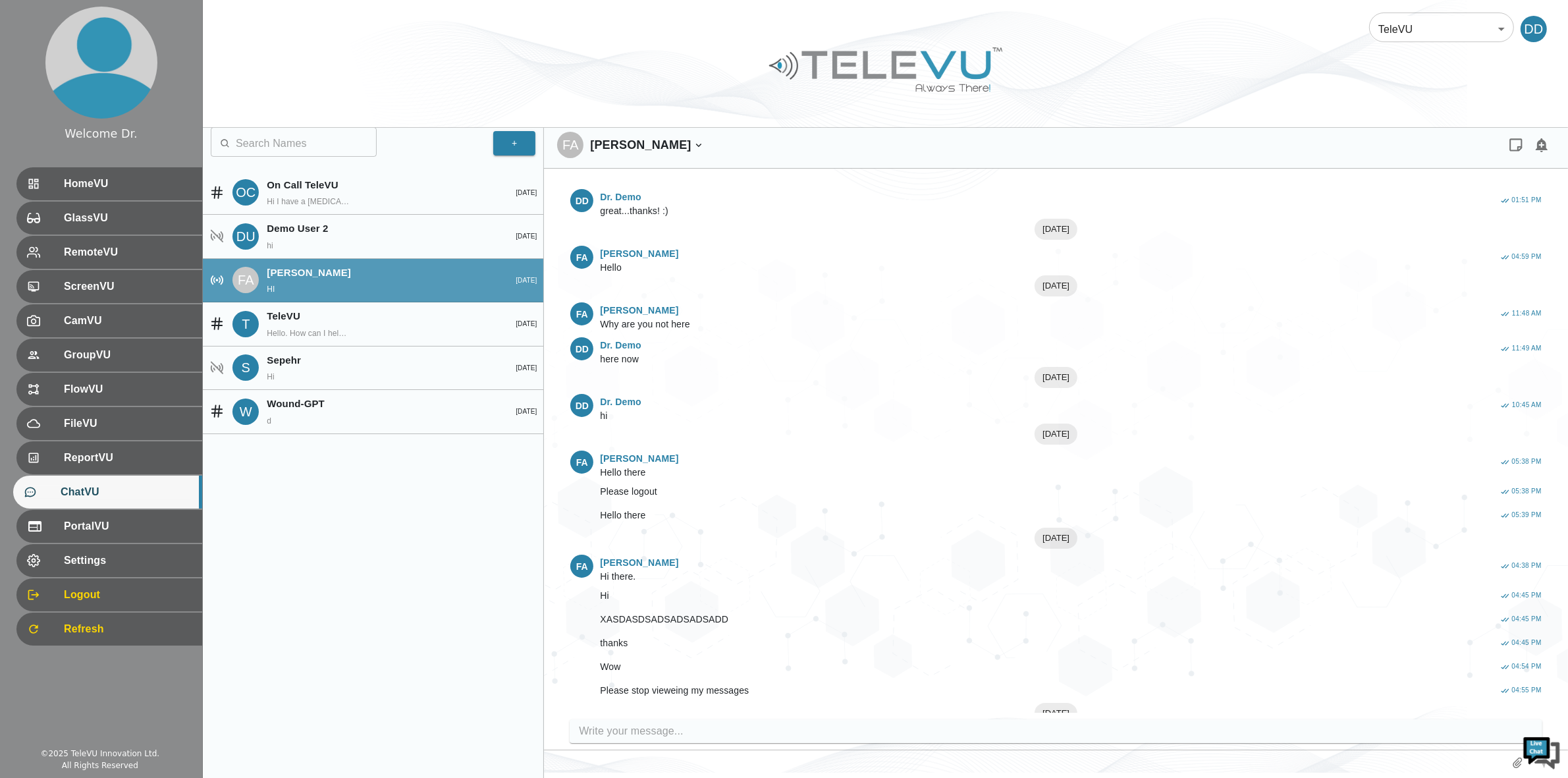
scroll to position [647, 0]
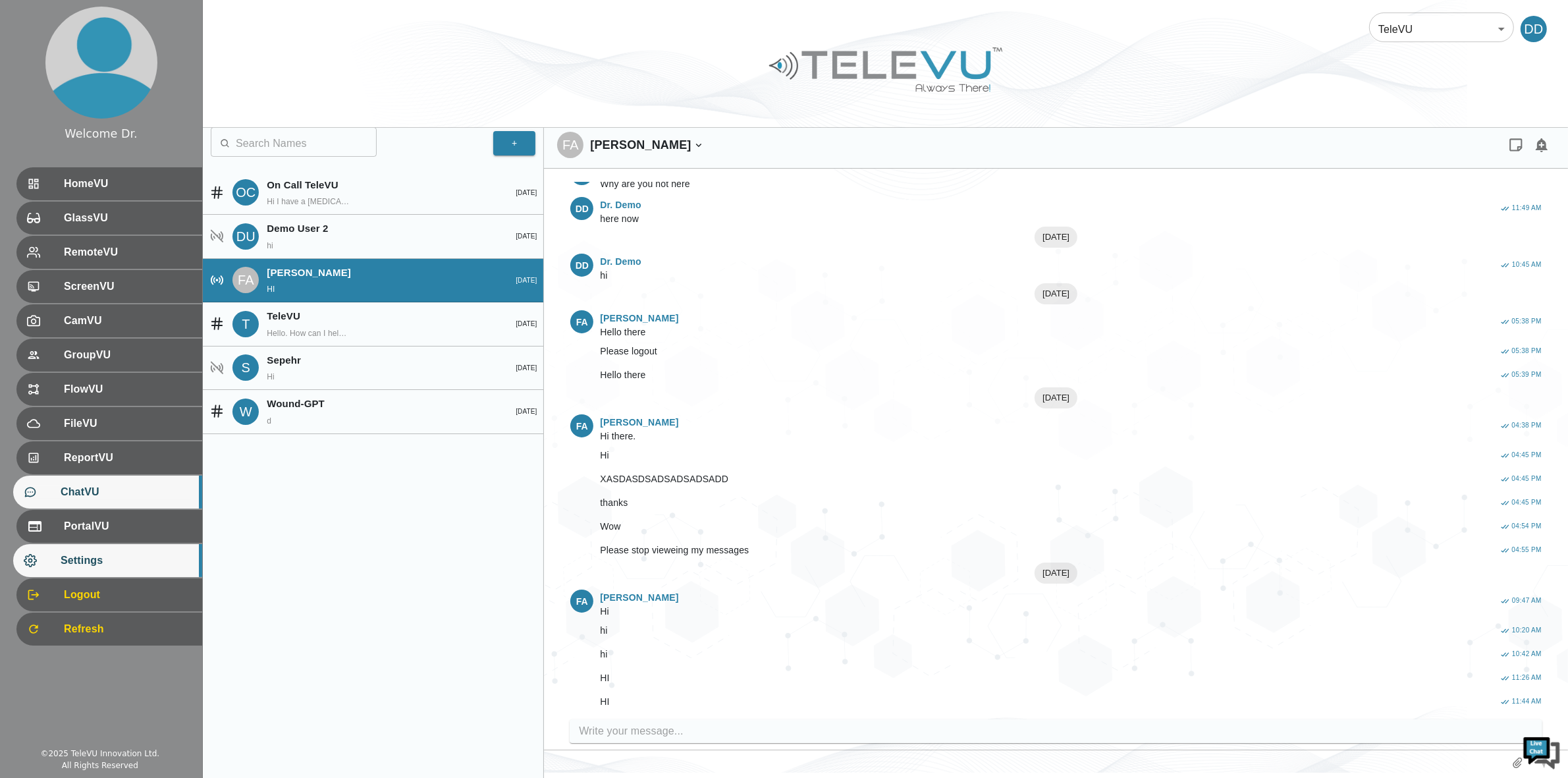
click at [93, 555] on span "Settings" at bounding box center [126, 561] width 131 height 16
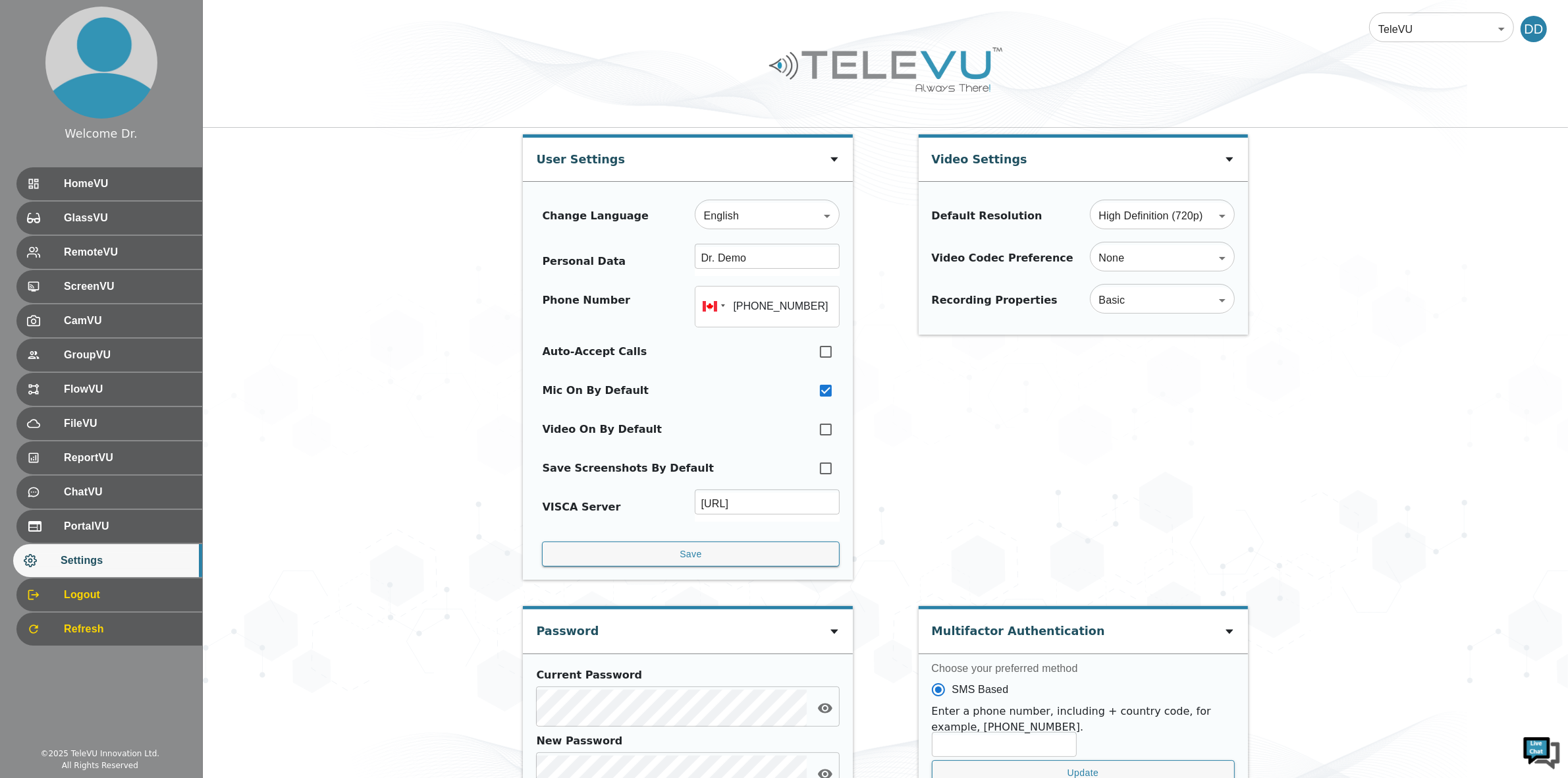
type input "[PHONE_NUMBER]"
click at [107, 192] on div "HomeVU" at bounding box center [107, 184] width 189 height 33
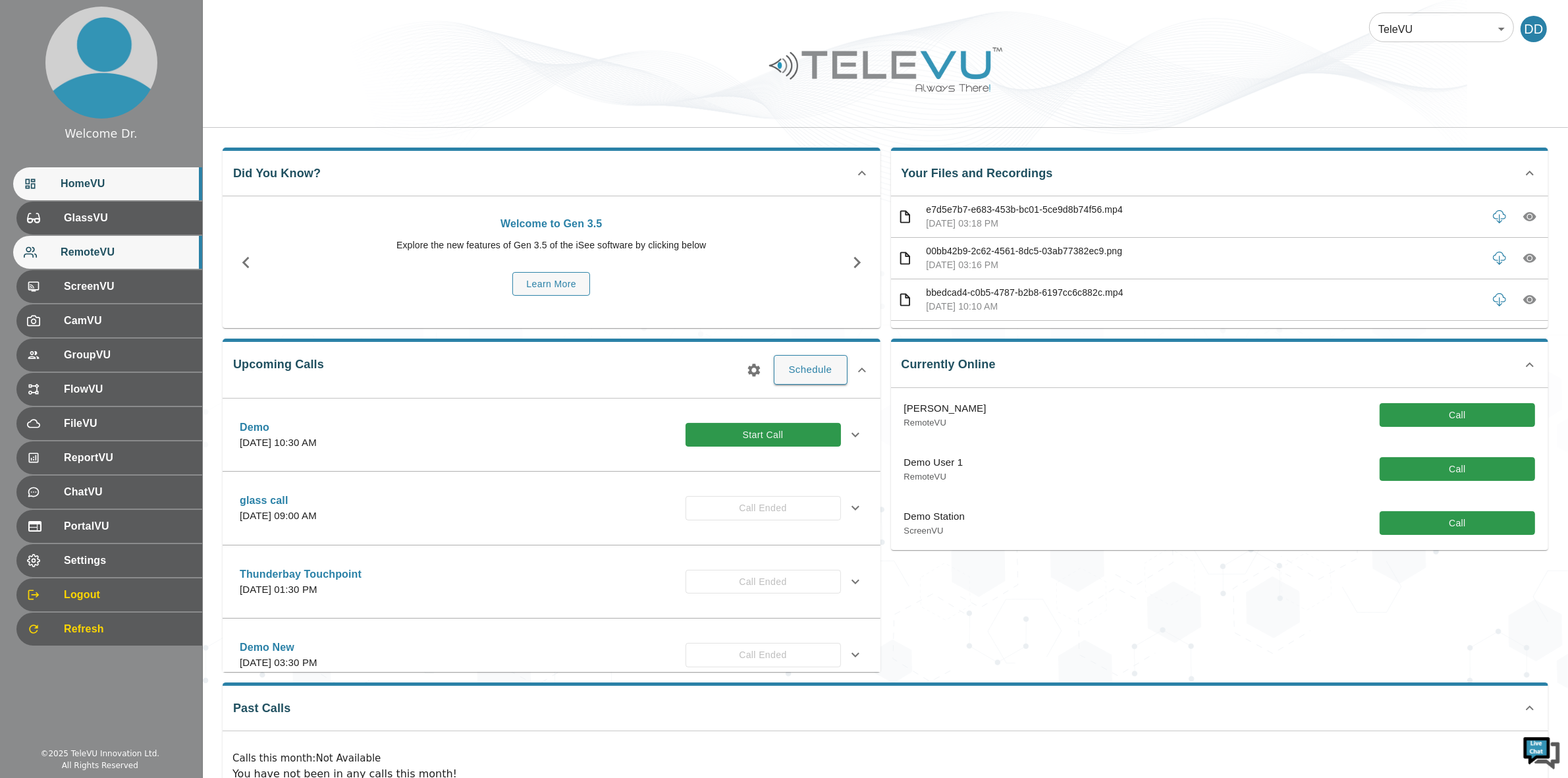
click at [92, 255] on span "RemoteVU" at bounding box center [126, 252] width 131 height 16
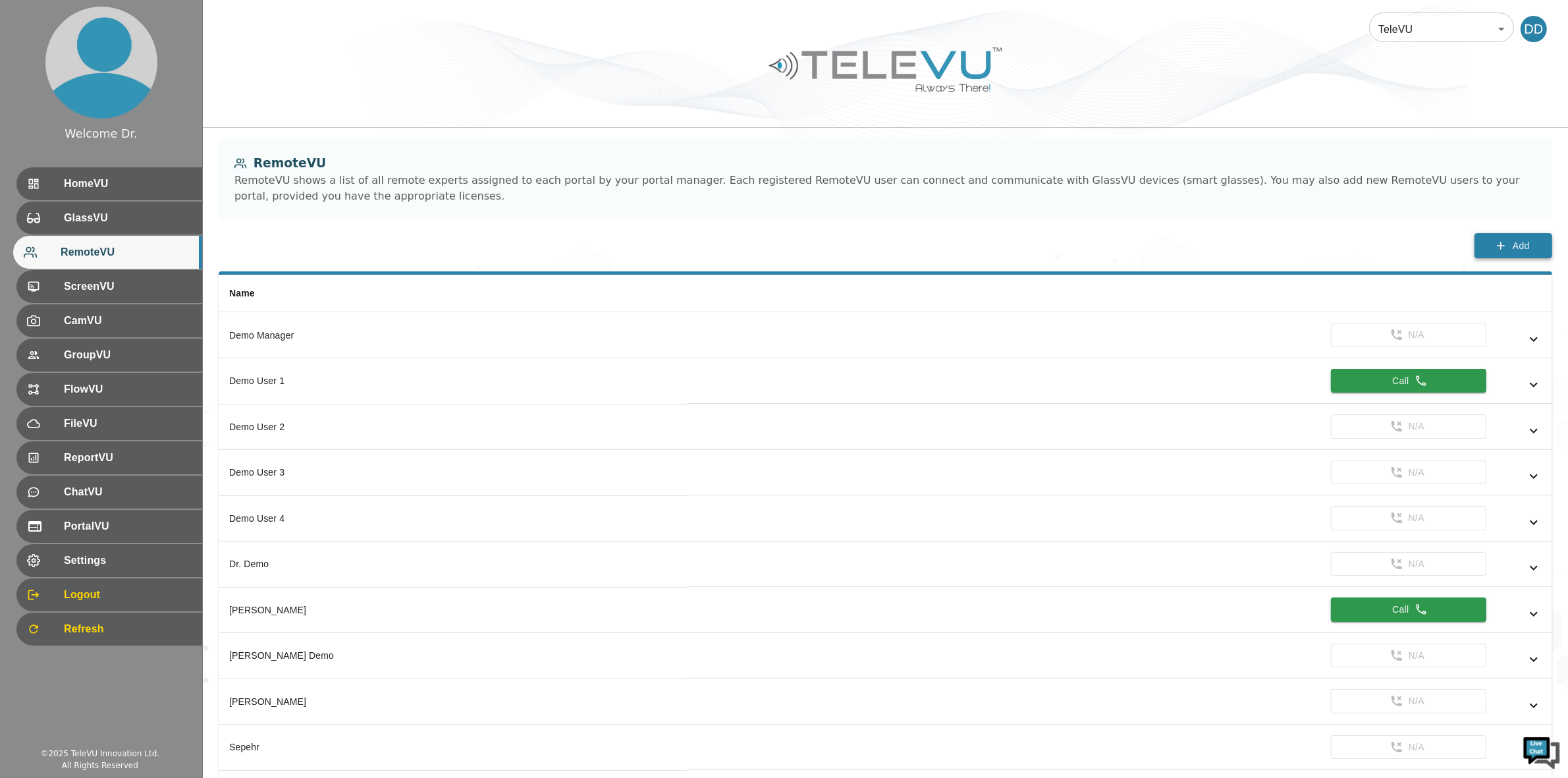
click at [1503, 239] on icon "button" at bounding box center [1501, 246] width 13 height 13
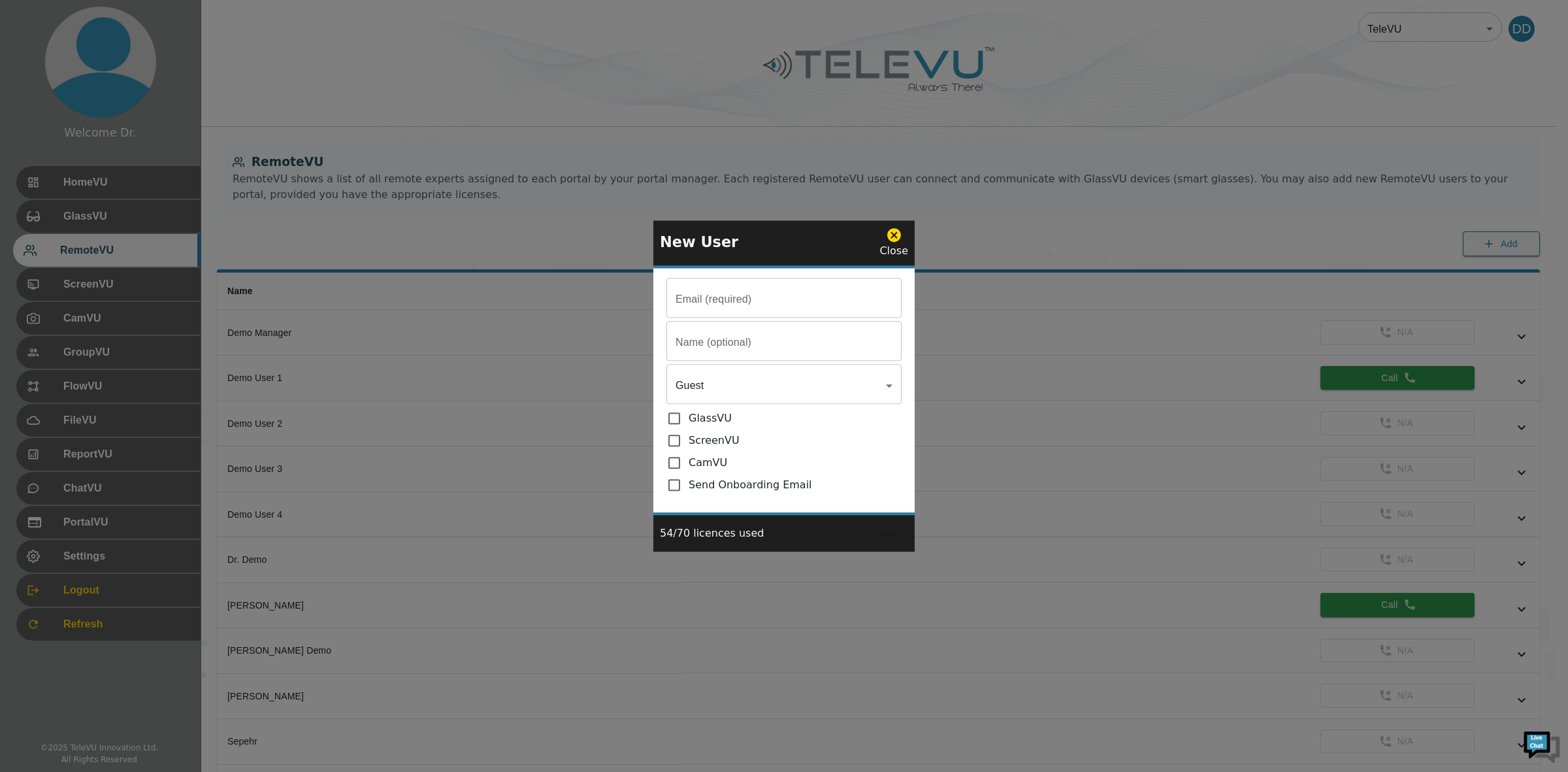
click at [820, 304] on input "Email (required)" at bounding box center [784, 300] width 235 height 37
type input "[EMAIL_ADDRESS][DOMAIN_NAME]"
click at [762, 340] on input "Email (required)" at bounding box center [784, 343] width 235 height 37
type input "NRD Phone"
click at [729, 389] on body "Welcome Dr. HomeVU GlassVU RemoteVU ScreenVU CamVU GroupVU FlowVU FileVU Report…" at bounding box center [784, 435] width 1568 height 871
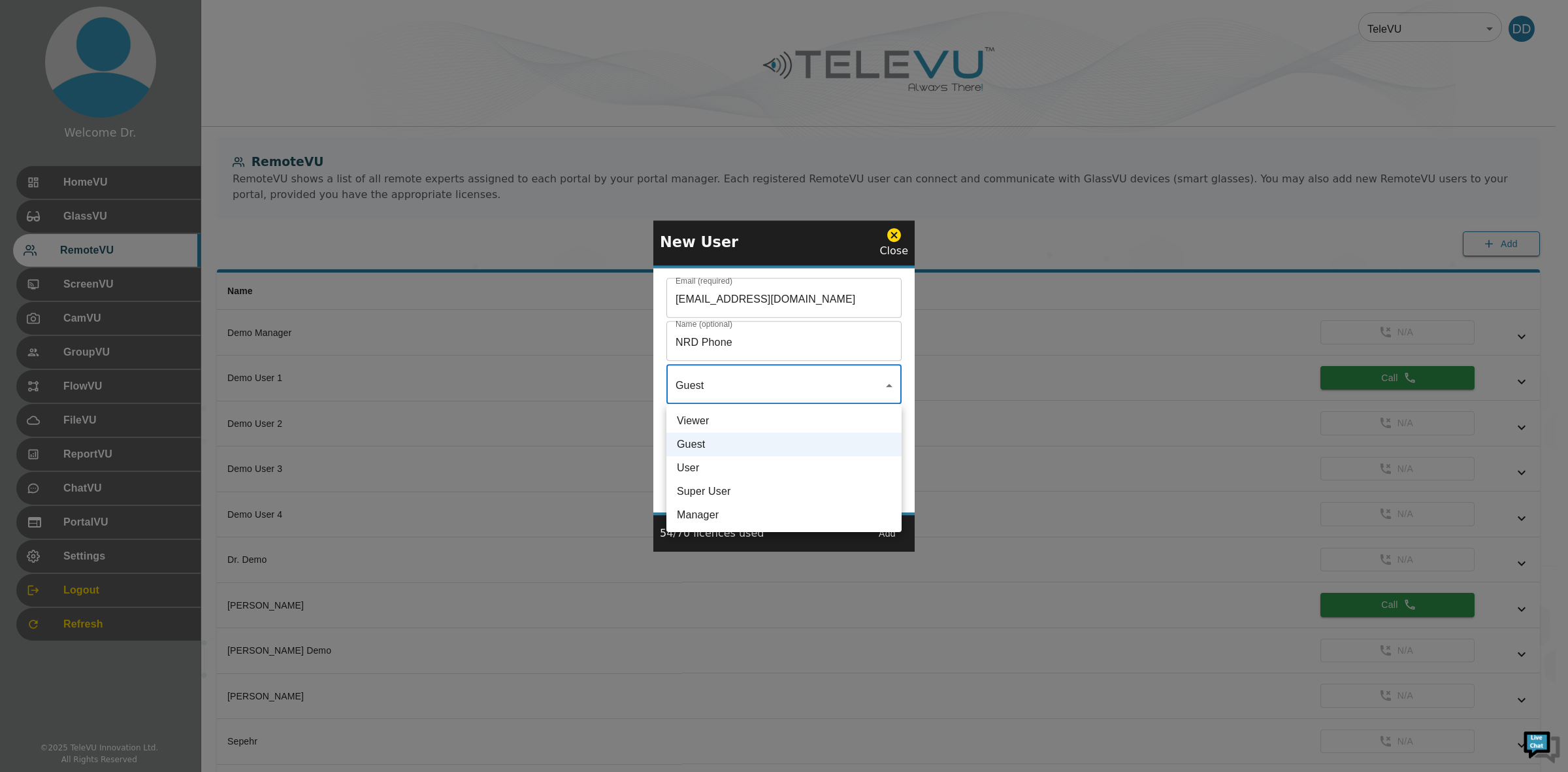
click at [907, 351] on div at bounding box center [784, 386] width 1568 height 772
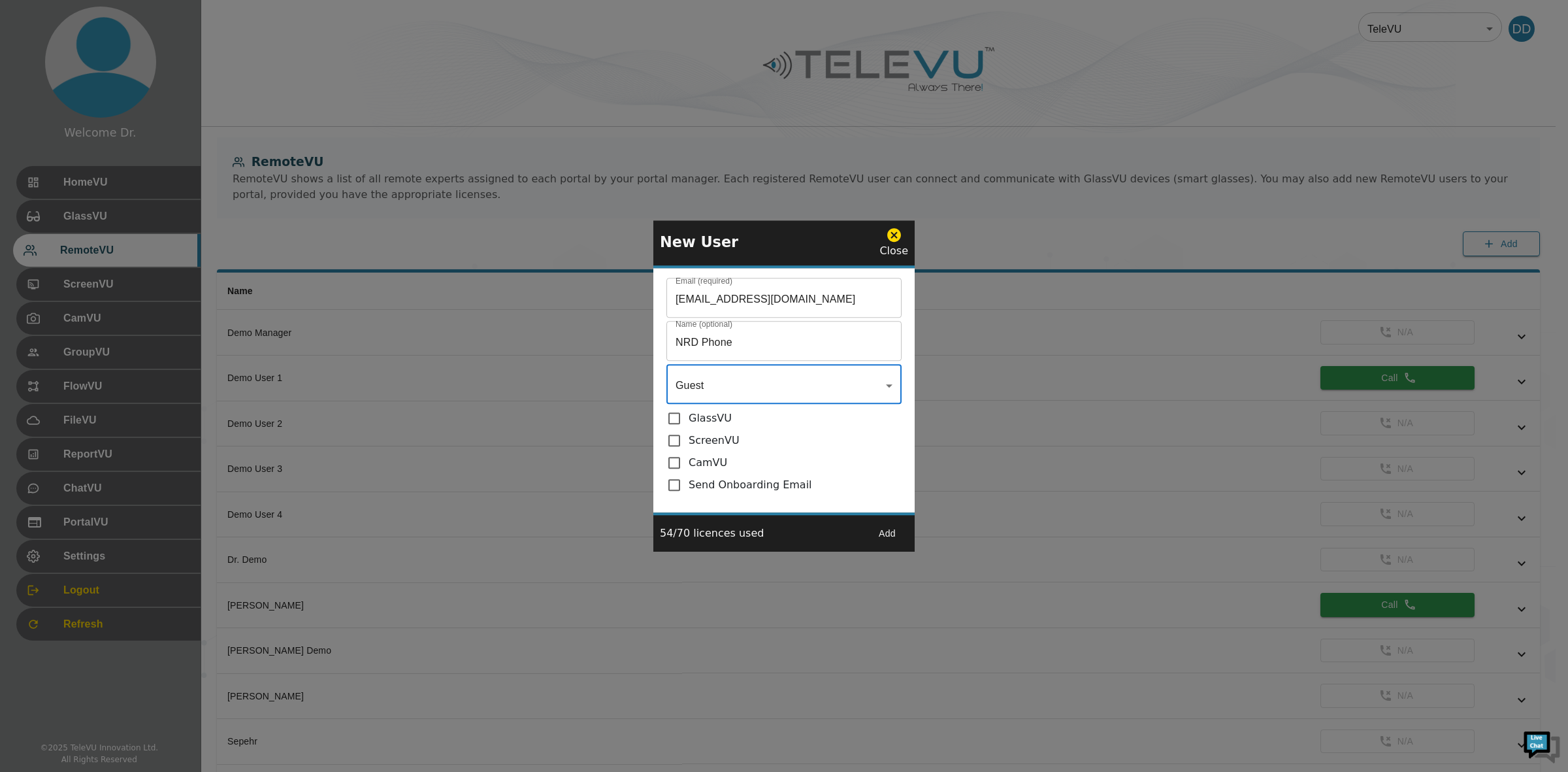
click at [900, 236] on icon at bounding box center [894, 235] width 14 height 14
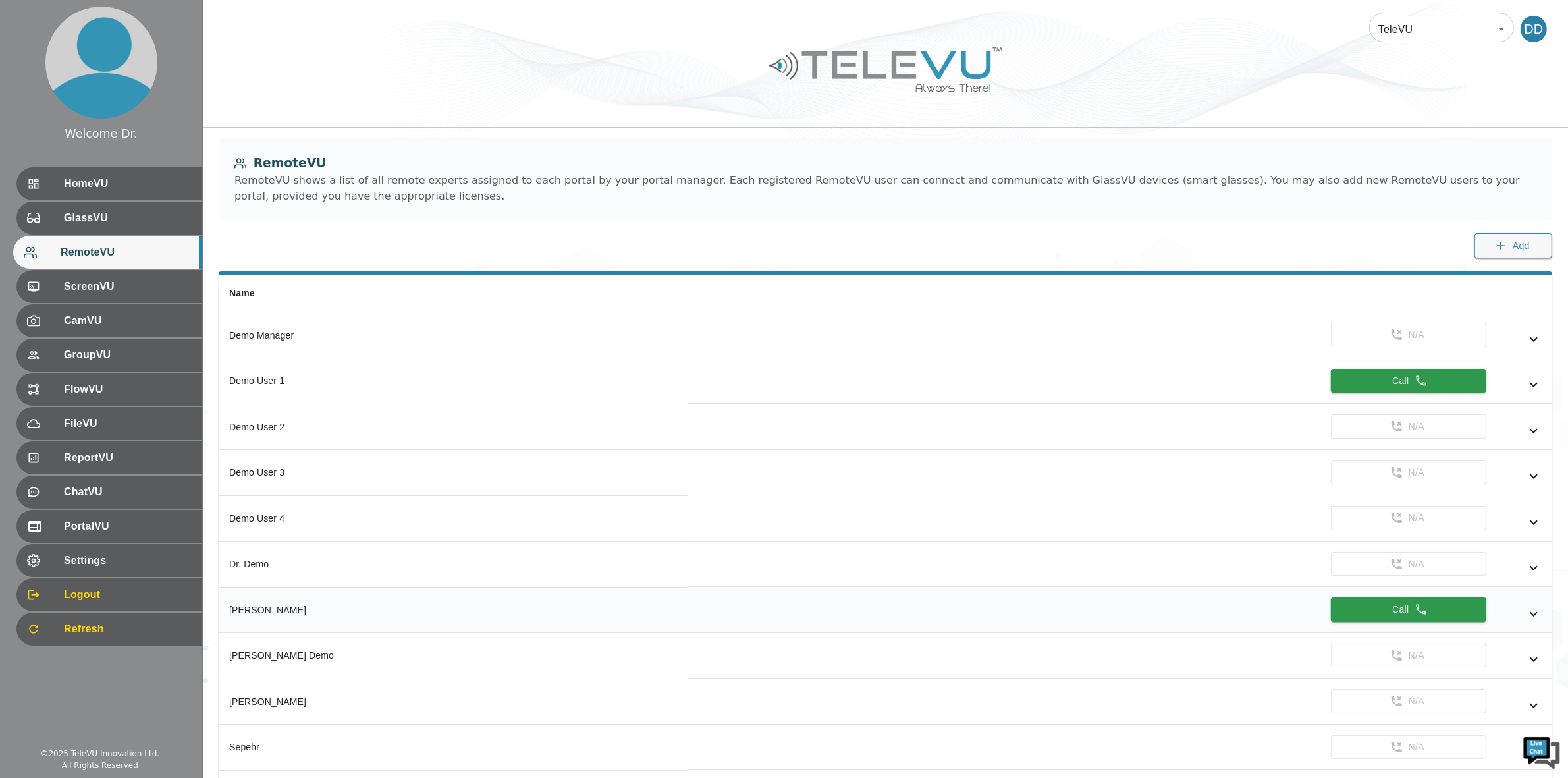
click at [1537, 621] on icon "simple table" at bounding box center [1534, 614] width 16 height 16
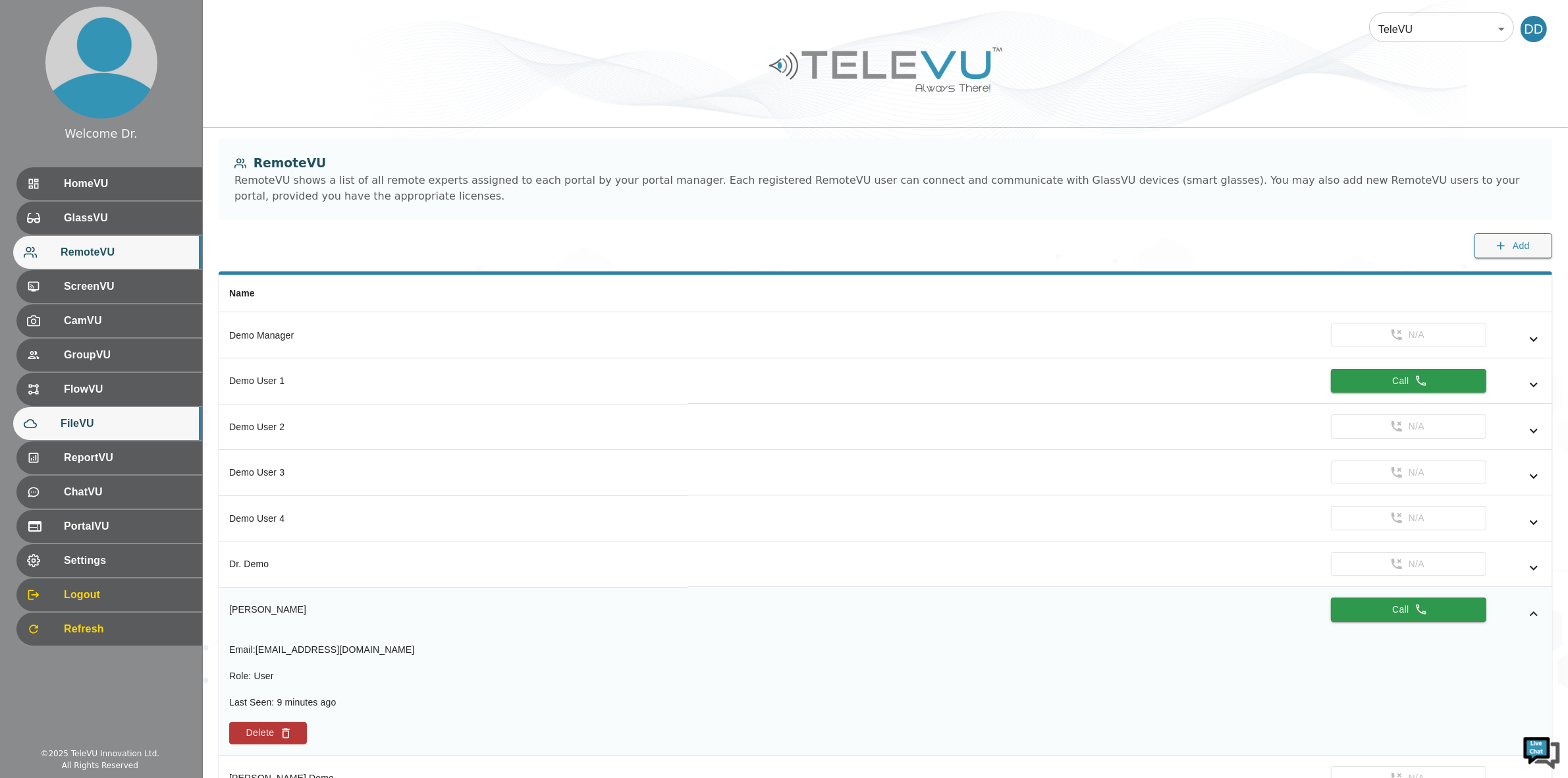
click at [89, 428] on span "FileVU" at bounding box center [126, 423] width 131 height 16
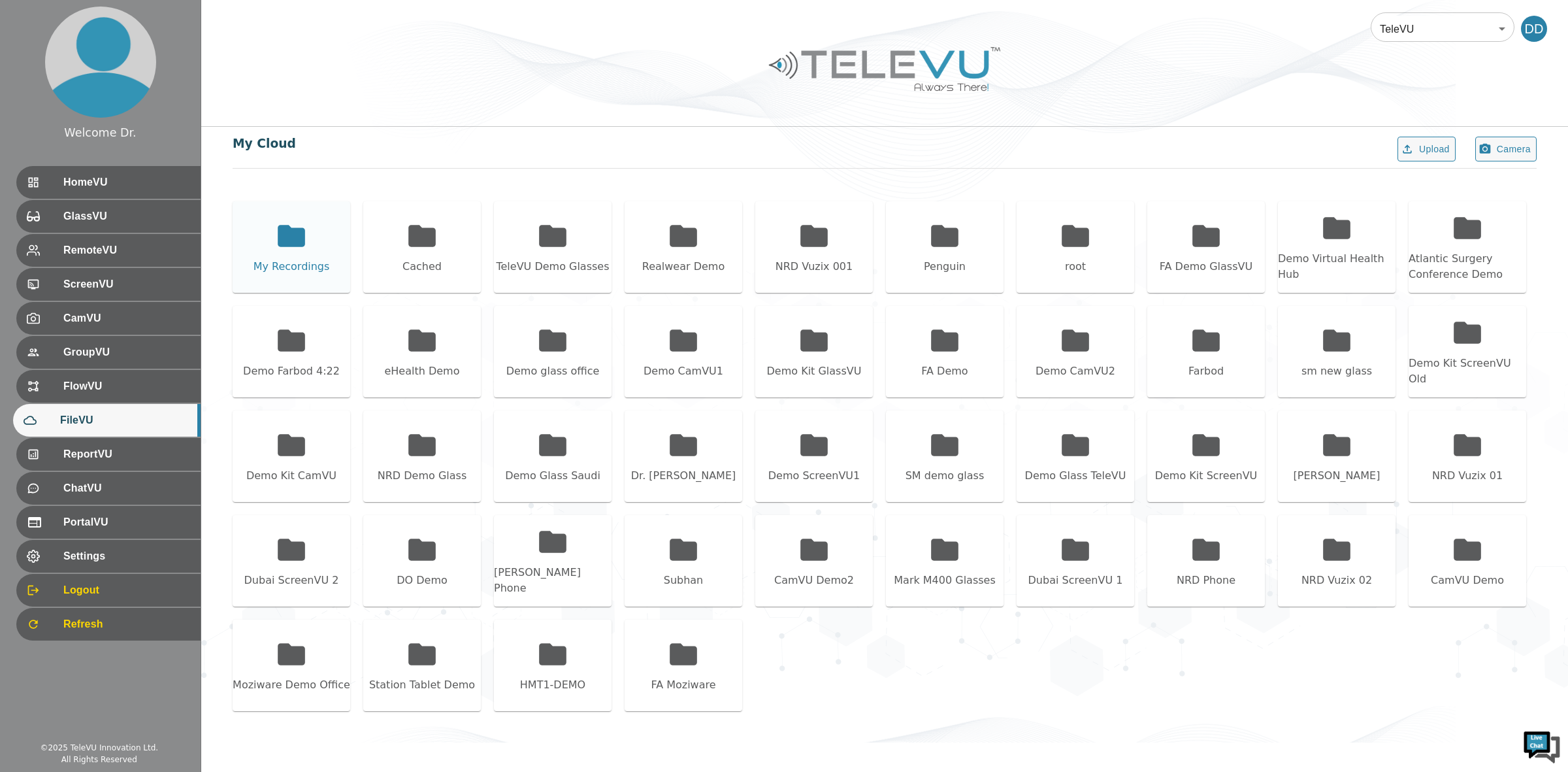
click at [279, 243] on icon at bounding box center [292, 235] width 28 height 22
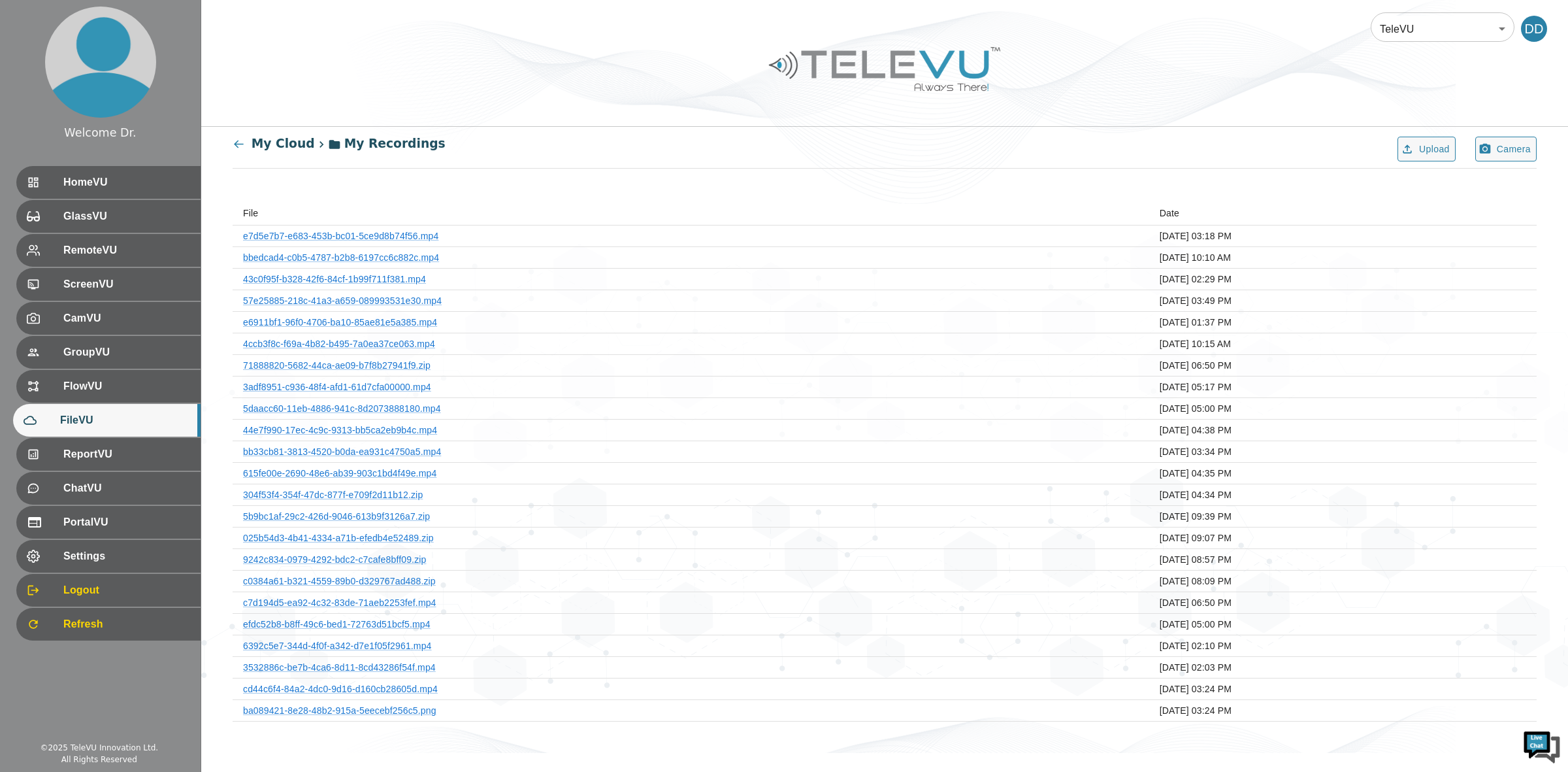
click at [239, 142] on icon at bounding box center [239, 144] width 12 height 12
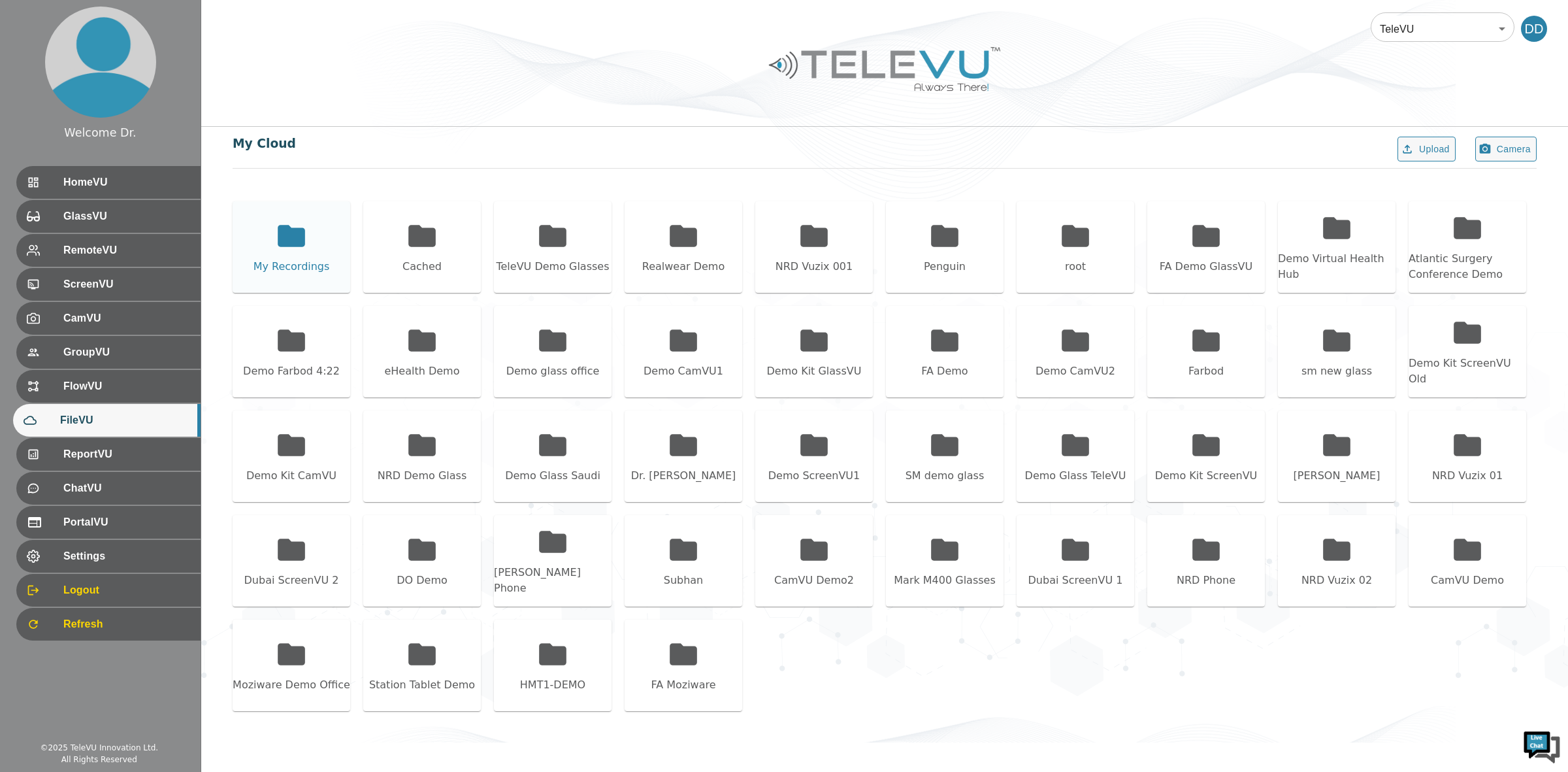
click at [296, 246] on icon at bounding box center [292, 235] width 28 height 22
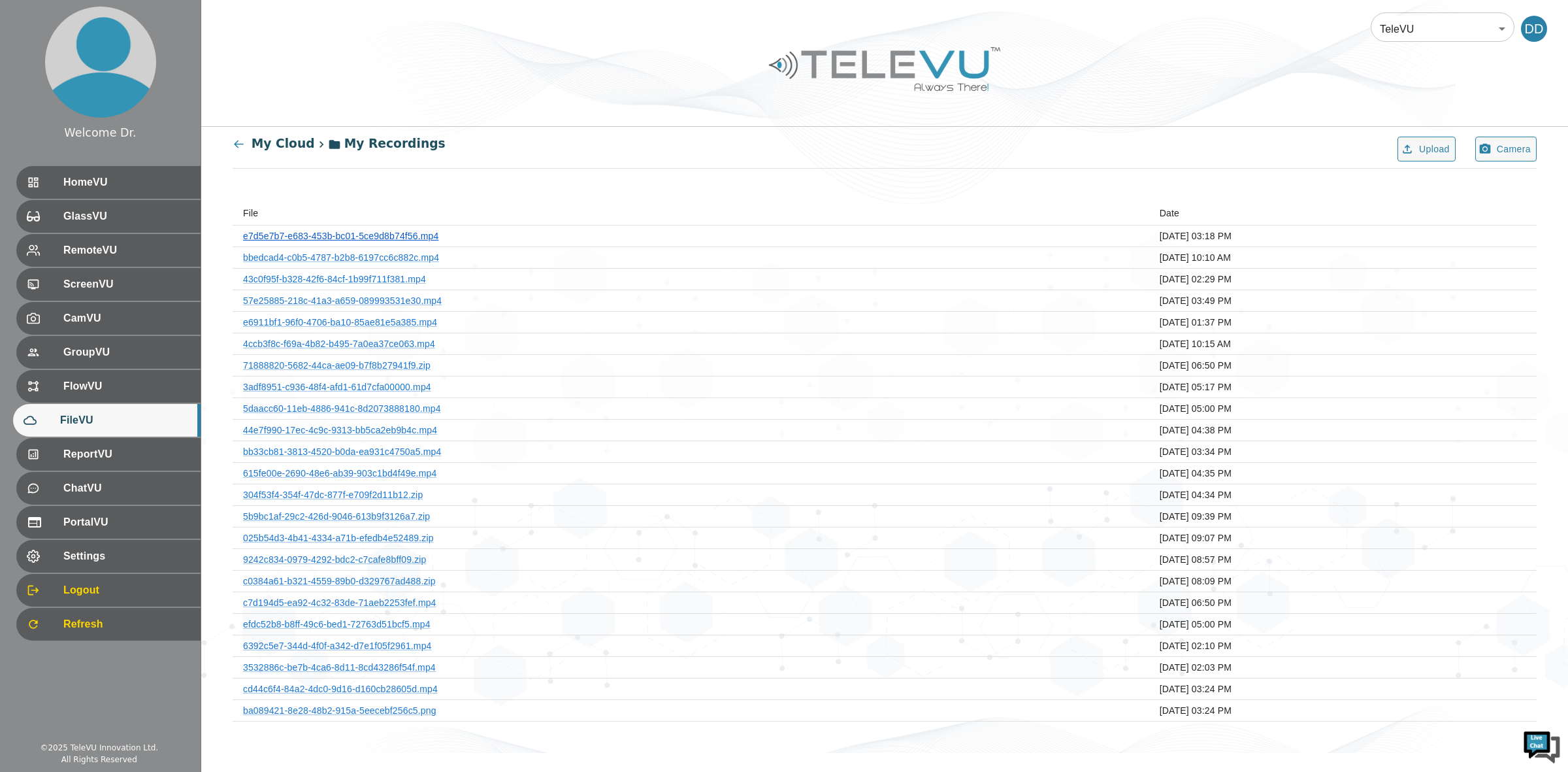
click at [367, 234] on link "e7d5e7b7-e683-453b-bc01-5ce9d8b74f56.mp4" at bounding box center [340, 236] width 195 height 11
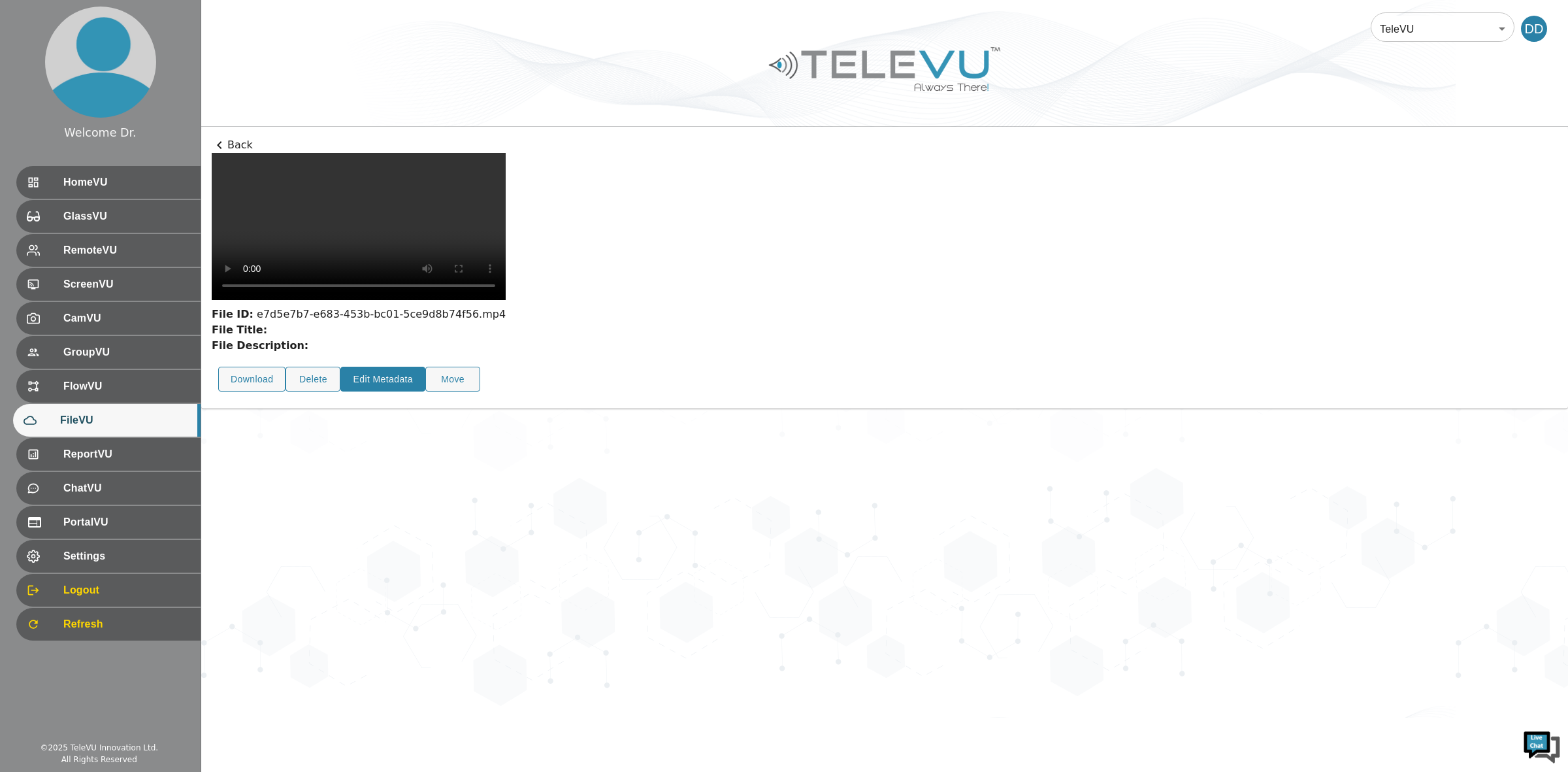
click at [400, 393] on button "Edit Metadata" at bounding box center [382, 379] width 85 height 26
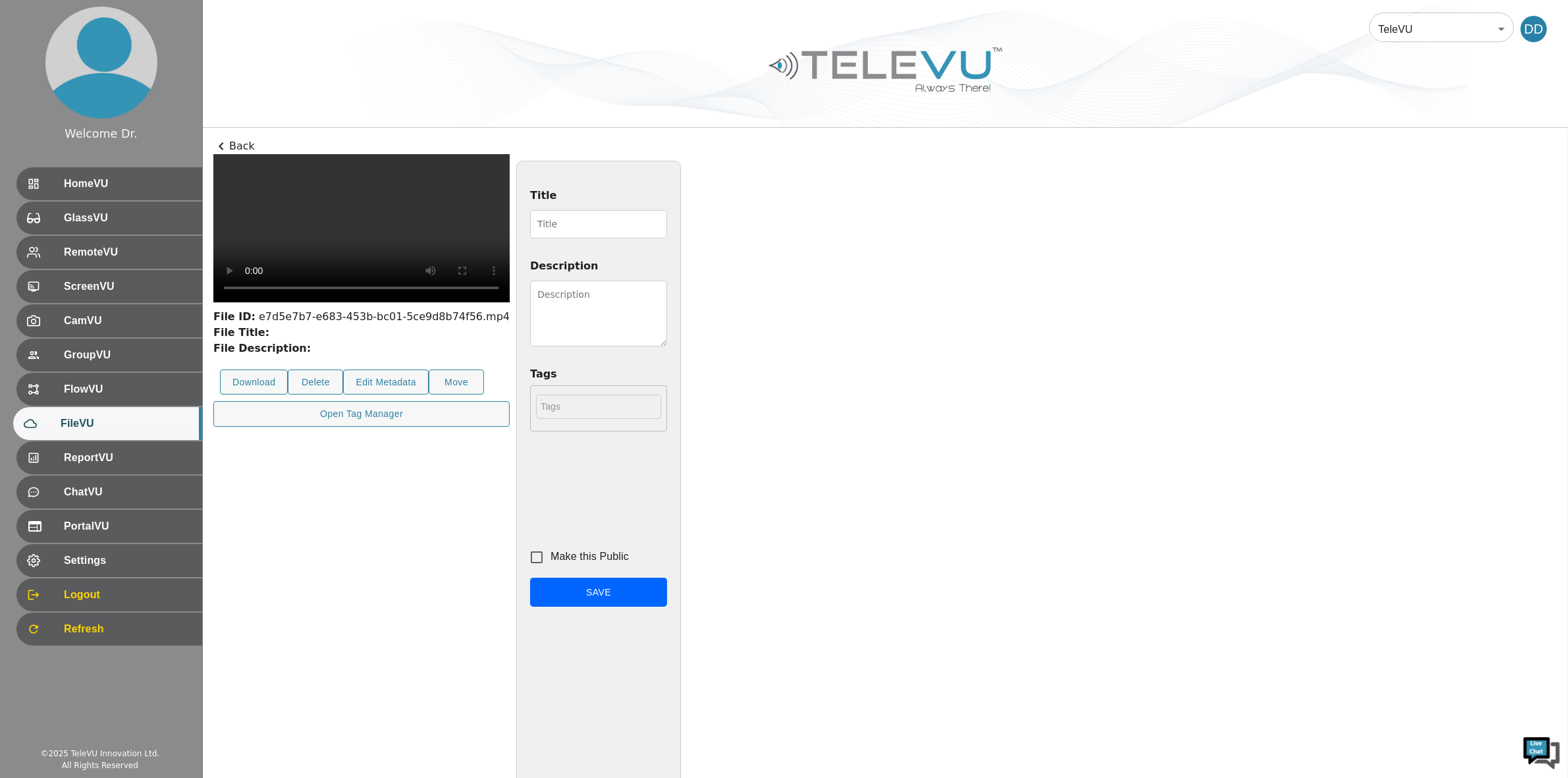
click at [550, 557] on input "Make this Public" at bounding box center [537, 557] width 28 height 28
checkbox input "false"
